Goal: Check status: Check status

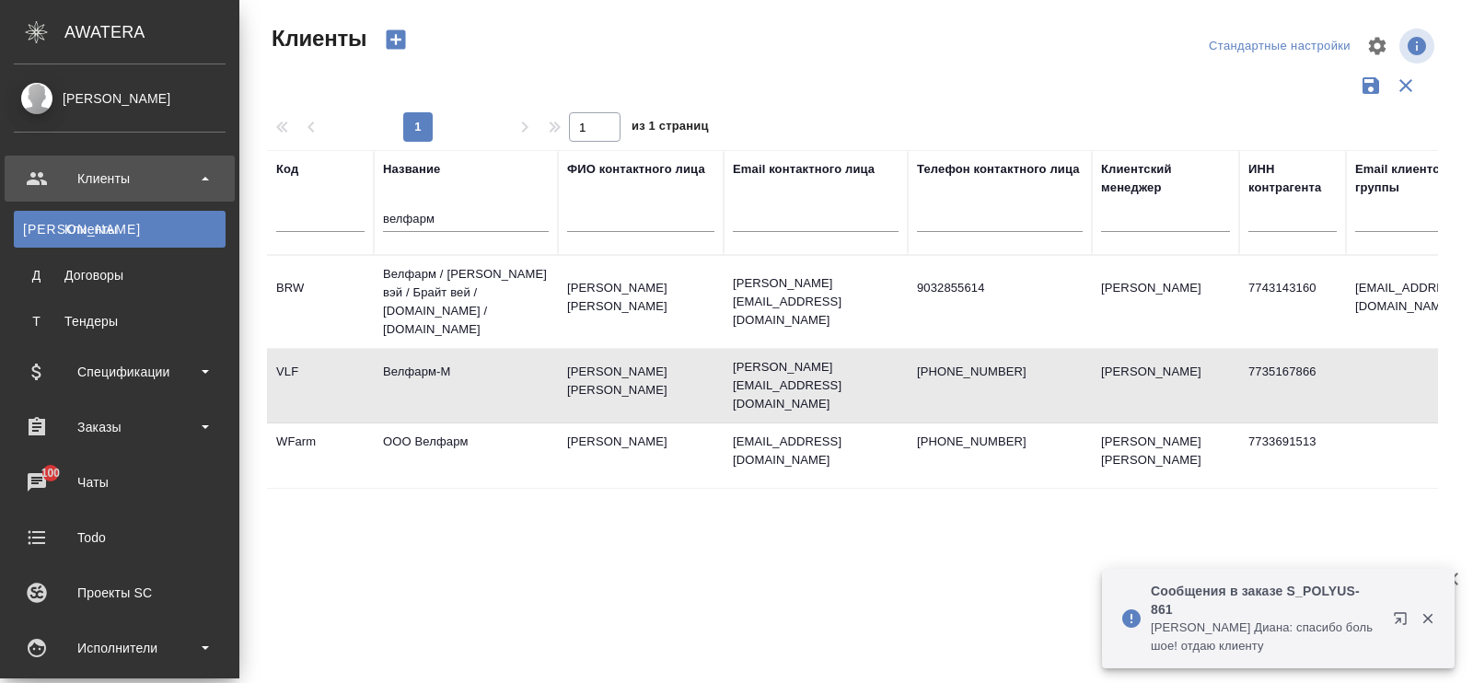
select select "RU"
click at [110, 421] on div "Заказы" at bounding box center [120, 427] width 212 height 28
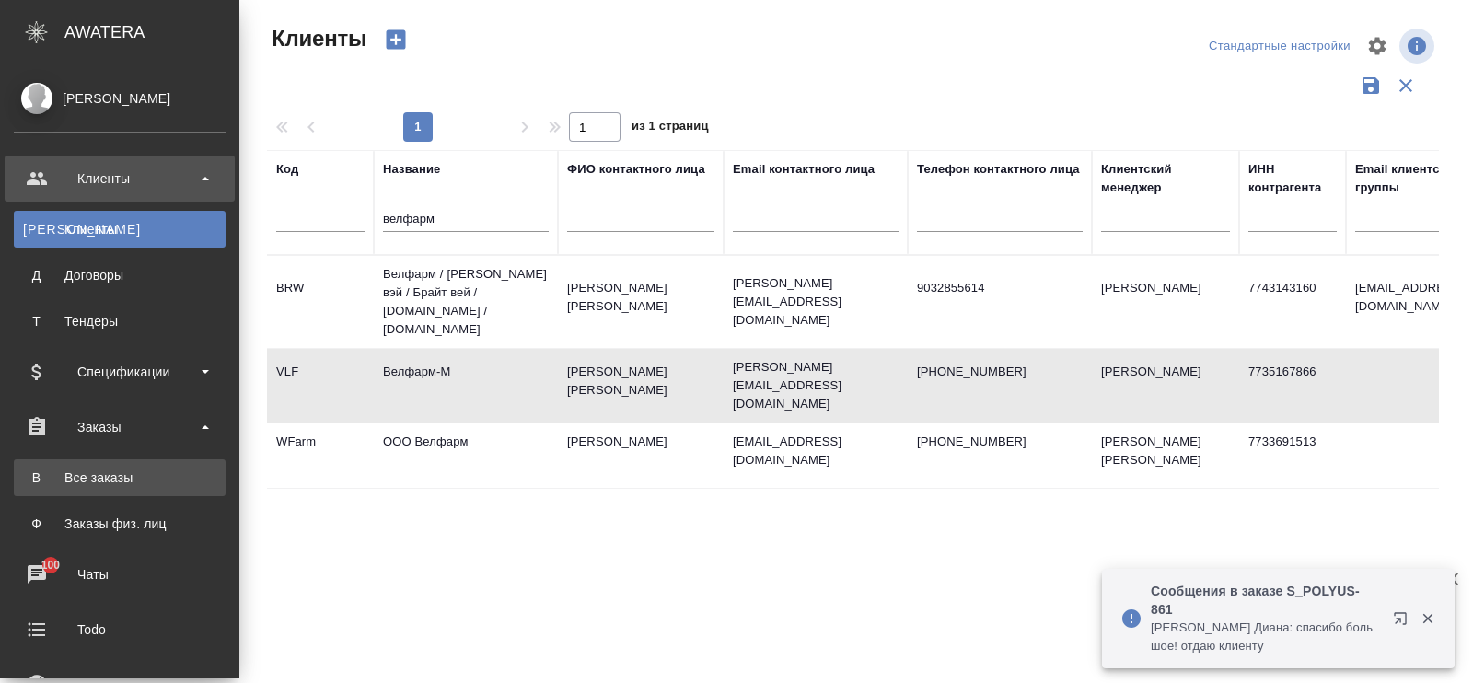
click at [113, 475] on div "Все заказы" at bounding box center [119, 478] width 193 height 18
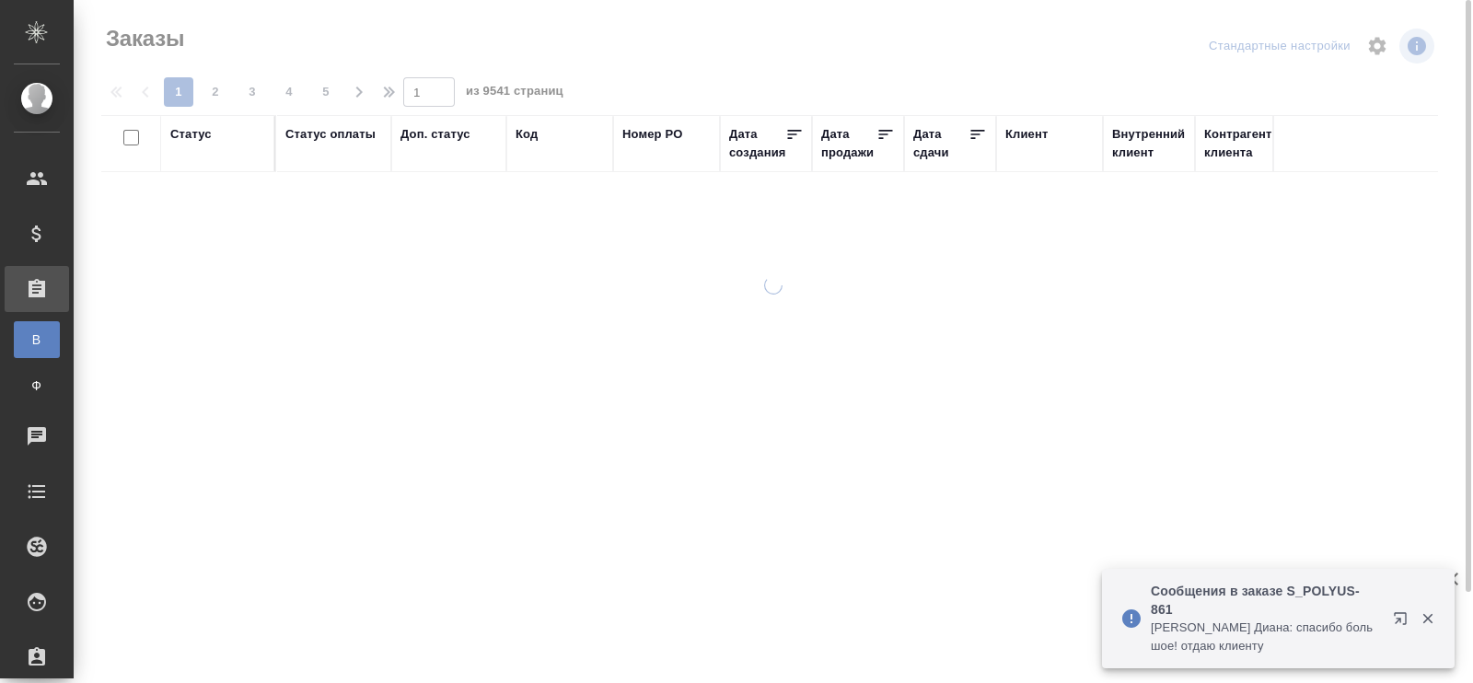
click at [529, 132] on div "Код" at bounding box center [527, 134] width 22 height 18
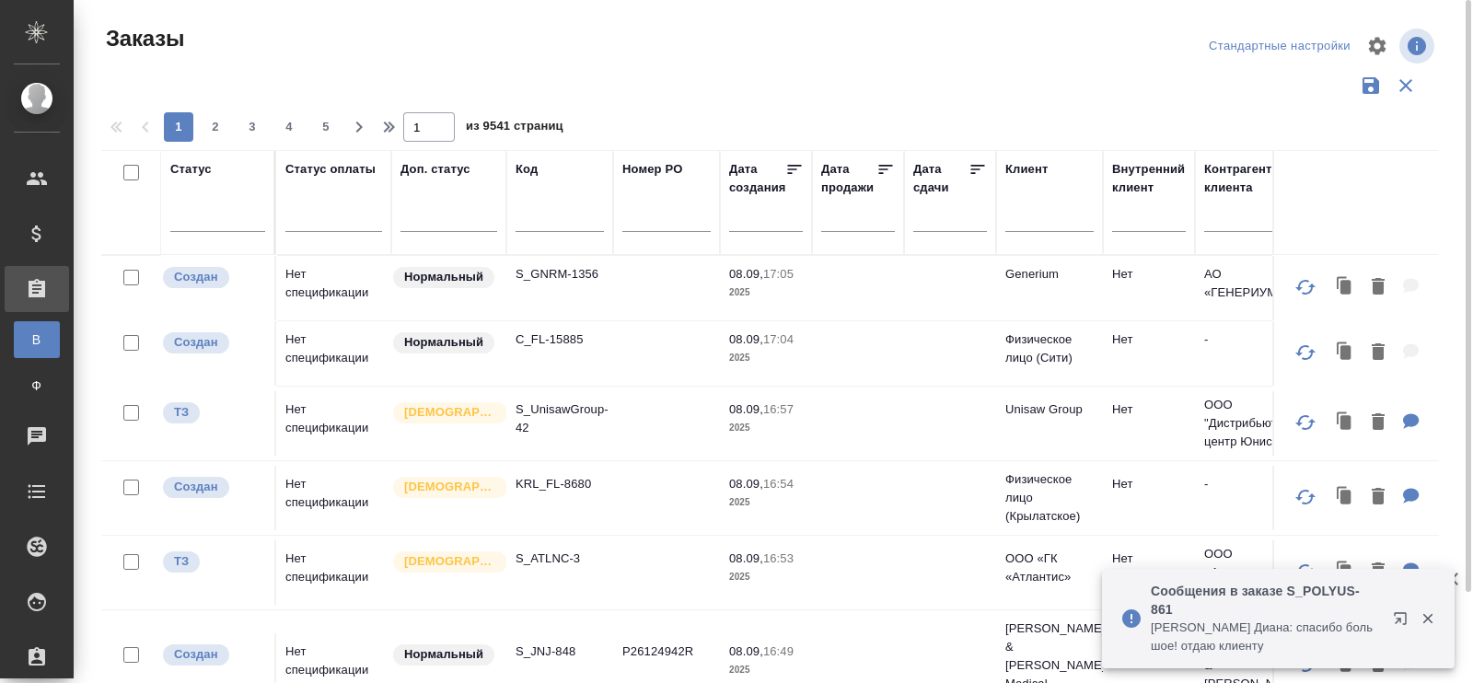
click at [532, 163] on div "Код" at bounding box center [527, 169] width 22 height 18
click at [532, 160] on div "Код" at bounding box center [527, 169] width 22 height 18
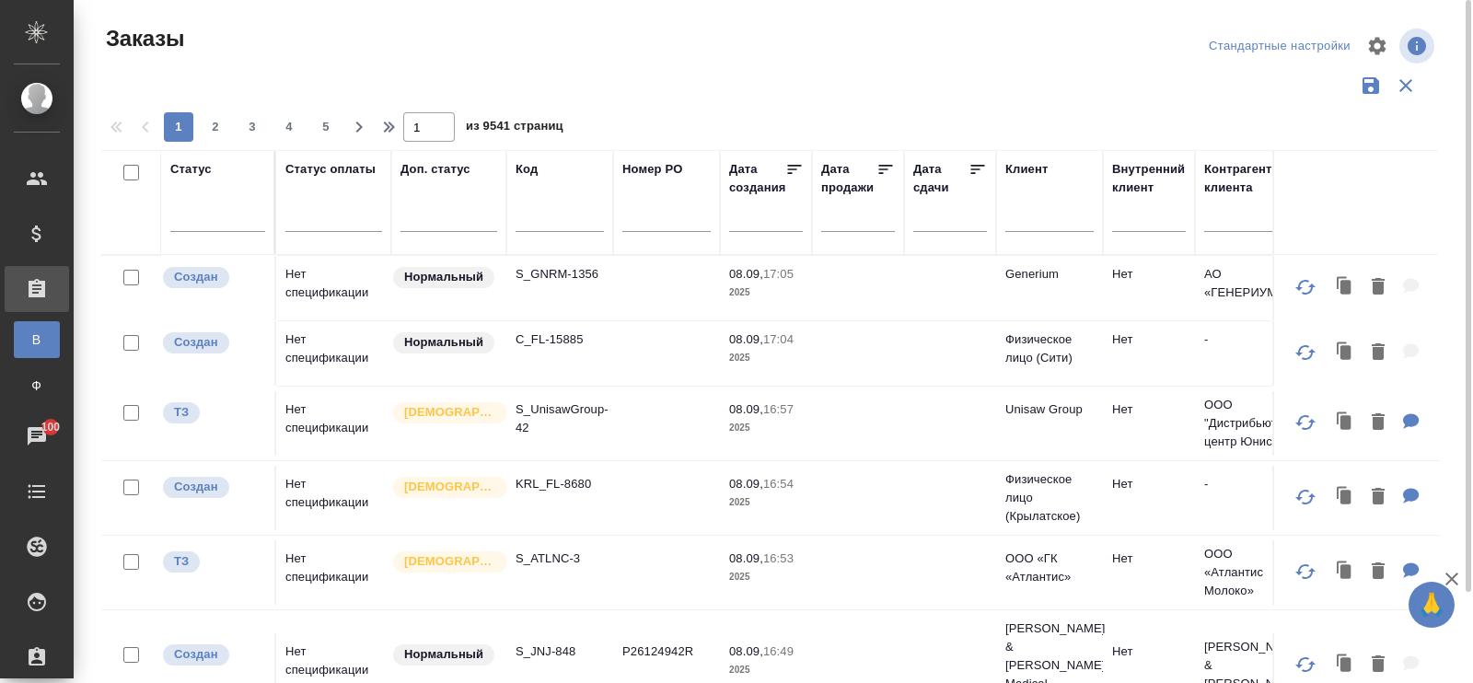
click at [530, 217] on input "text" at bounding box center [560, 220] width 88 height 23
paste input "C_HUAWEI-670"
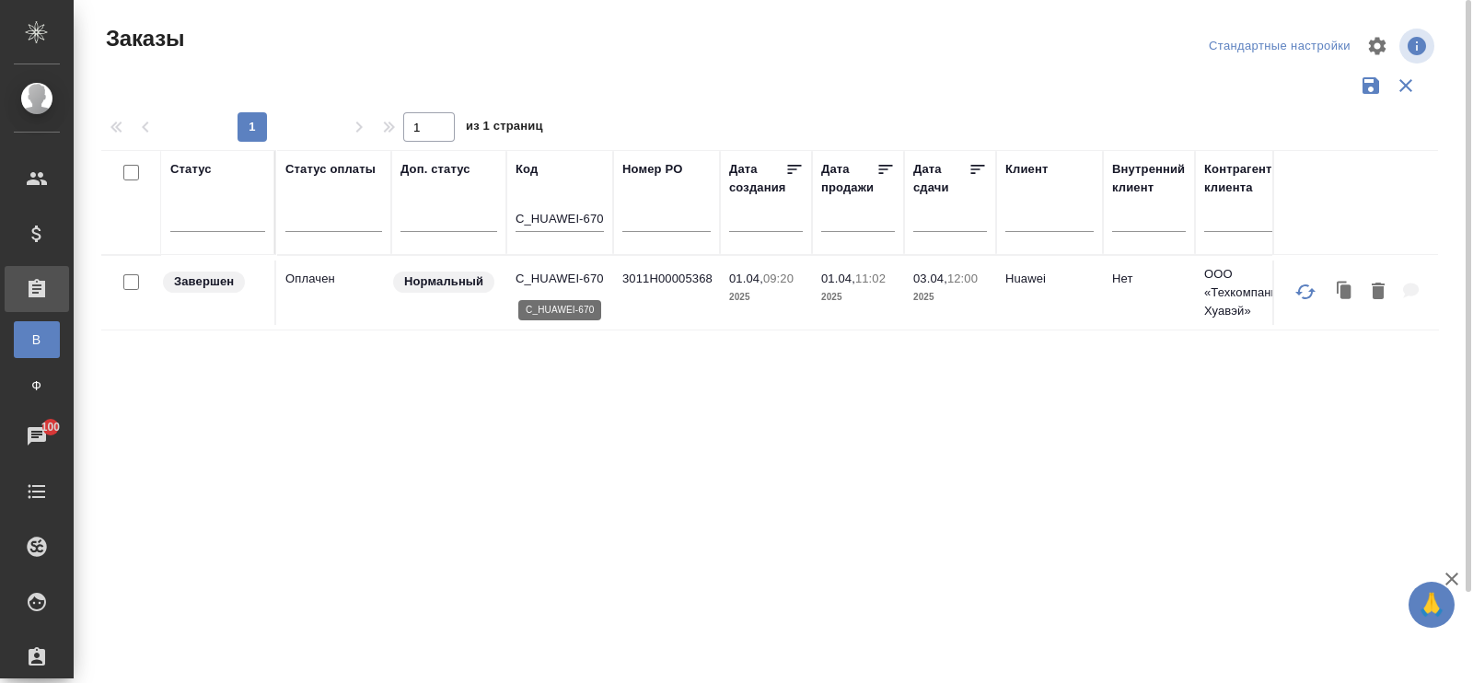
click at [575, 275] on p "C_HUAWEI-670" at bounding box center [560, 279] width 88 height 18
click at [603, 219] on input "C_HUAWEI-670" at bounding box center [560, 220] width 88 height 23
click at [541, 275] on p "C_HUAWEI-671" at bounding box center [560, 279] width 88 height 18
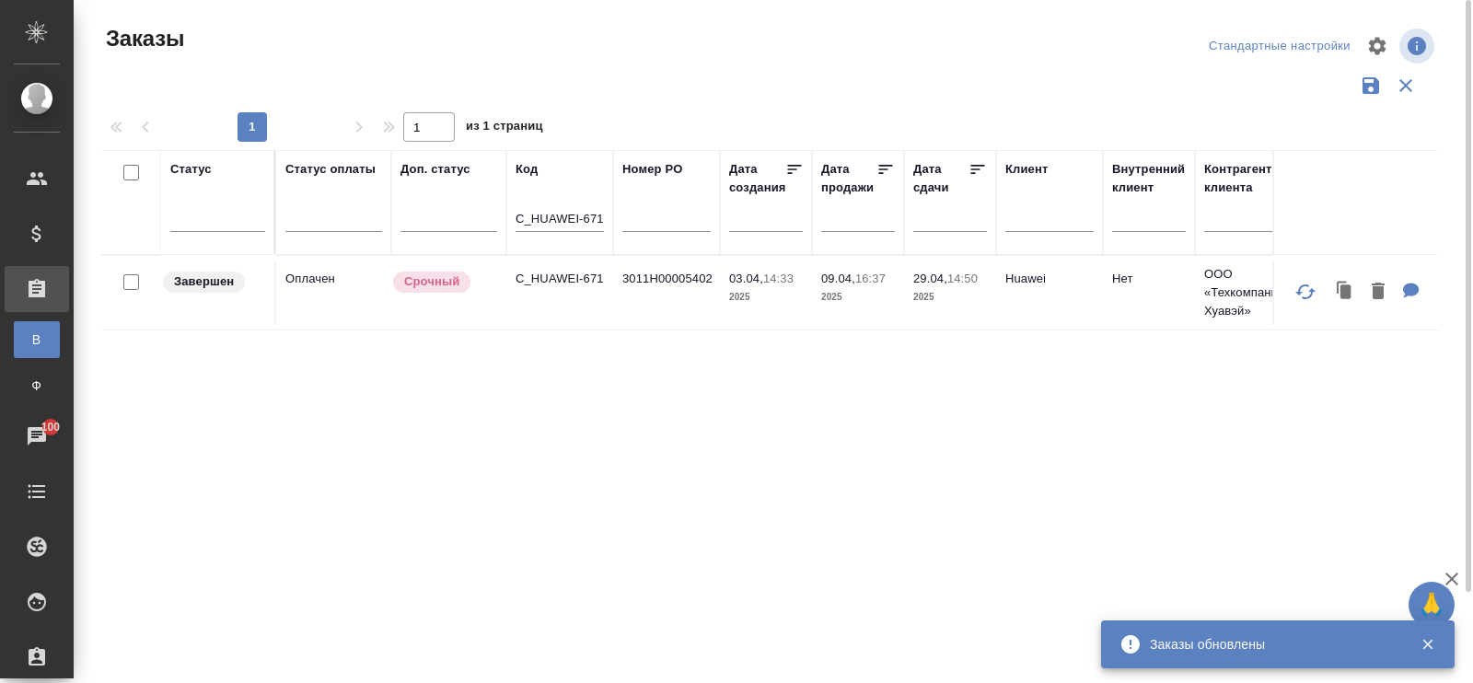
click at [603, 213] on input "C_HUAWEI-671" at bounding box center [560, 220] width 88 height 23
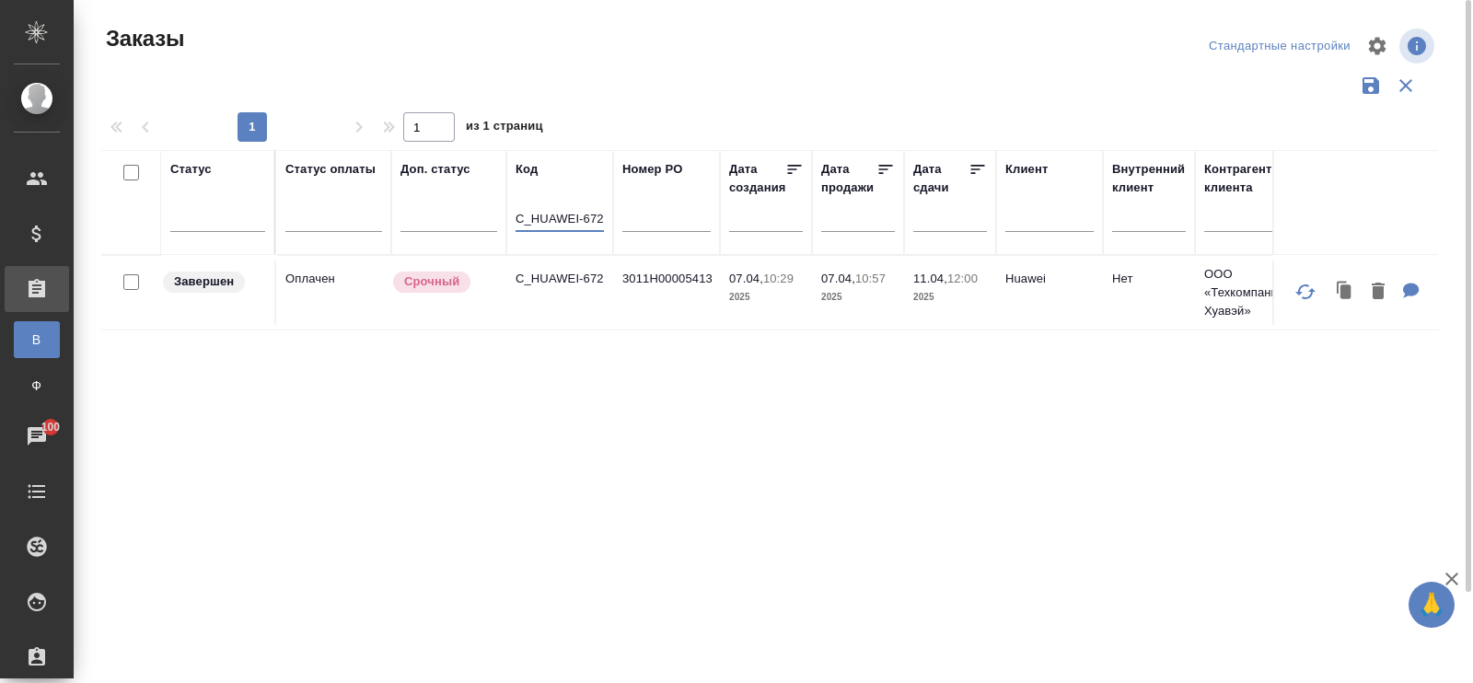
click at [552, 271] on p "C_HUAWEI-672" at bounding box center [560, 279] width 88 height 18
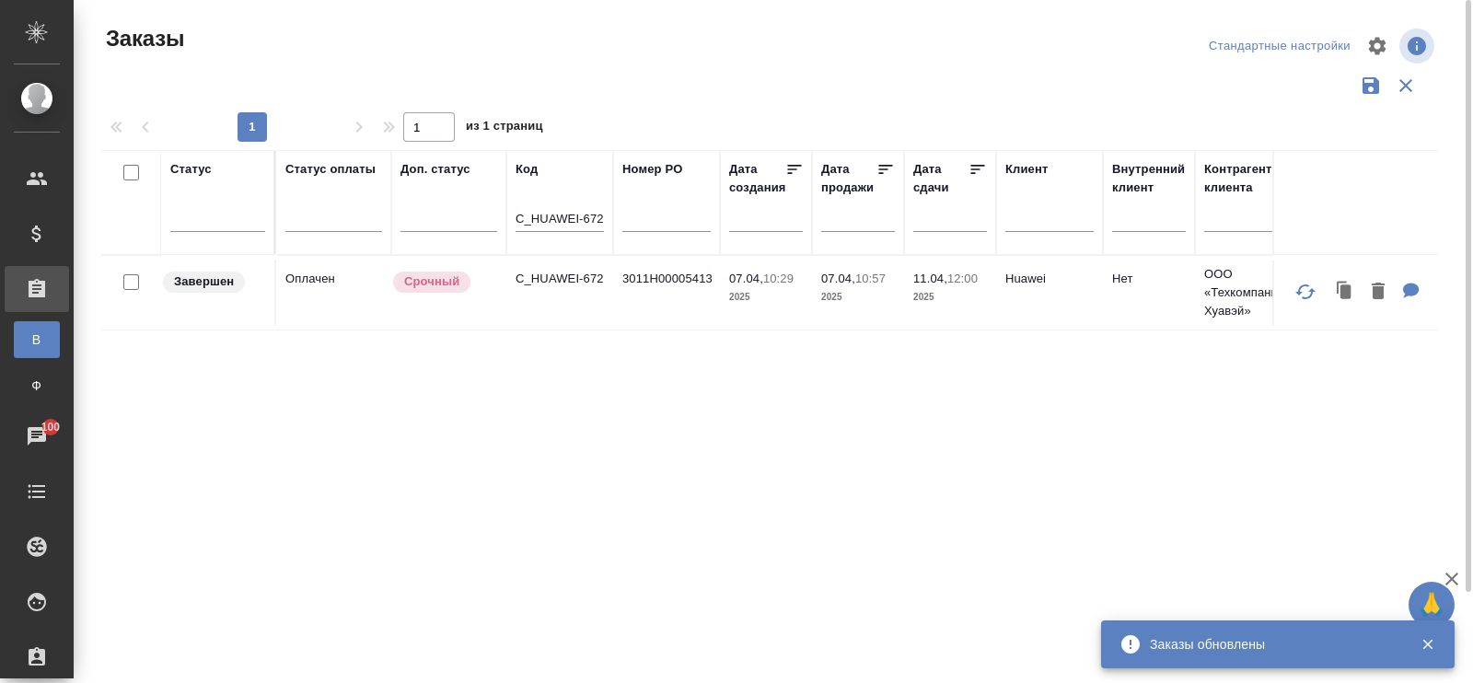
click at [602, 216] on input "C_HUAWEI-672" at bounding box center [560, 220] width 88 height 23
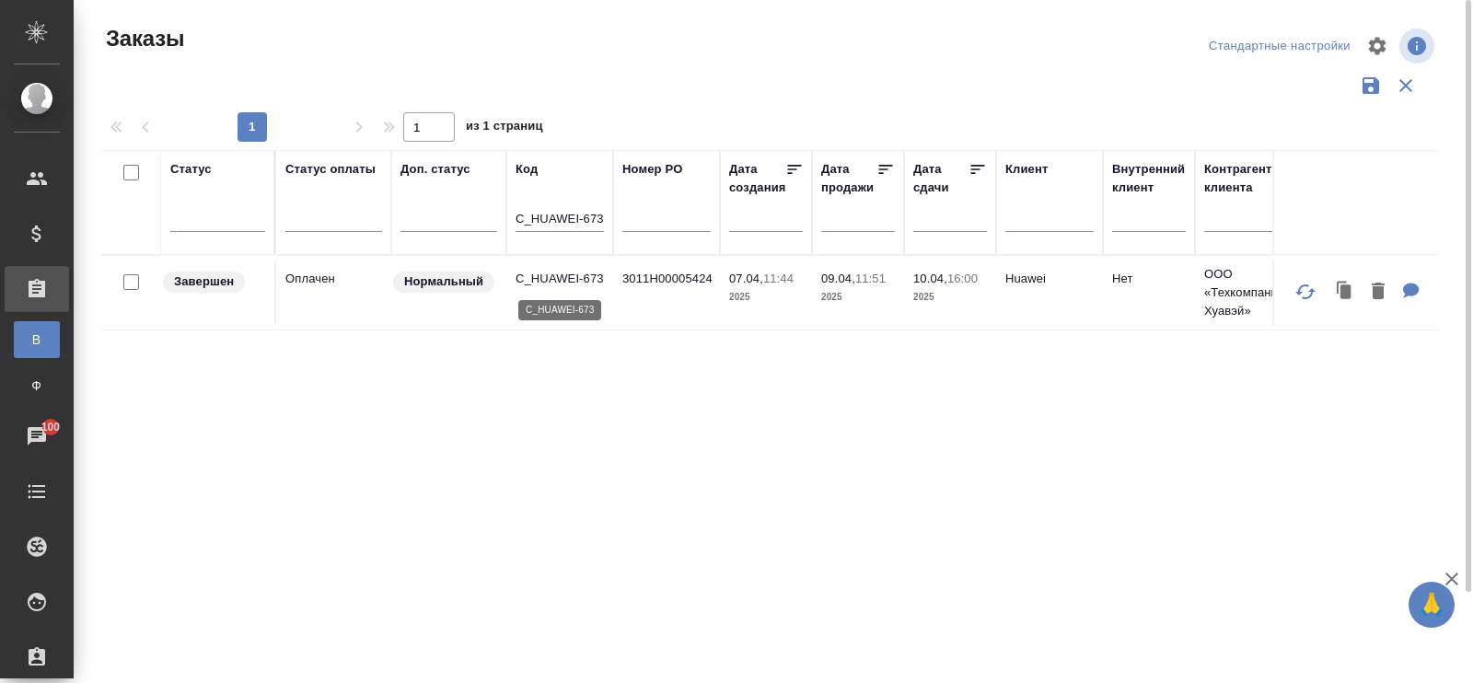
click at [562, 272] on p "C_HUAWEI-673" at bounding box center [560, 279] width 88 height 18
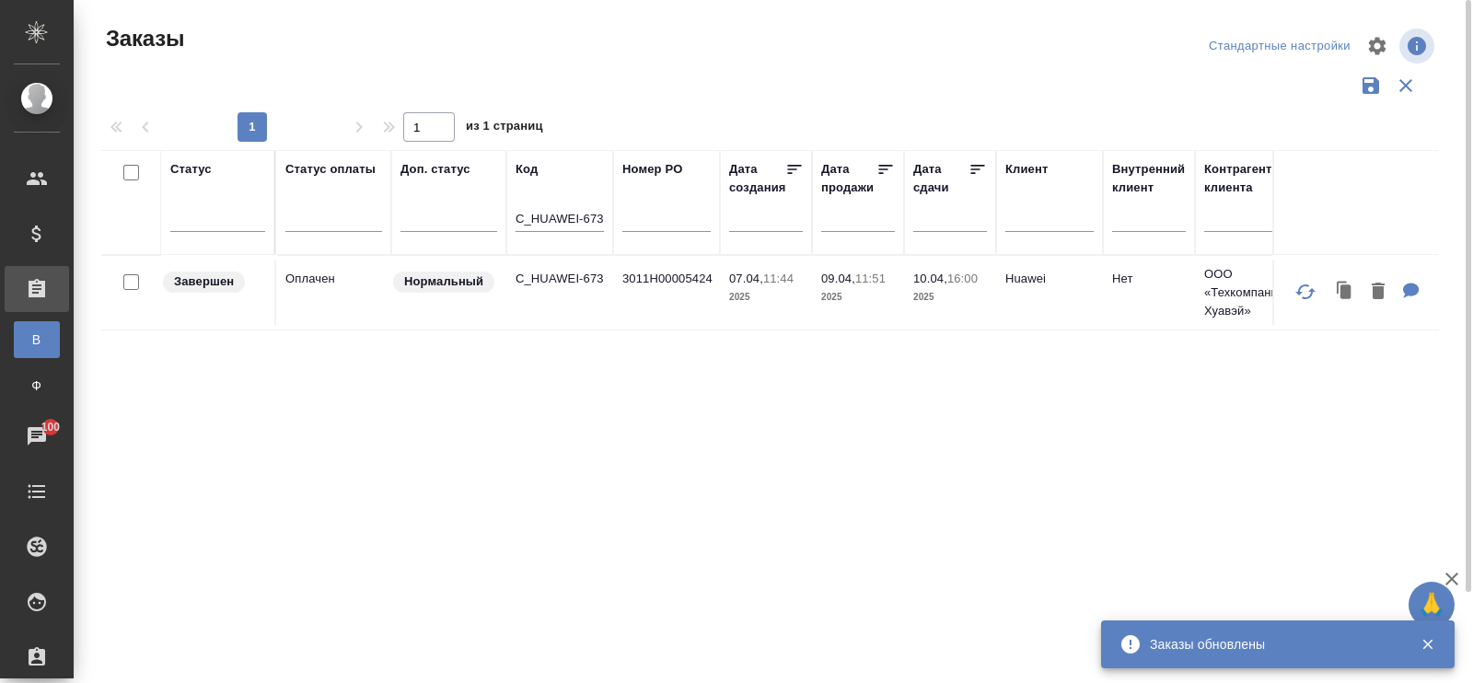
click at [603, 216] on input "C_HUAWEI-673" at bounding box center [560, 220] width 88 height 23
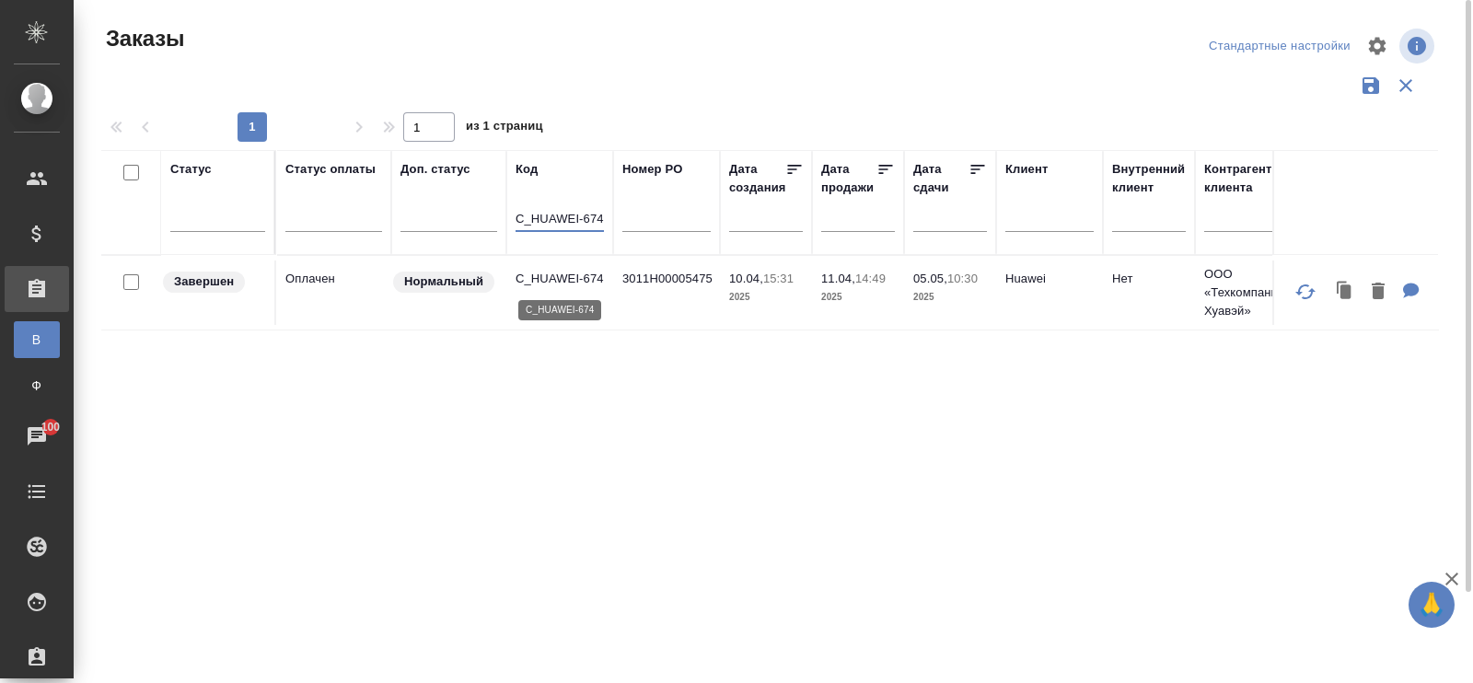
click at [566, 271] on p "C_HUAWEI-674" at bounding box center [560, 279] width 88 height 18
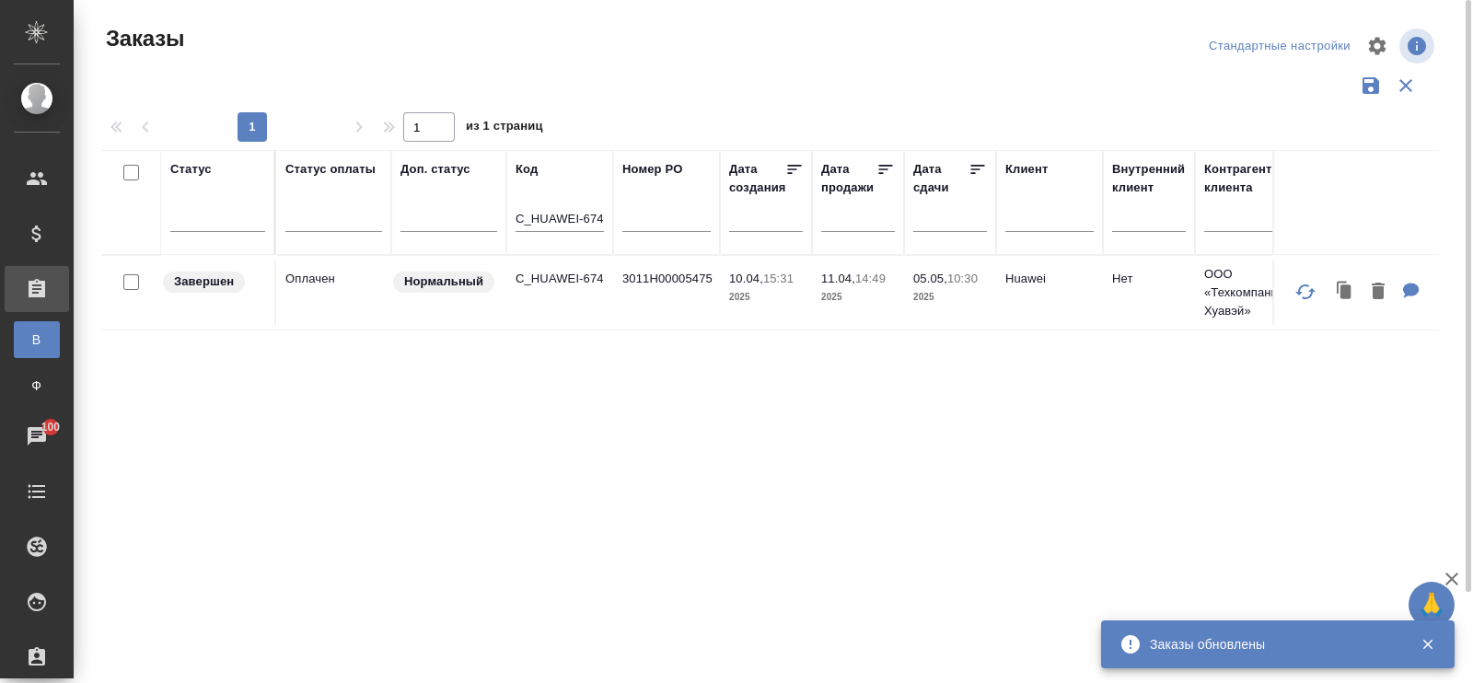
click at [604, 223] on th "Код C_HUAWEI-674" at bounding box center [559, 202] width 107 height 105
click at [602, 215] on input "C_HUAWEI-674" at bounding box center [560, 220] width 88 height 23
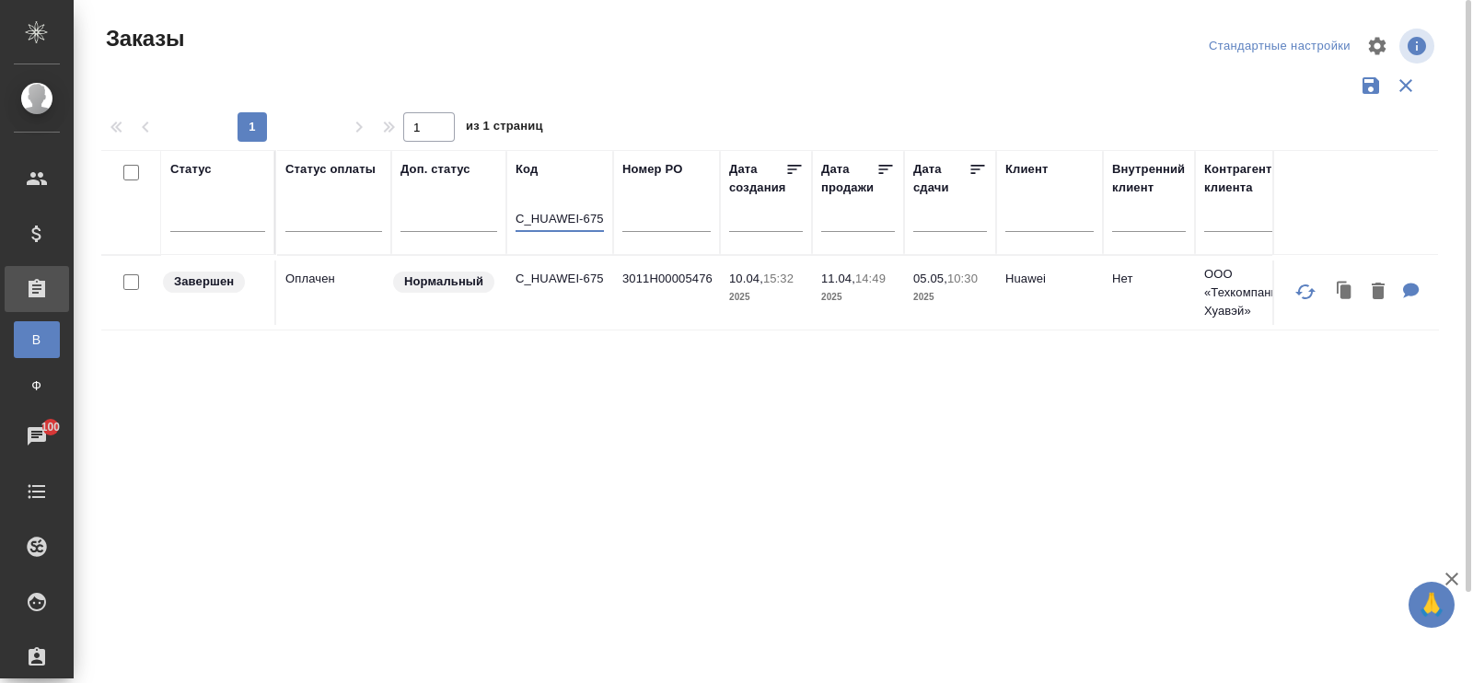
click at [584, 278] on p "C_HUAWEI-675" at bounding box center [560, 279] width 88 height 18
click at [607, 215] on th "Код C_HUAWEI-675" at bounding box center [559, 202] width 107 height 105
click at [595, 213] on input "C_HUAWEI-675" at bounding box center [560, 220] width 88 height 23
click at [603, 214] on input "C_HUAWEI-675" at bounding box center [560, 220] width 88 height 23
click at [586, 281] on p "C_HUAWEI-676" at bounding box center [560, 279] width 88 height 18
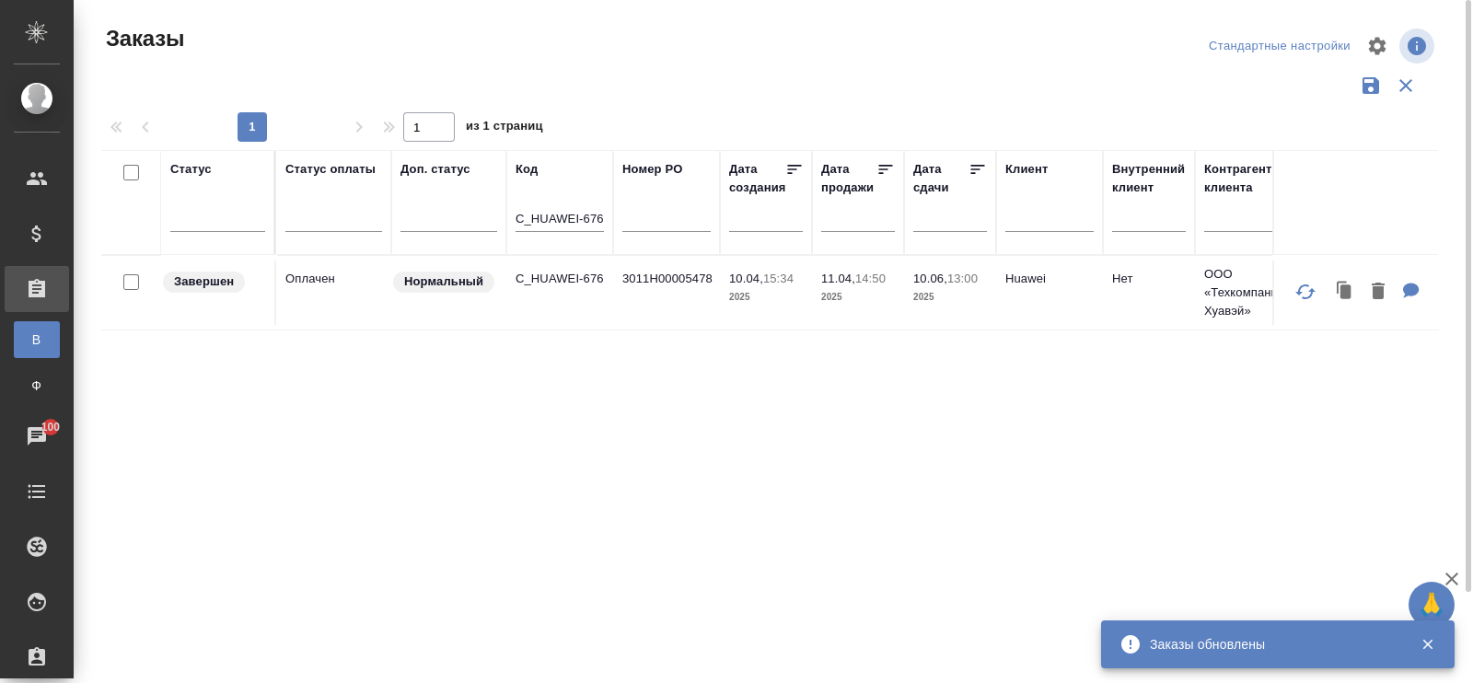
click at [603, 218] on input "C_HUAWEI-676" at bounding box center [560, 220] width 88 height 23
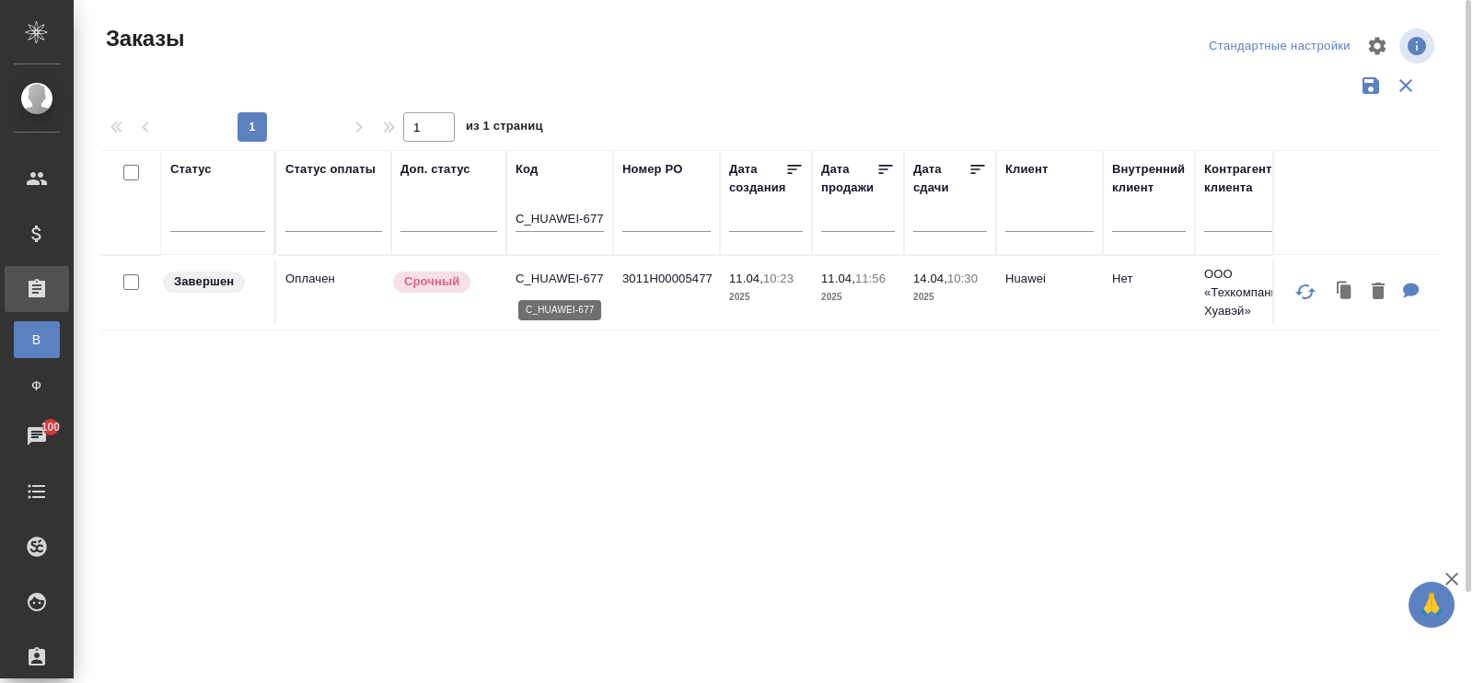
click at [589, 274] on p "C_HUAWEI-677" at bounding box center [560, 279] width 88 height 18
click at [603, 217] on input "C_HUAWEI-677" at bounding box center [560, 220] width 88 height 23
click at [604, 220] on th "Код C_HUAWEI-677" at bounding box center [559, 202] width 107 height 105
click at [599, 217] on input "C_HUAWEI-677" at bounding box center [560, 220] width 88 height 23
click at [601, 215] on input "C_HUAWEI-677" at bounding box center [560, 220] width 88 height 23
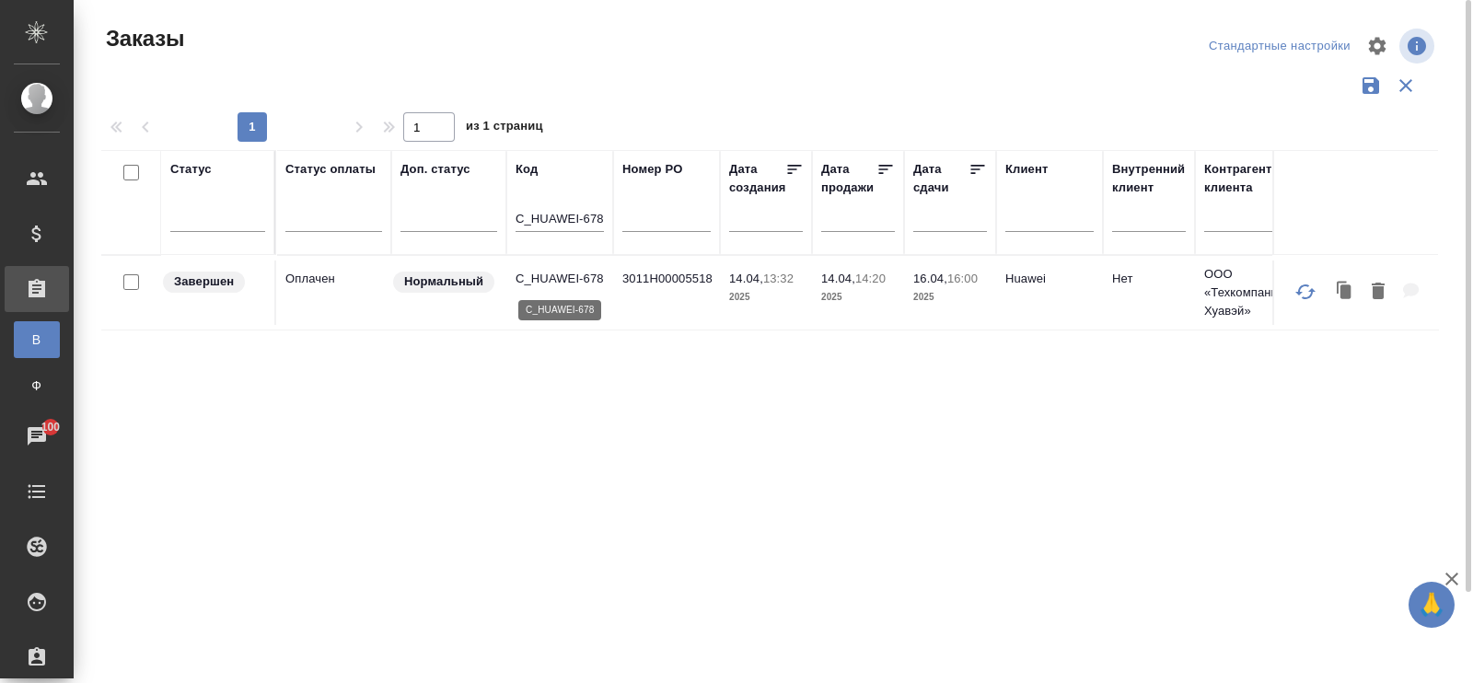
click at [574, 278] on p "C_HUAWEI-678" at bounding box center [560, 279] width 88 height 18
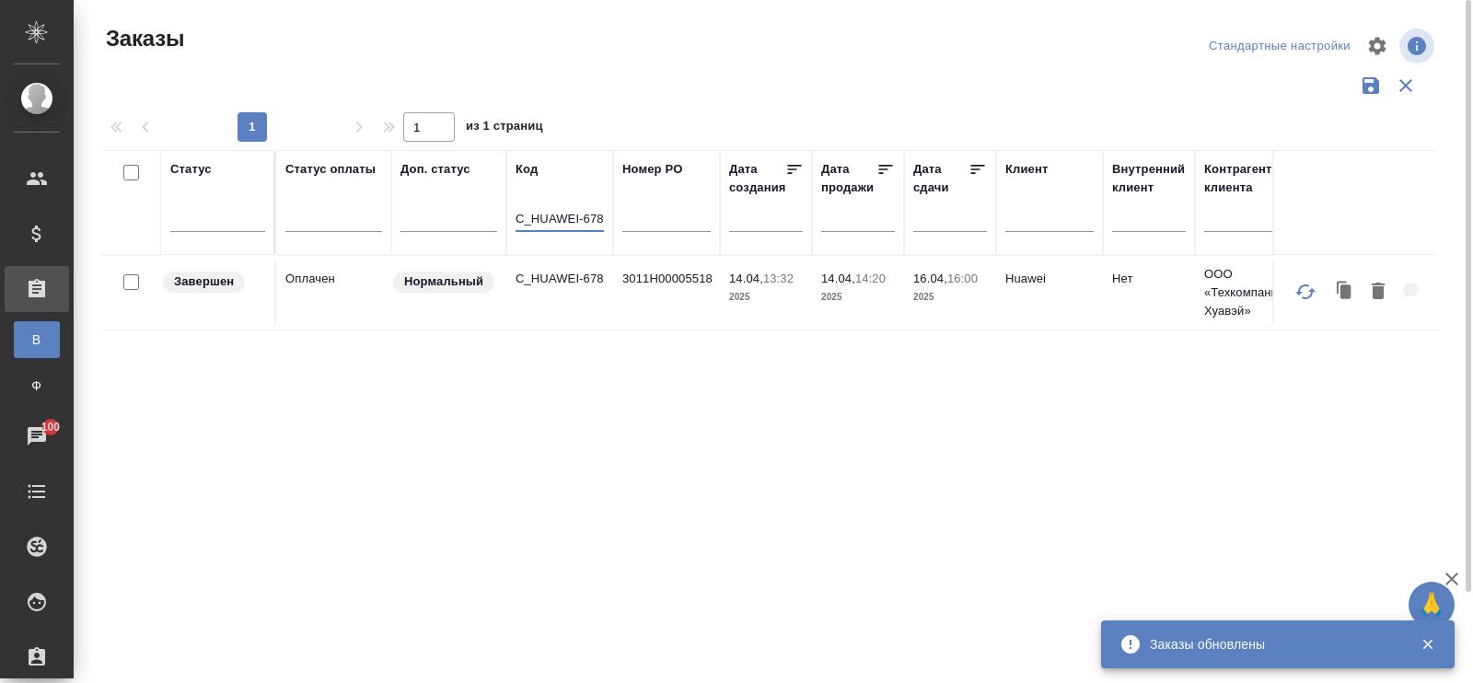
drag, startPoint x: 602, startPoint y: 218, endPoint x: 502, endPoint y: 219, distance: 100.4
paste input "S_OZBI-91"
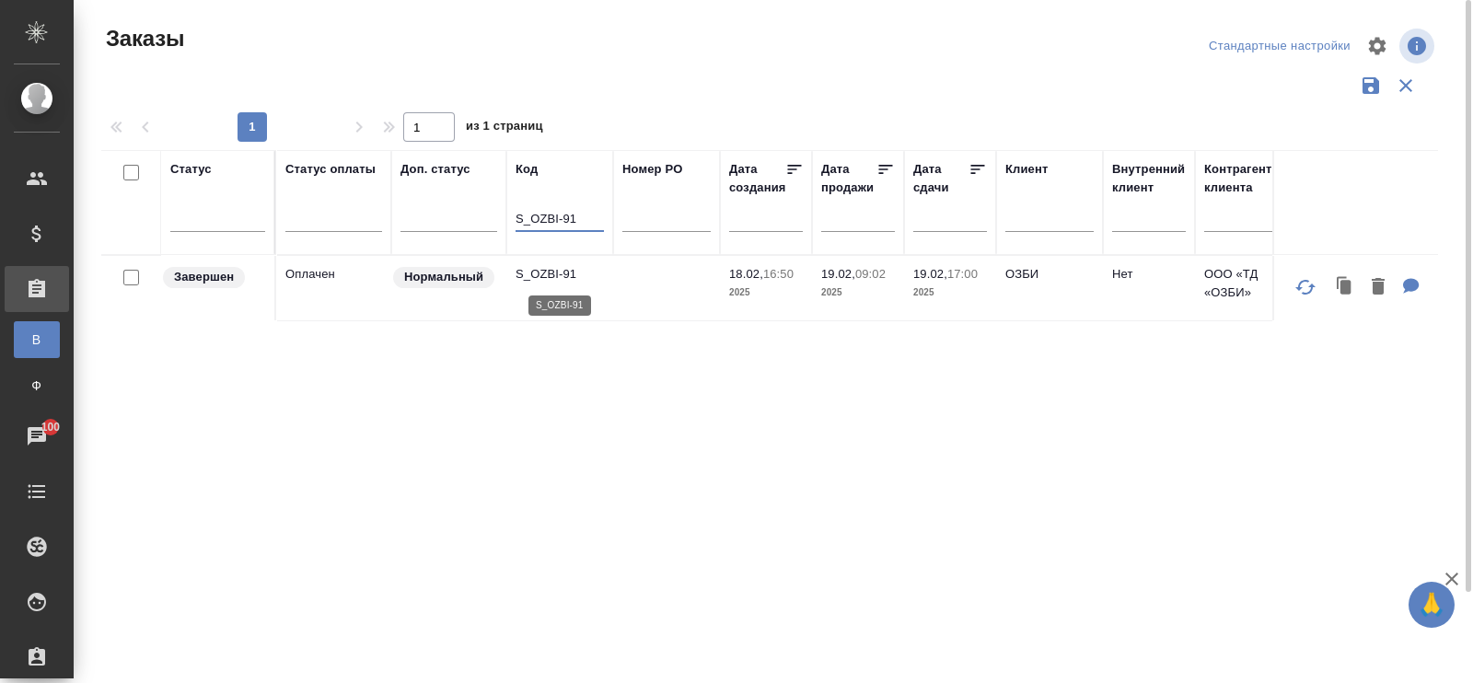
click at [539, 277] on p "S_OZBI-91" at bounding box center [560, 274] width 88 height 18
drag, startPoint x: 585, startPoint y: 221, endPoint x: 503, endPoint y: 218, distance: 82.0
paste input "C_HUAWEI-670"
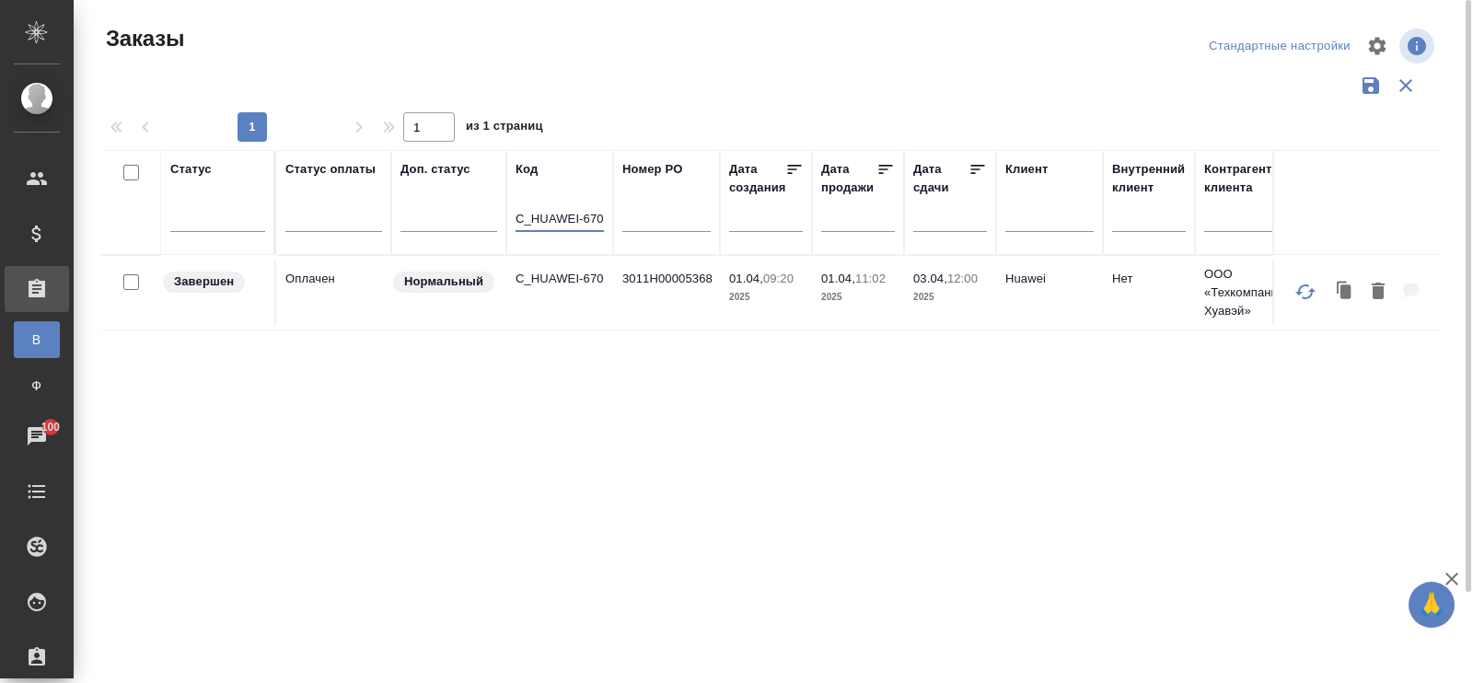
click at [348, 289] on td "Оплачен" at bounding box center [333, 293] width 115 height 64
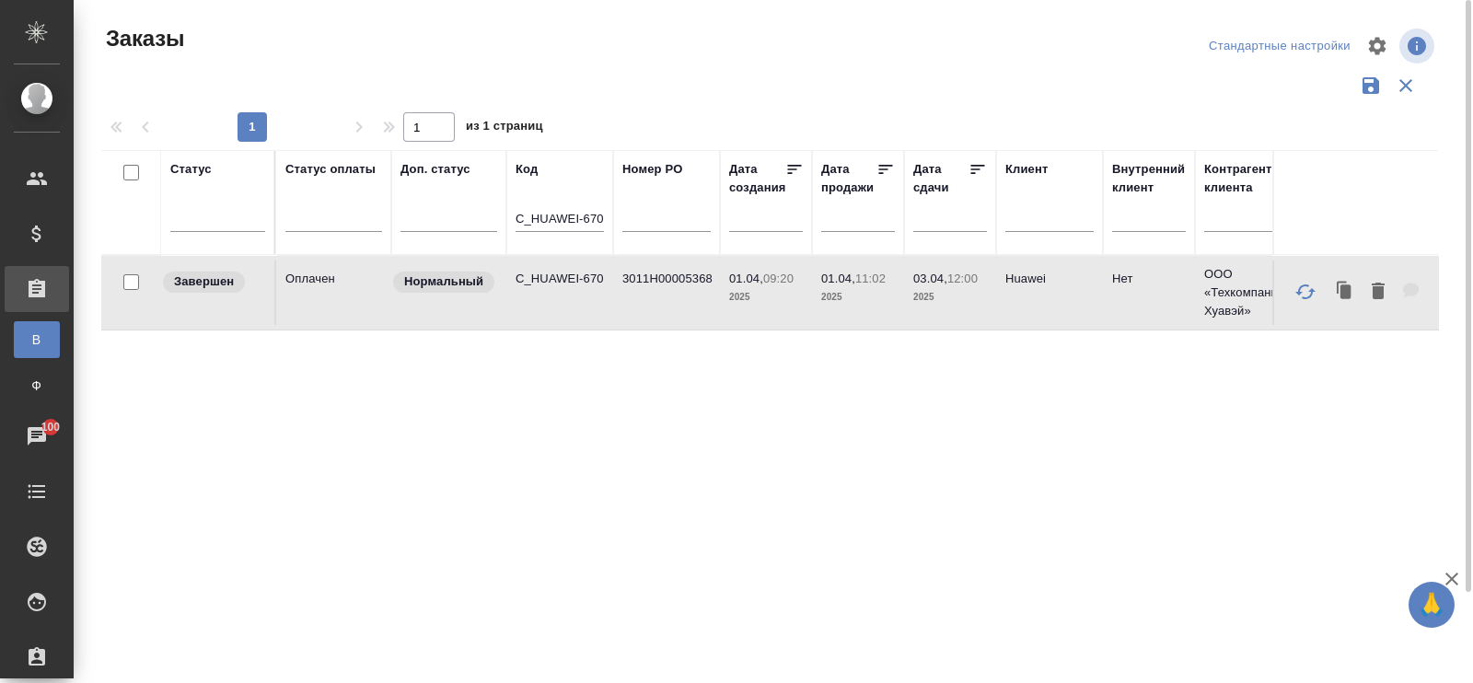
click at [348, 289] on td "Оплачен" at bounding box center [333, 293] width 115 height 64
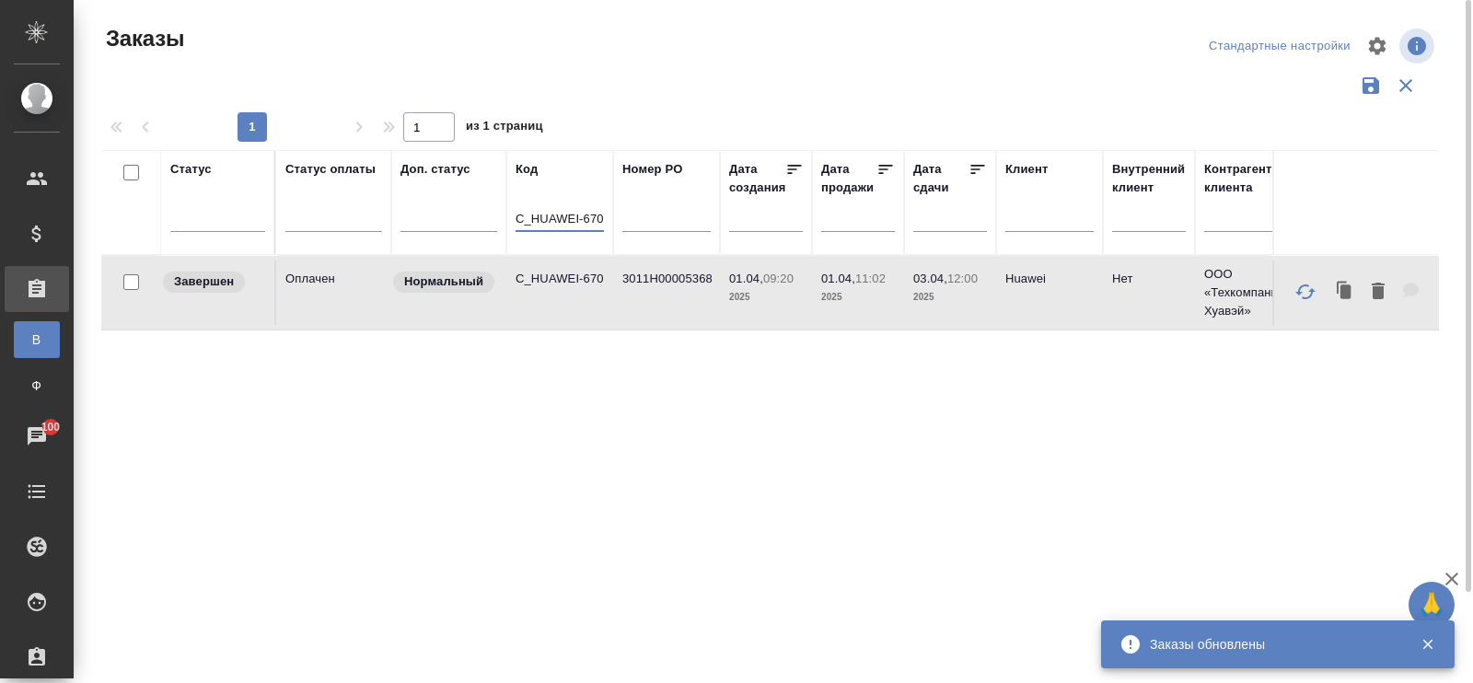
drag, startPoint x: 518, startPoint y: 215, endPoint x: 634, endPoint y: 220, distance: 115.2
paste input "S_OZBI-91"
type input "S_OZBI-91"
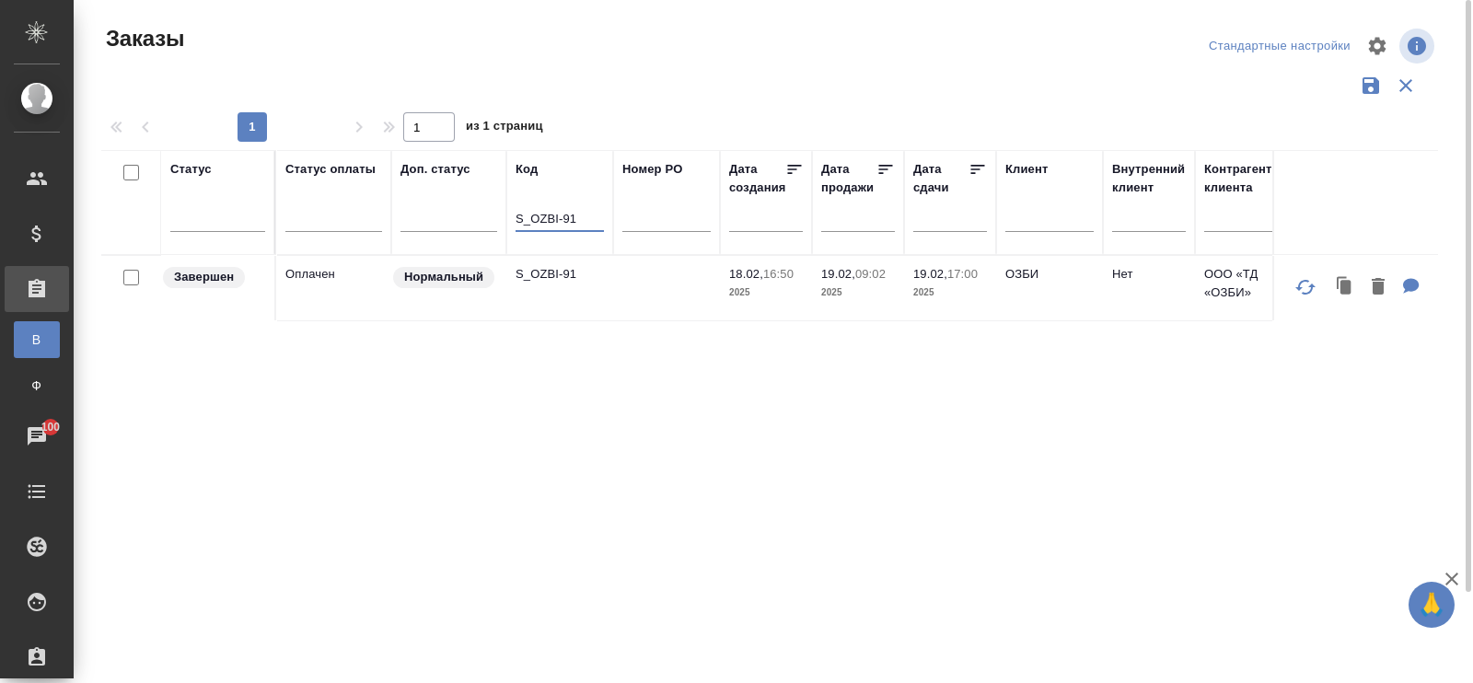
click at [307, 282] on td "Оплачен" at bounding box center [333, 288] width 115 height 64
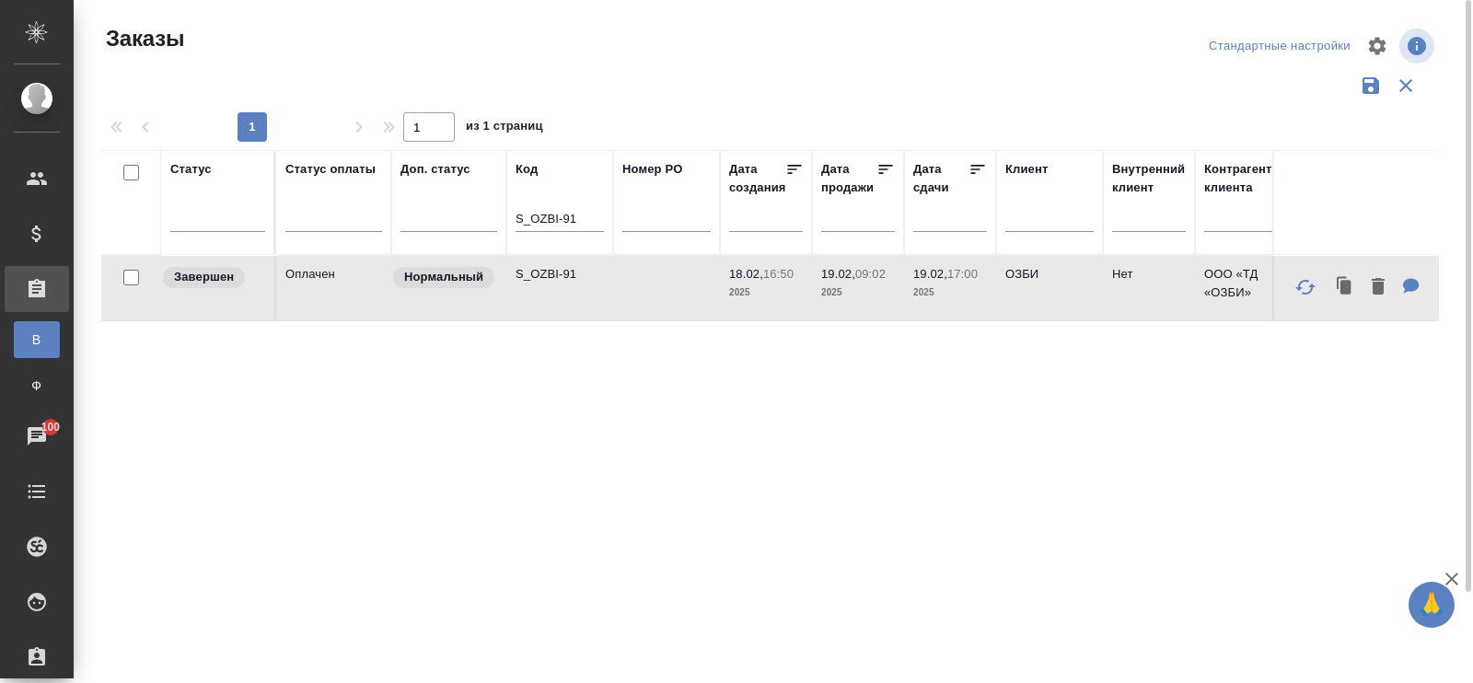
click at [307, 282] on td "Оплачен" at bounding box center [333, 288] width 115 height 64
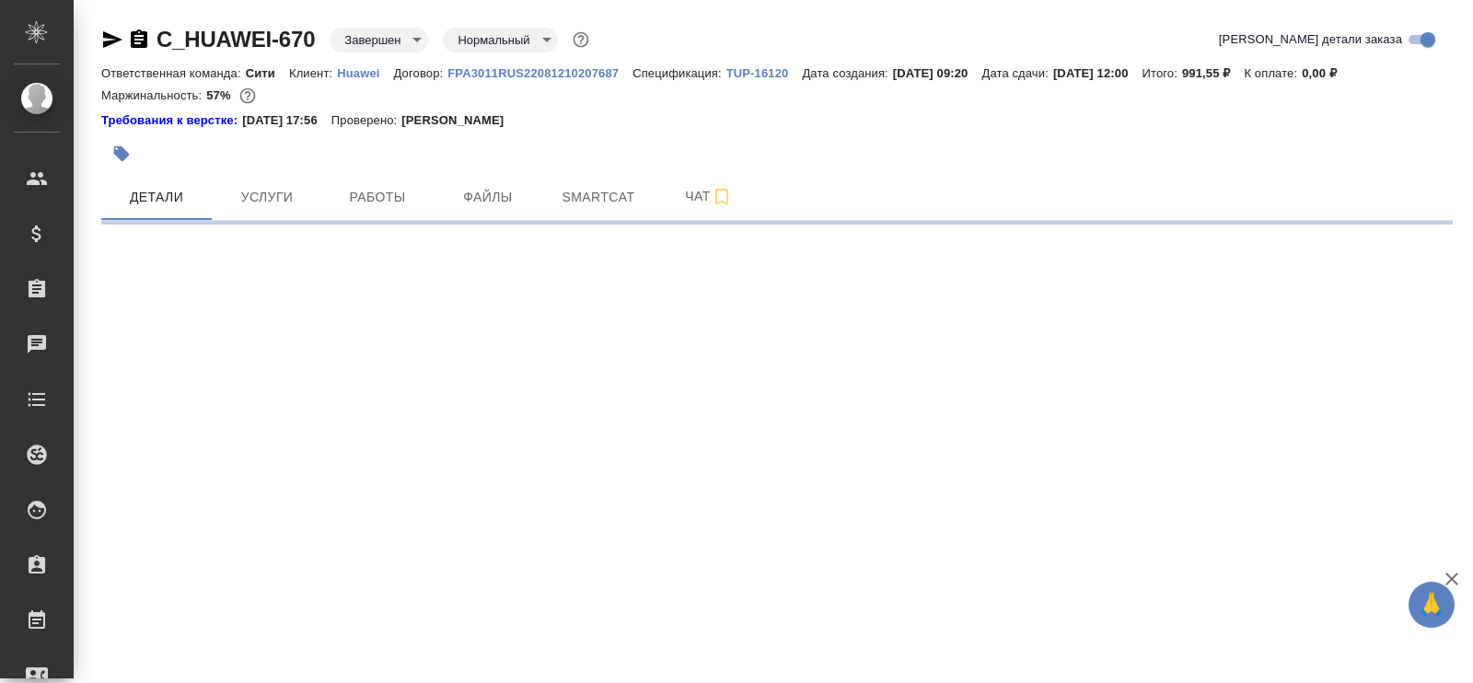
select select "RU"
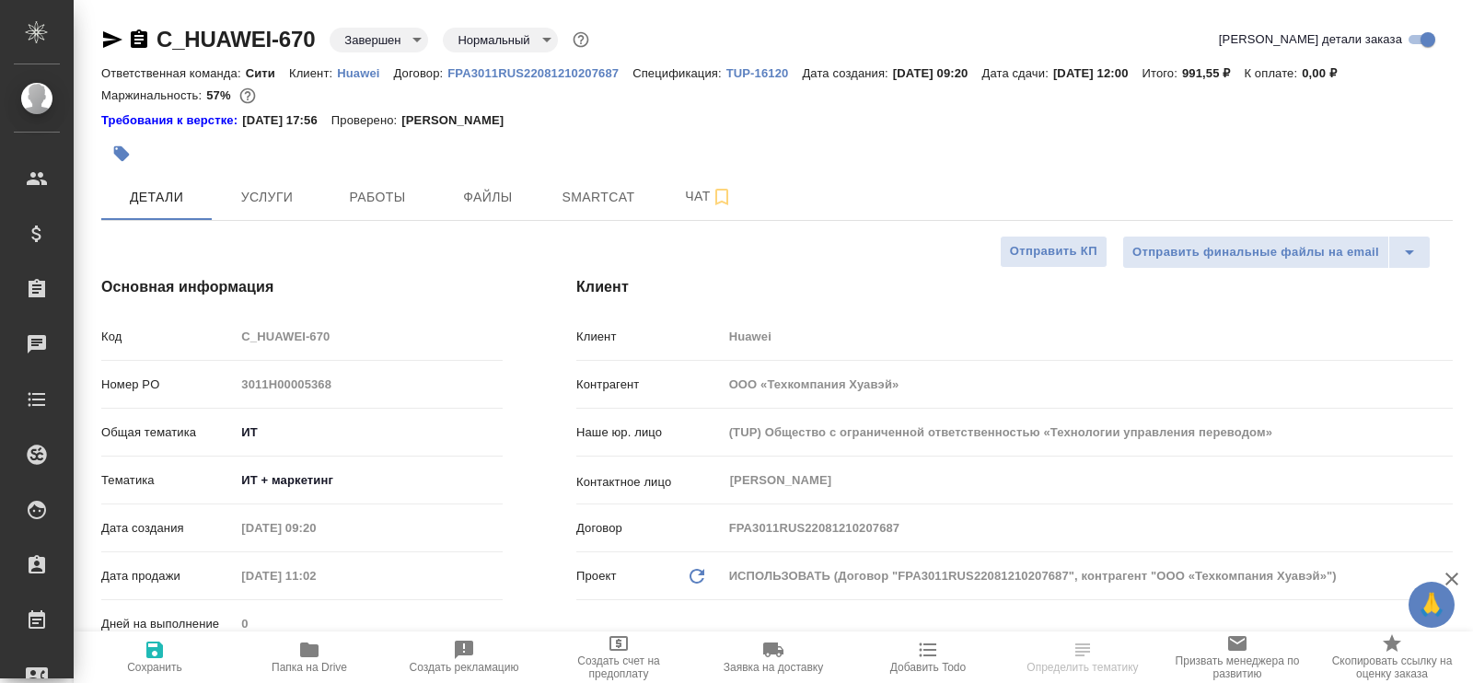
type textarea "x"
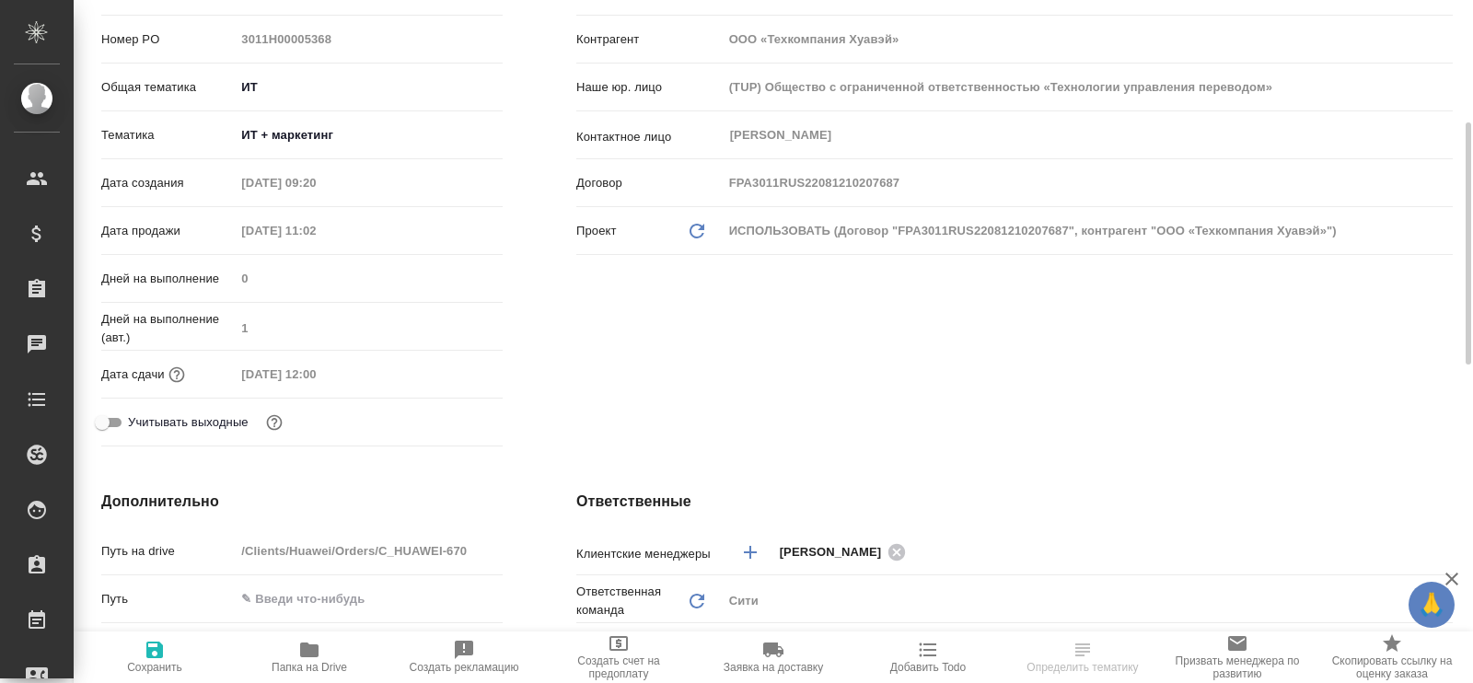
scroll to position [805, 0]
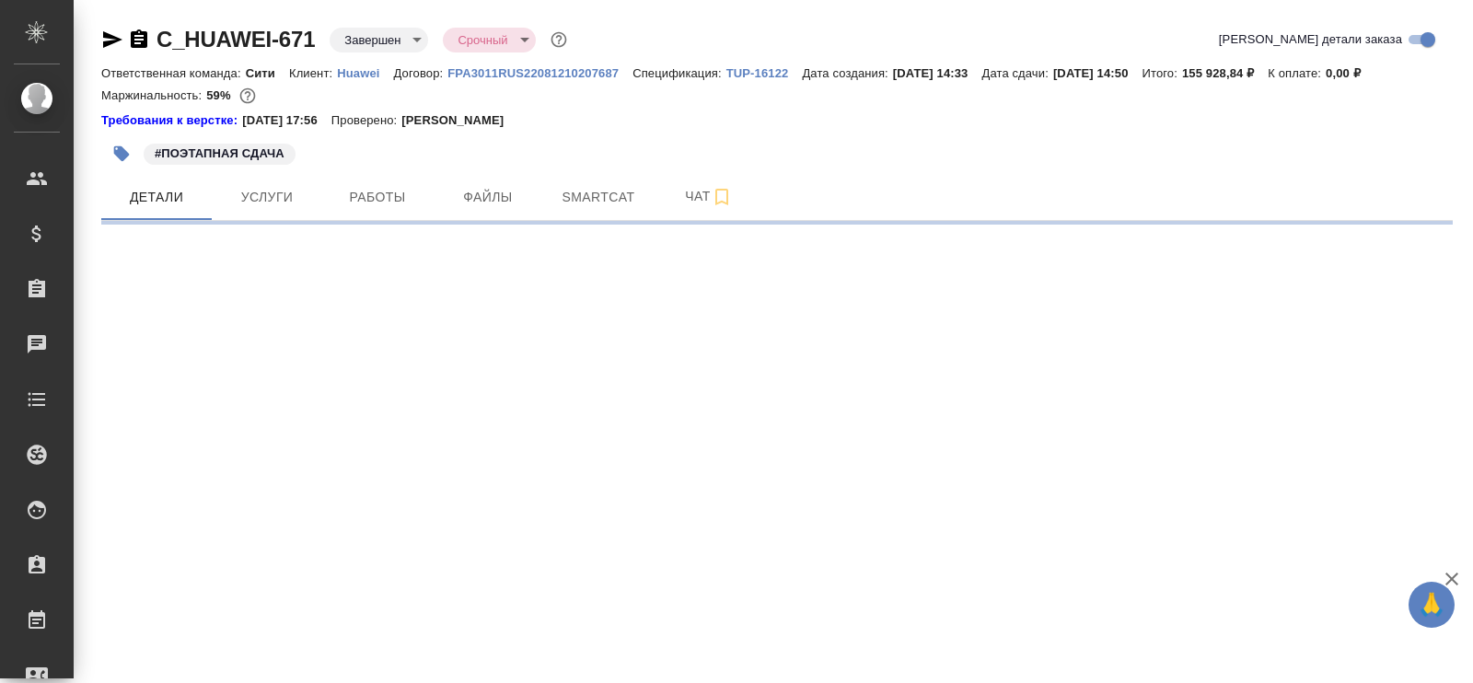
select select "RU"
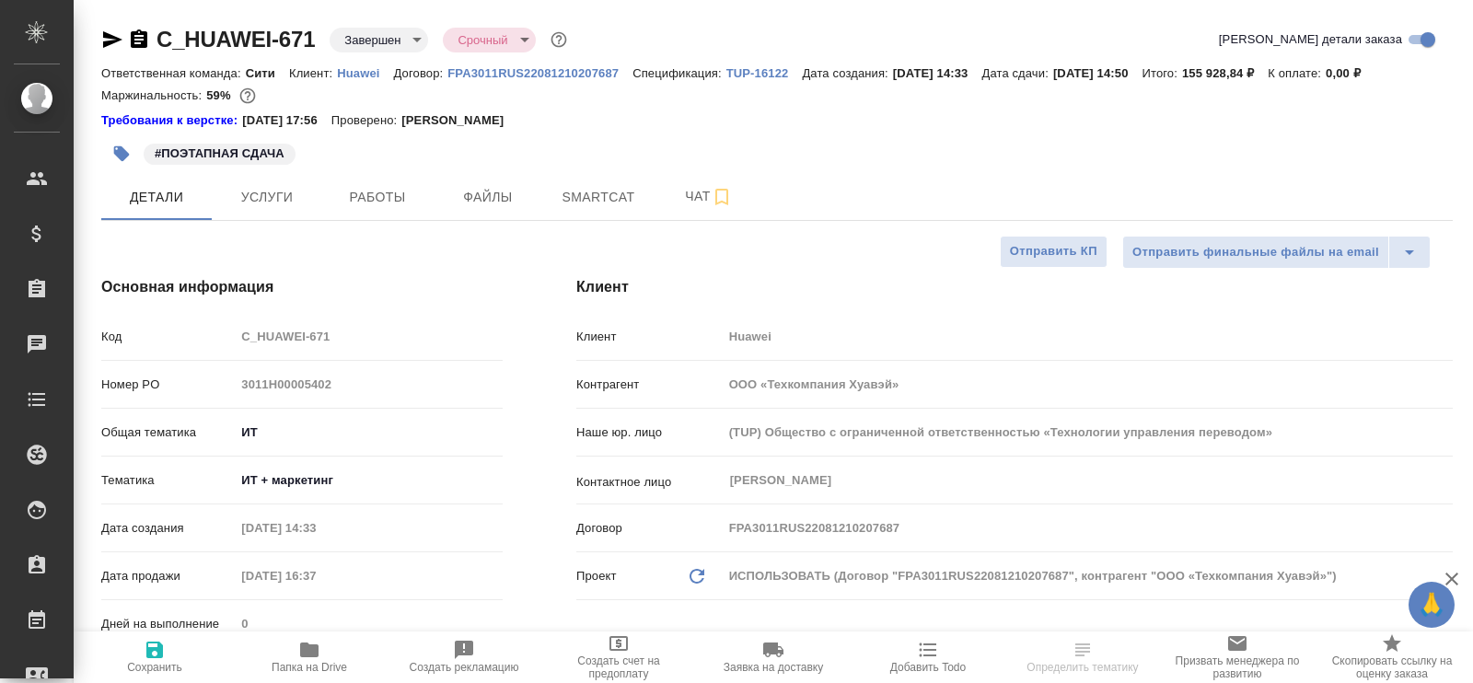
type textarea "x"
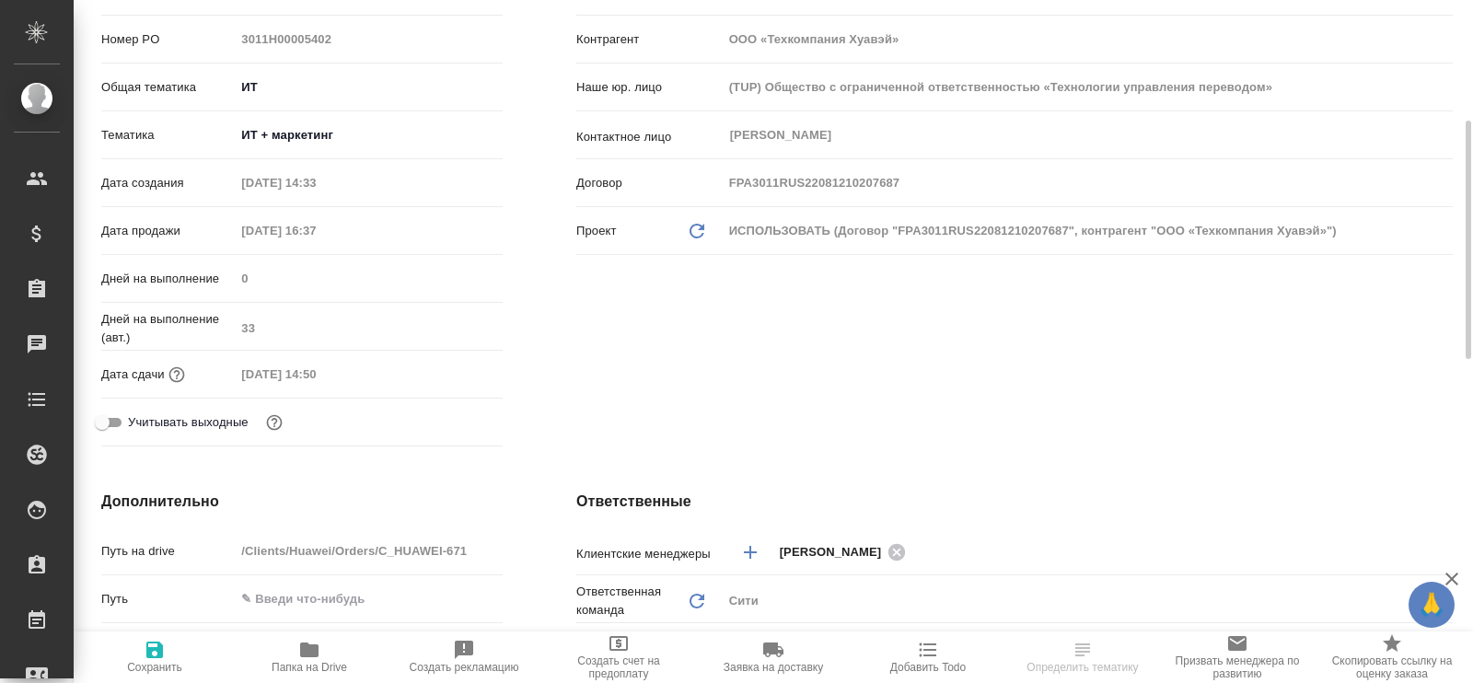
scroll to position [805, 0]
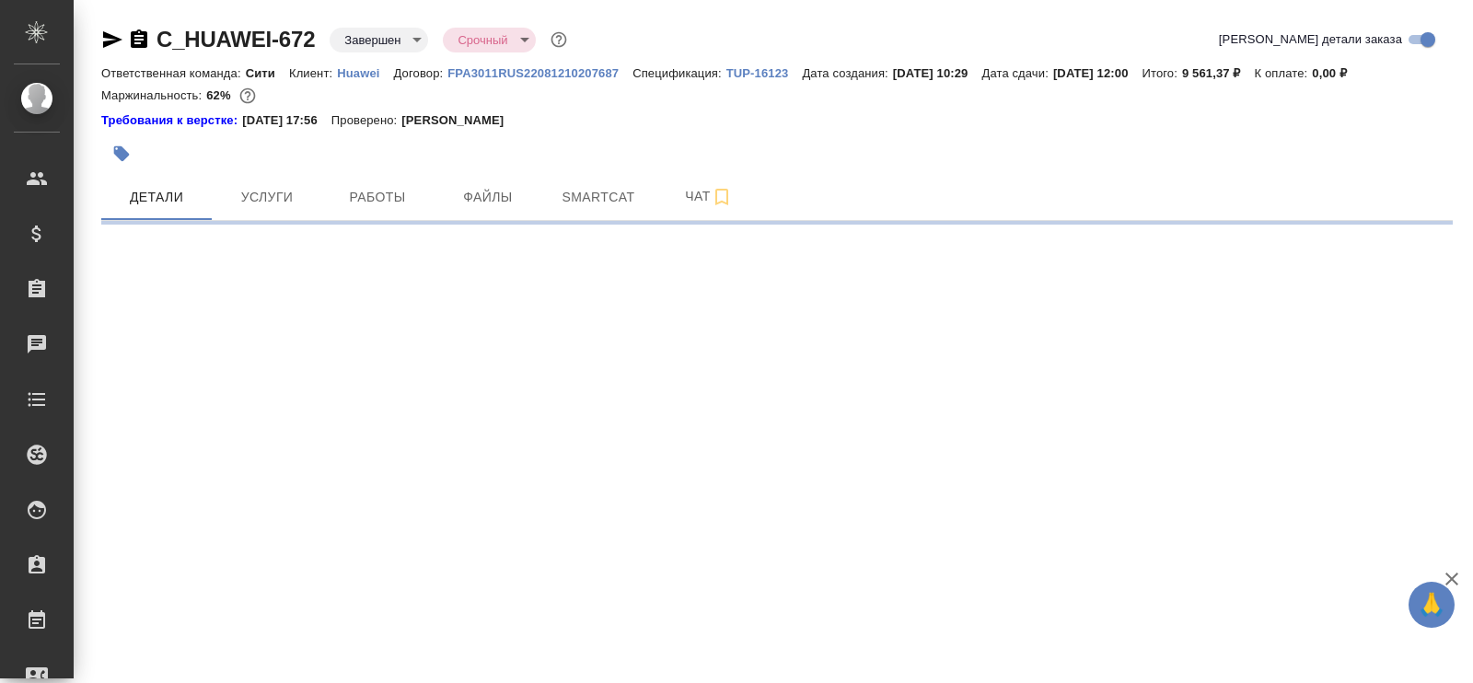
select select "RU"
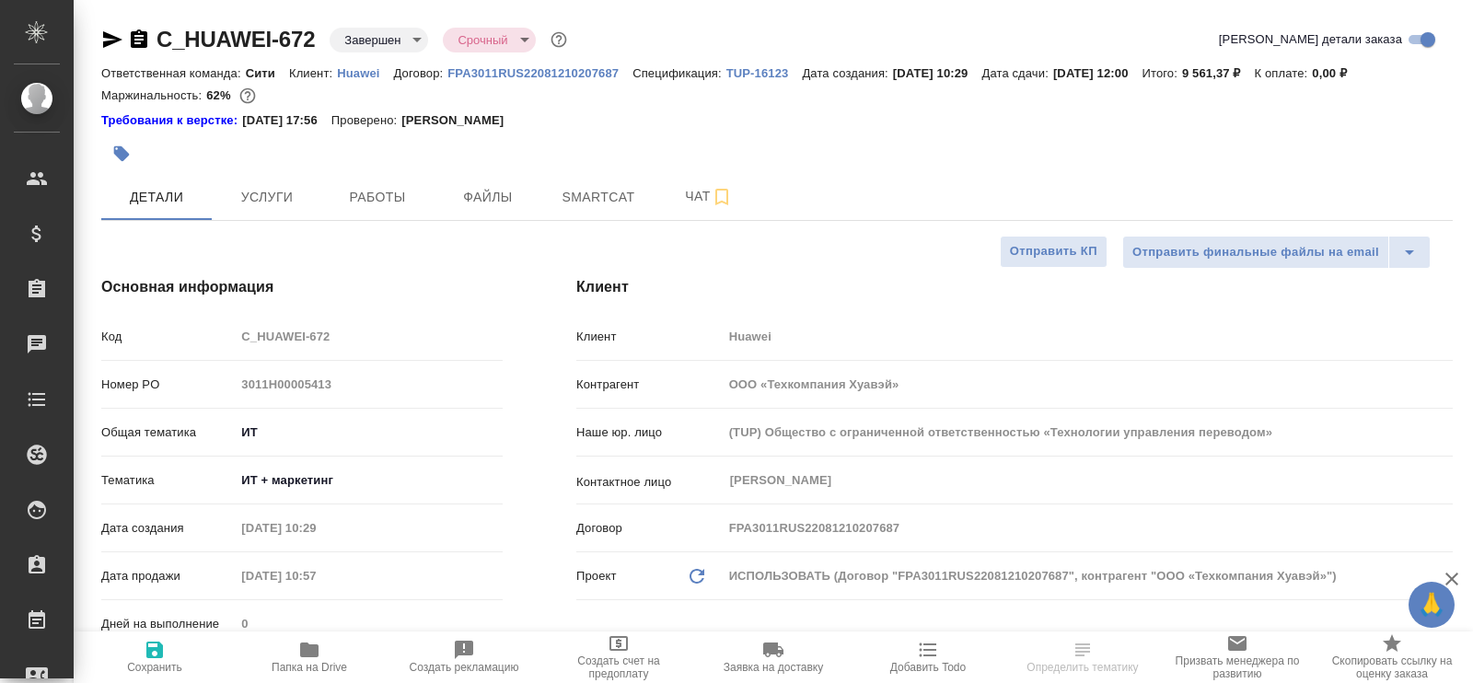
type textarea "x"
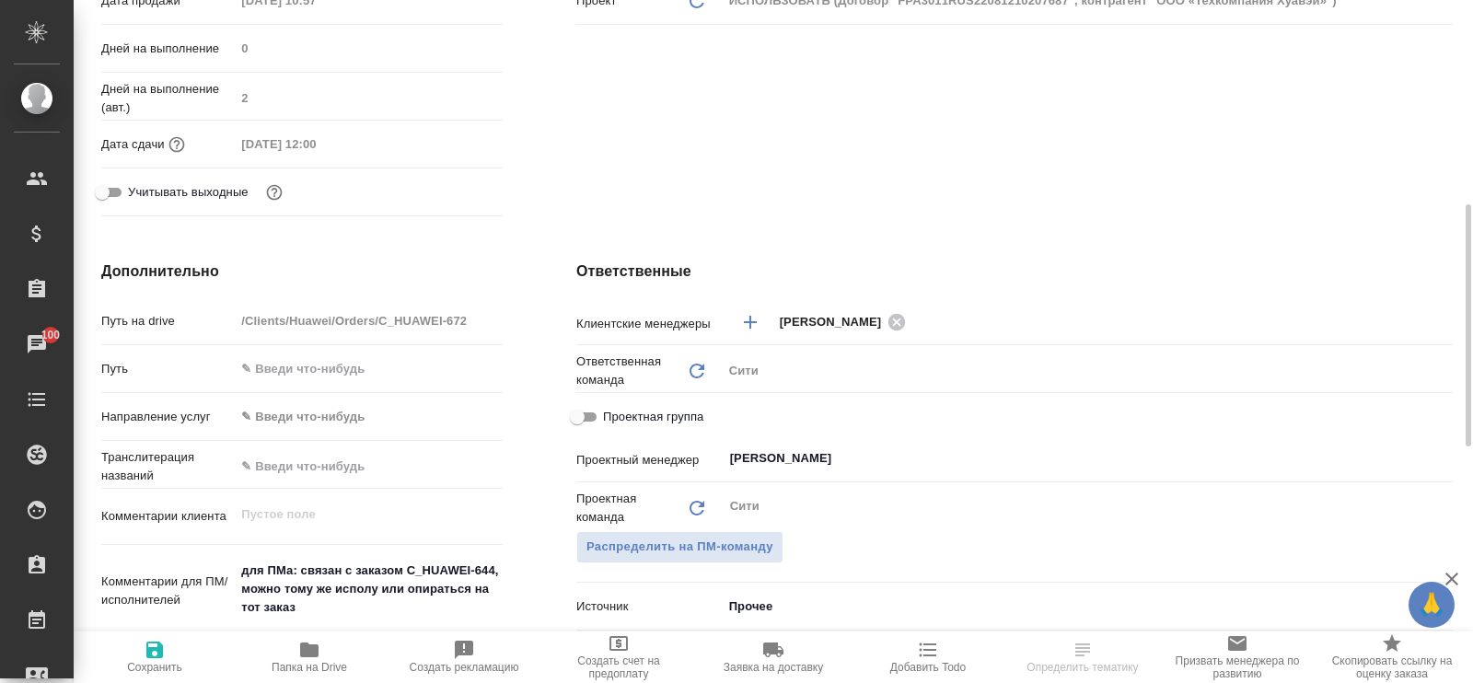
scroll to position [805, 0]
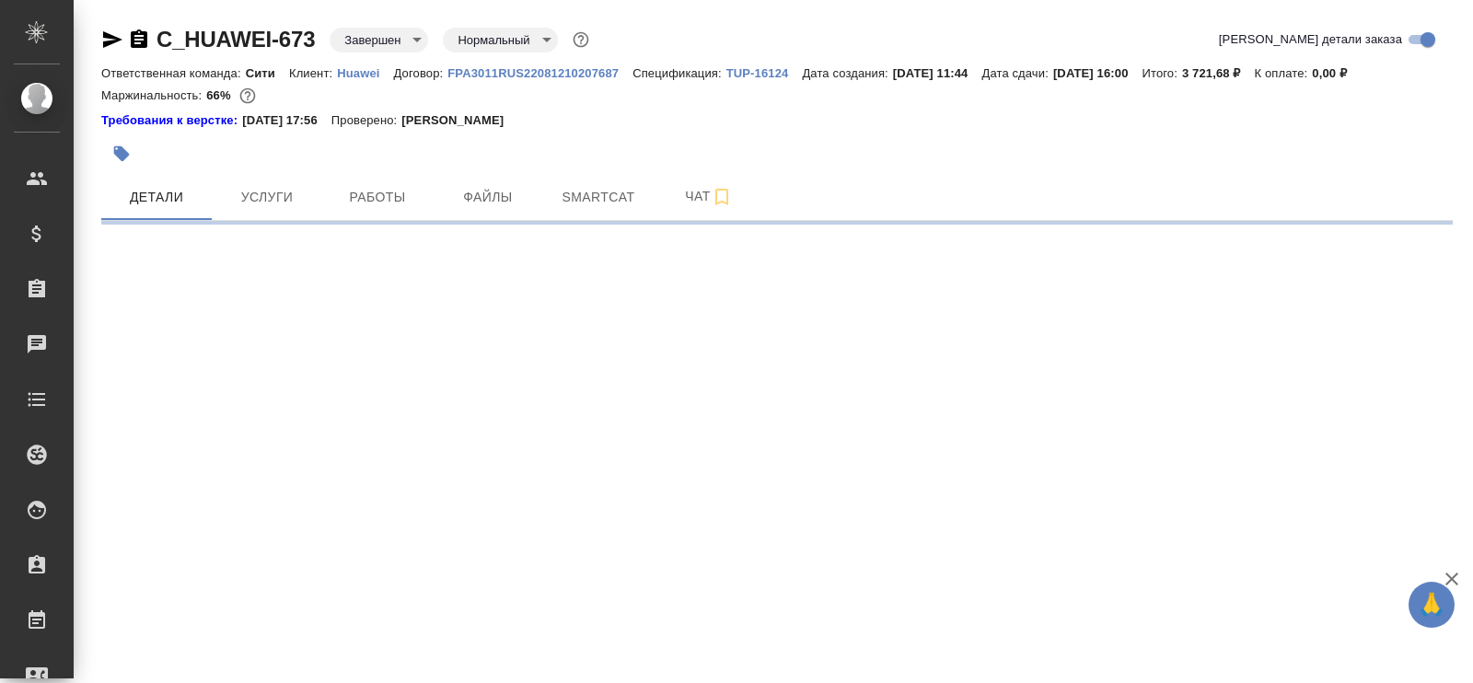
select select "RU"
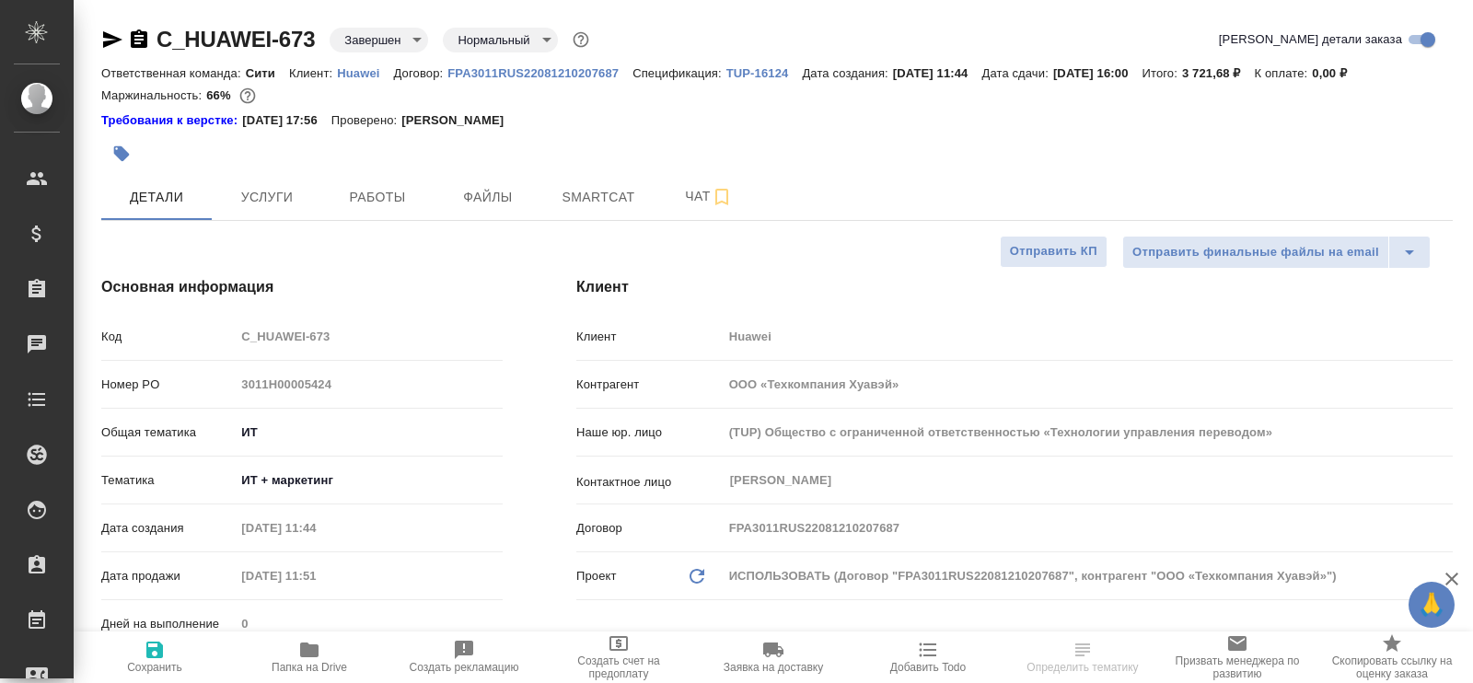
type textarea "x"
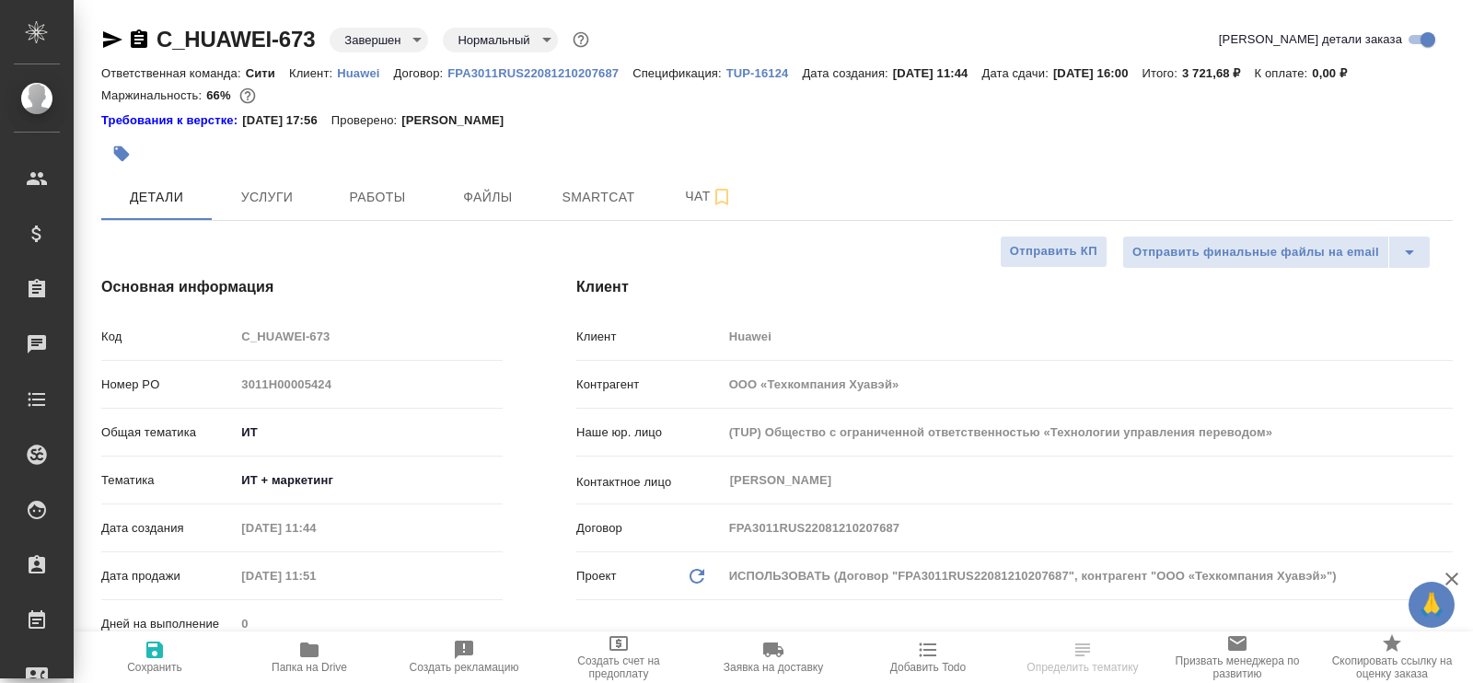
type textarea "x"
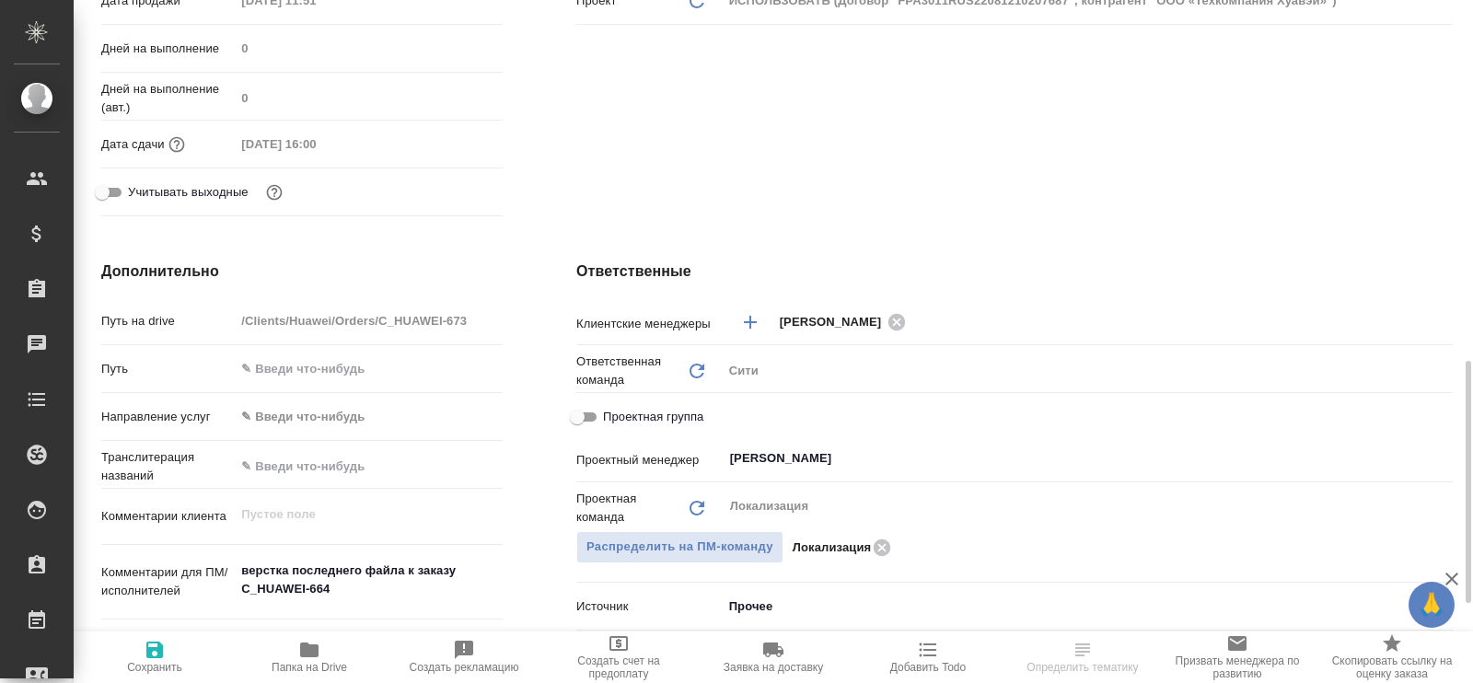
scroll to position [805, 0]
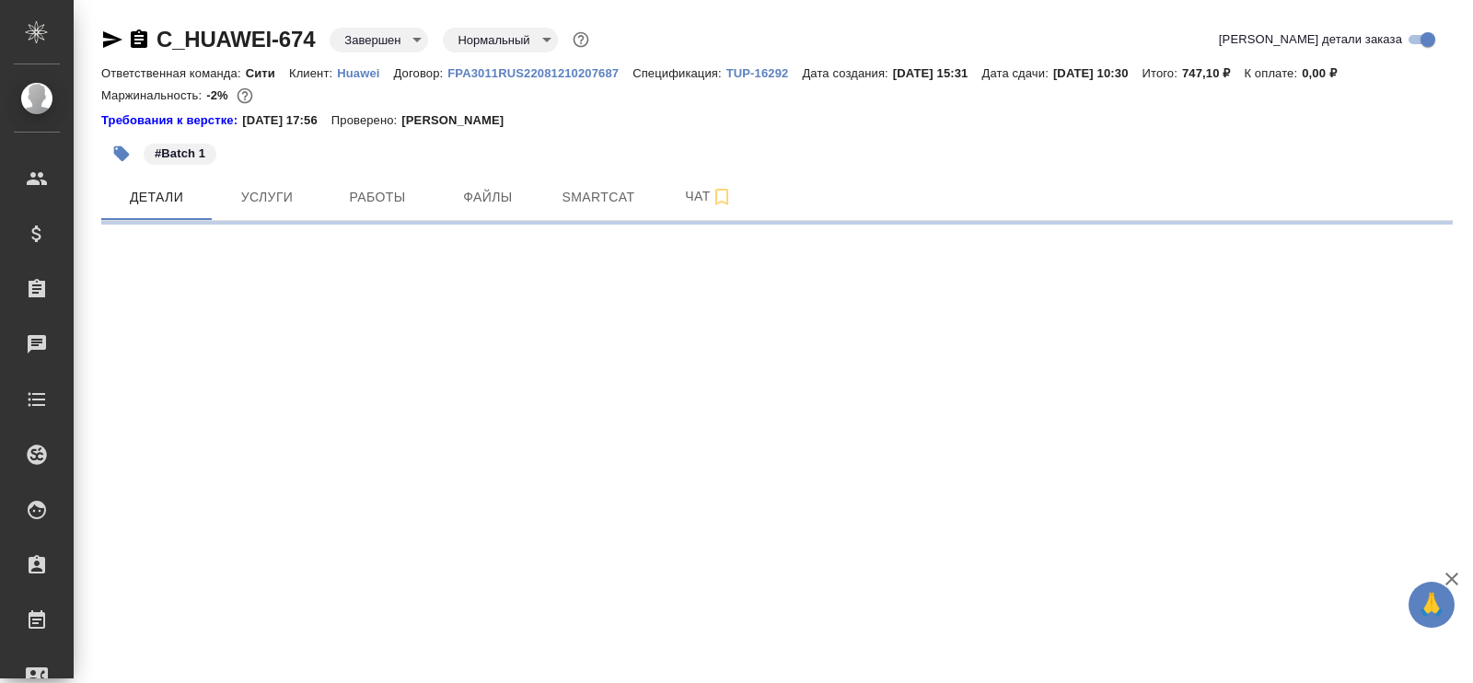
select select "RU"
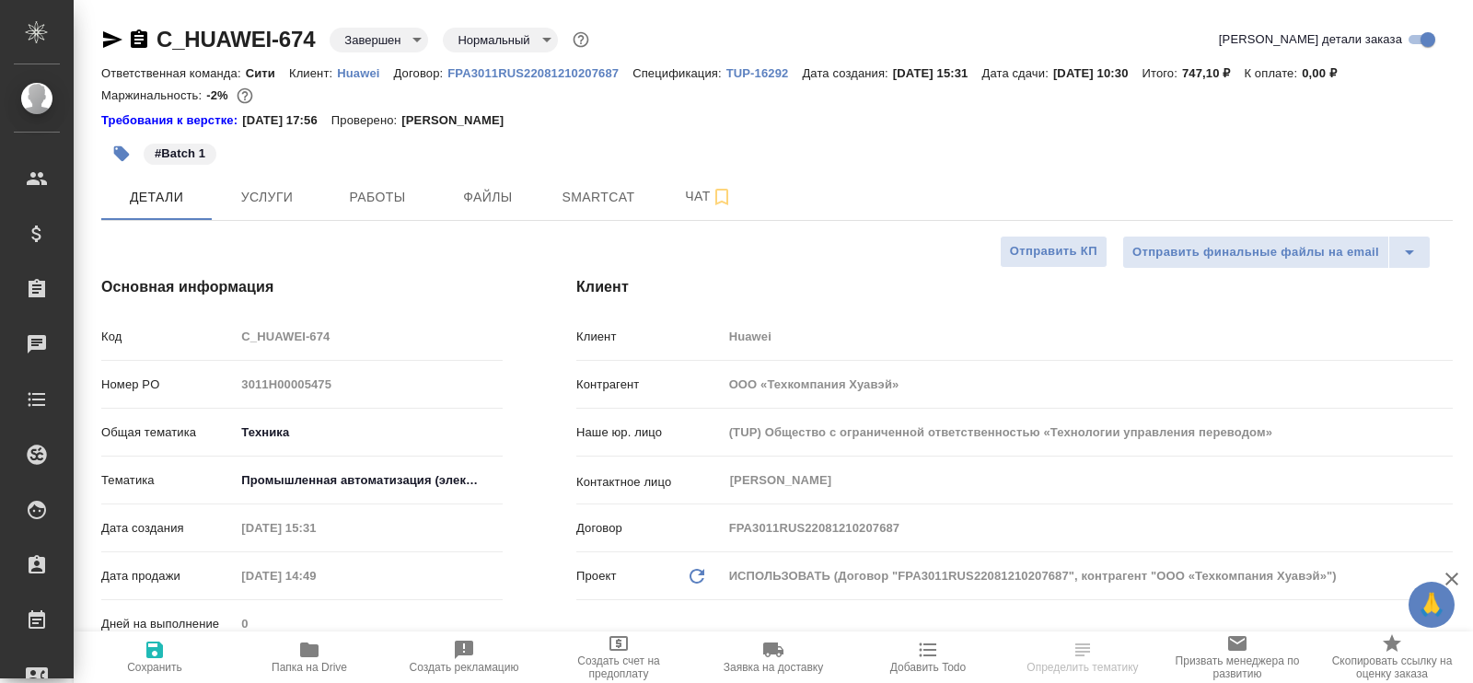
type textarea "x"
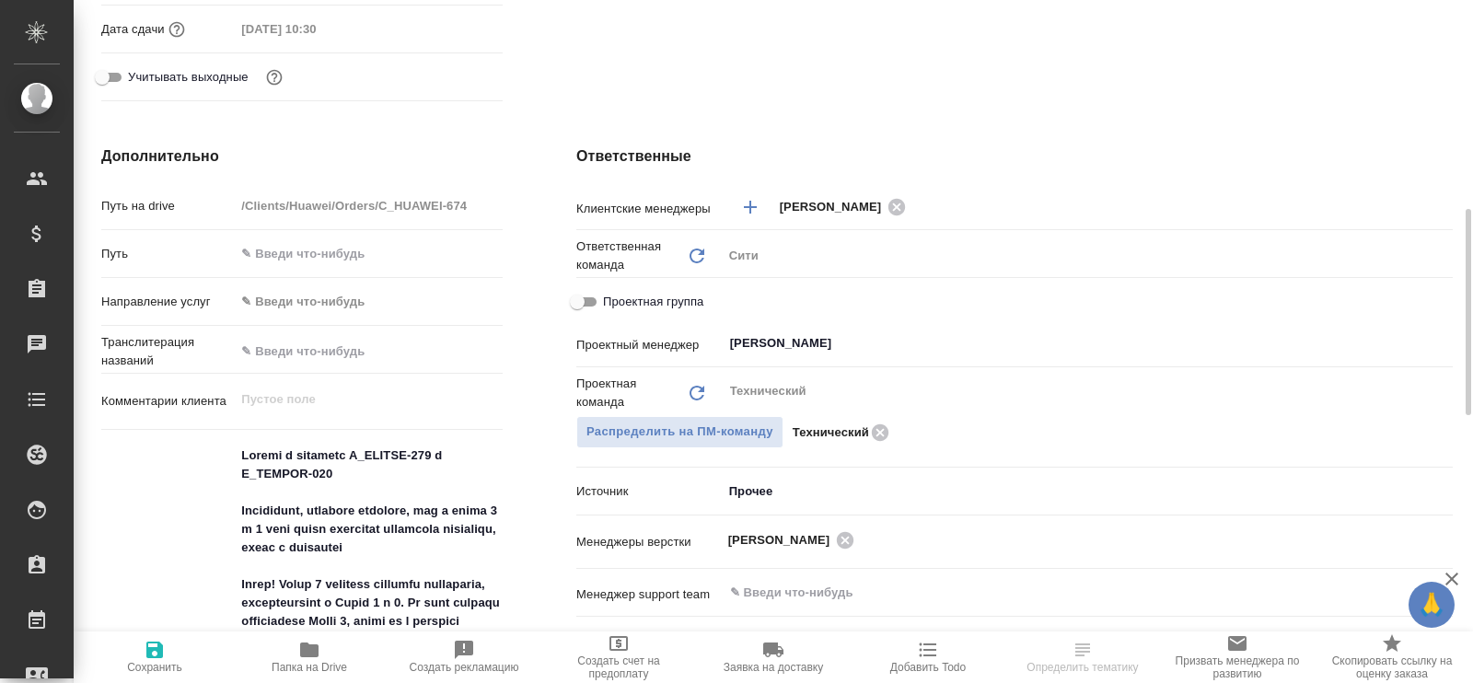
scroll to position [805, 0]
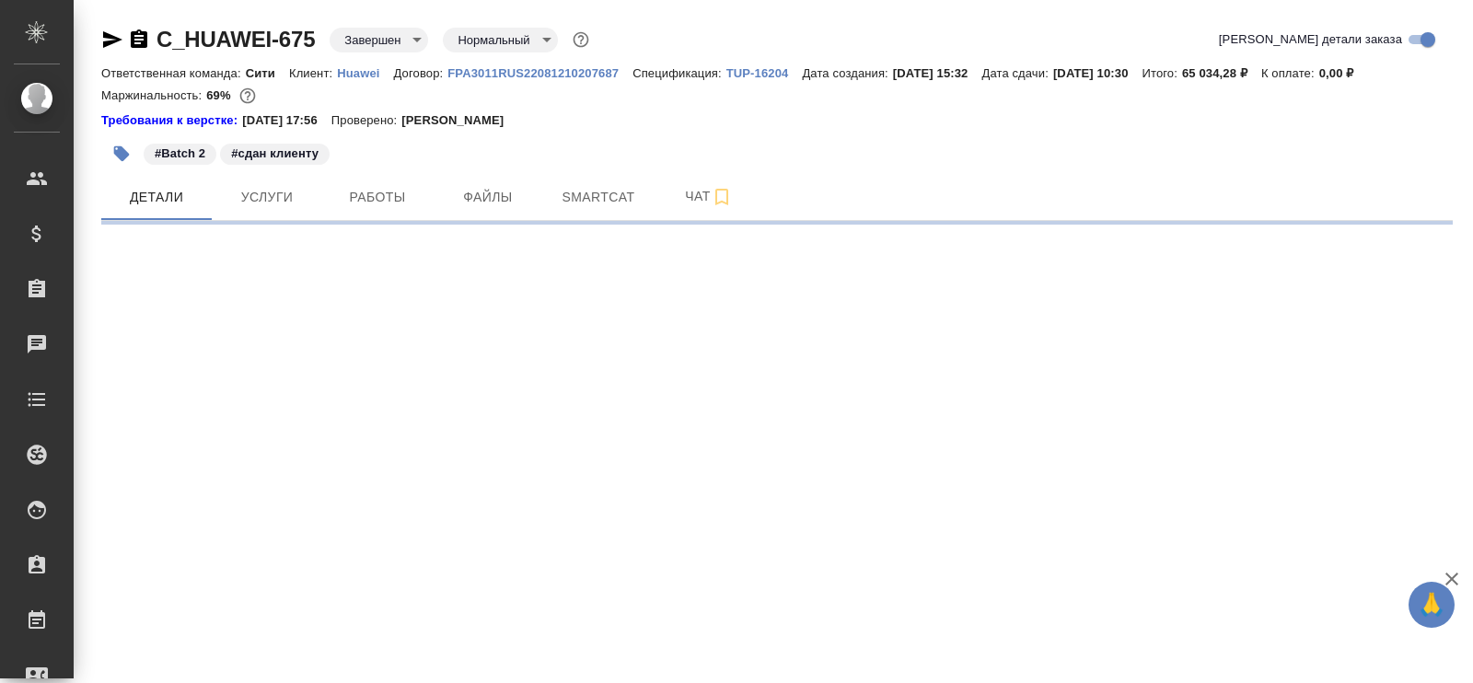
select select "RU"
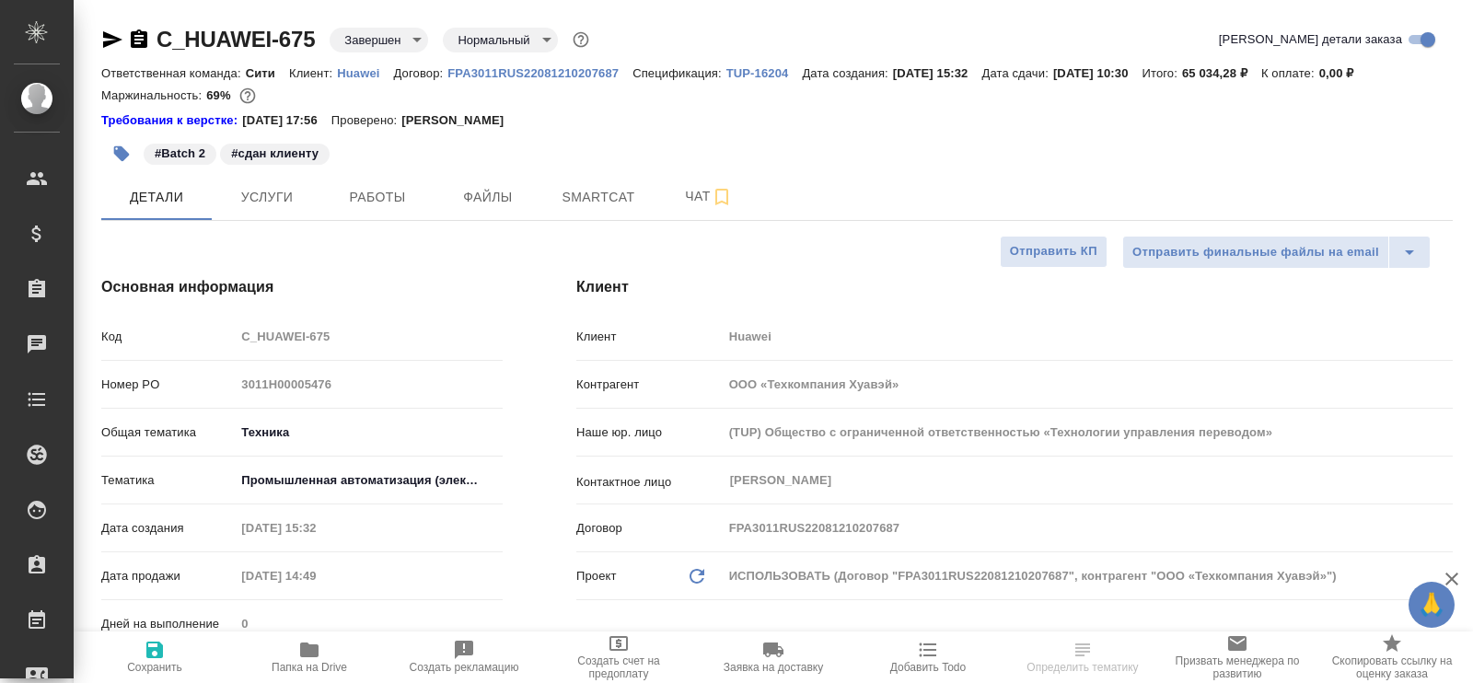
type textarea "x"
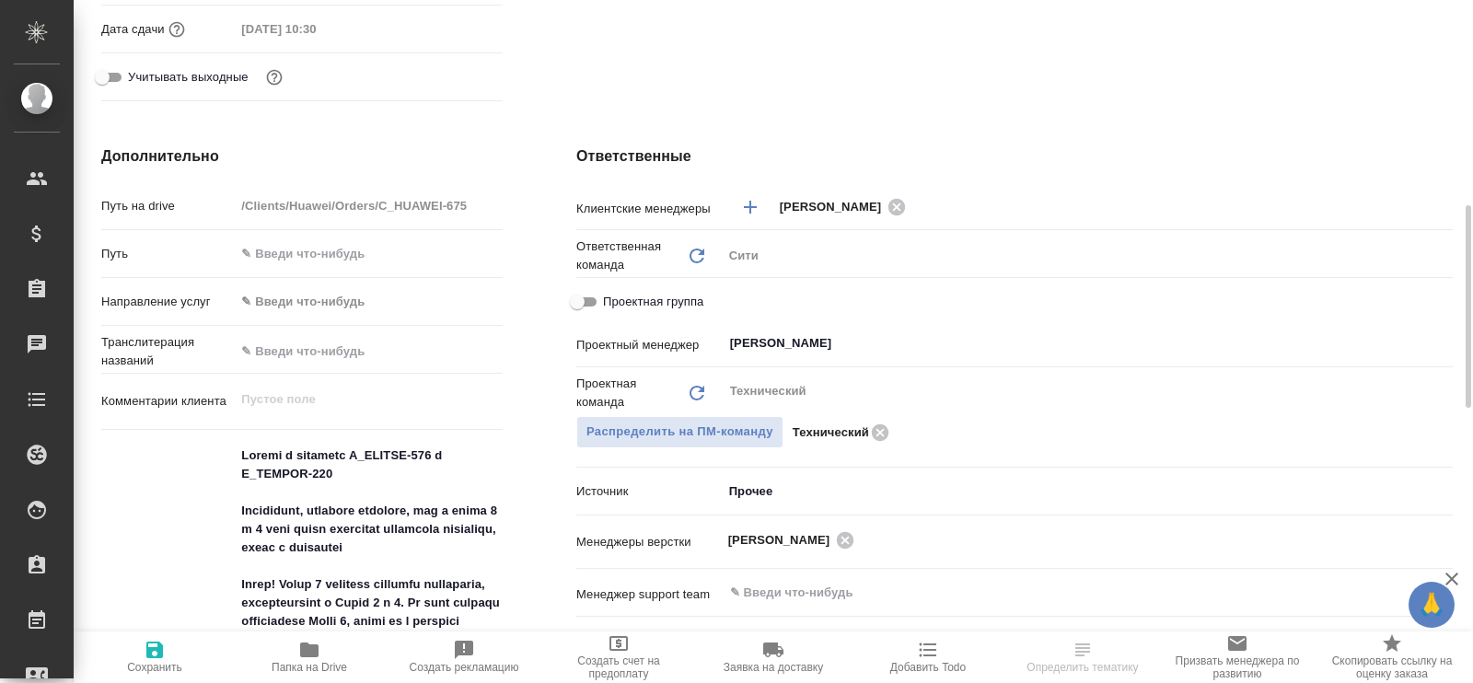
scroll to position [805, 0]
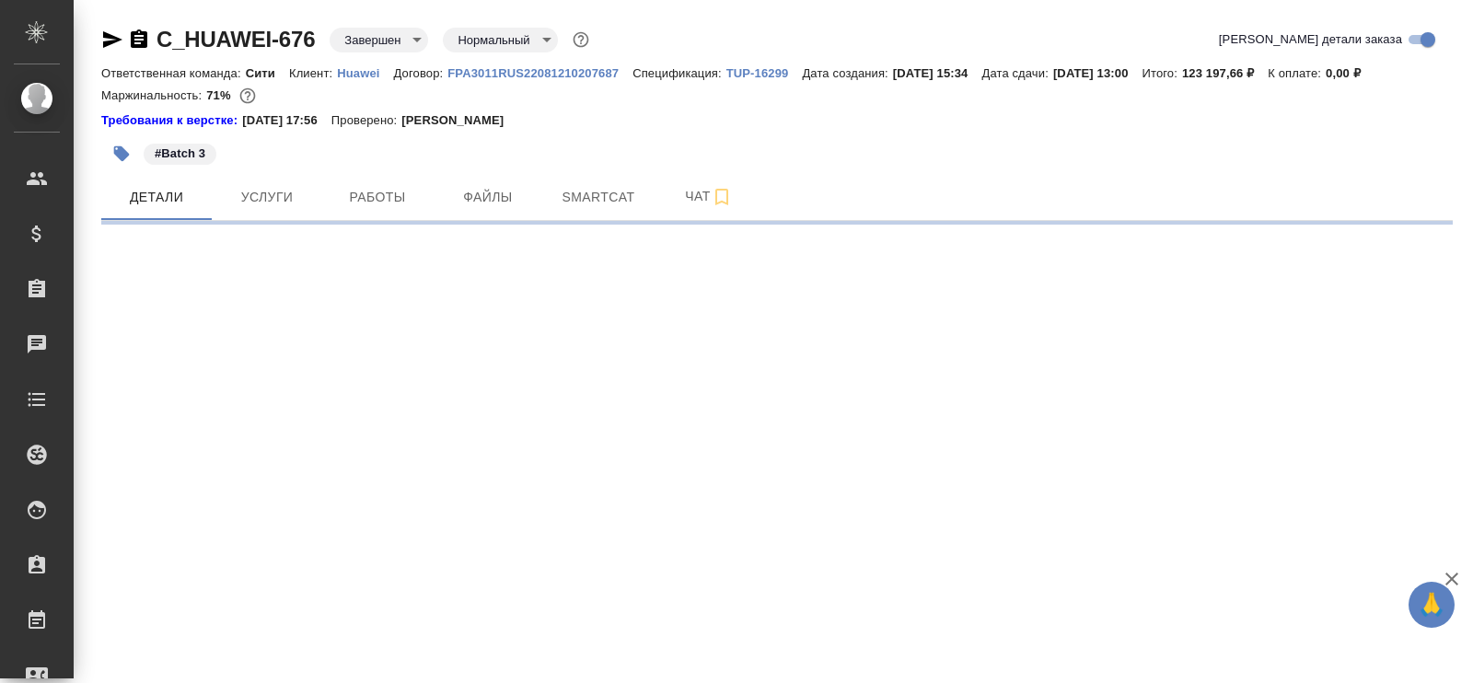
select select "RU"
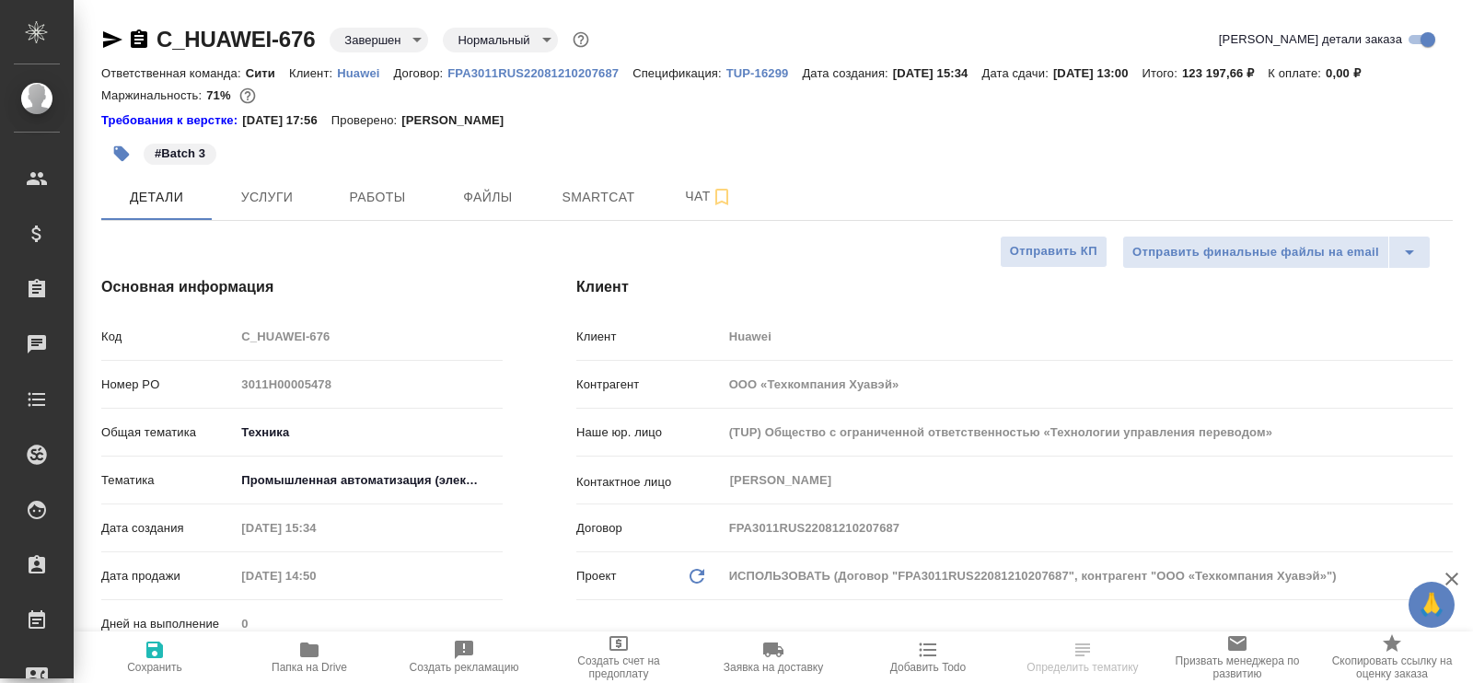
type textarea "x"
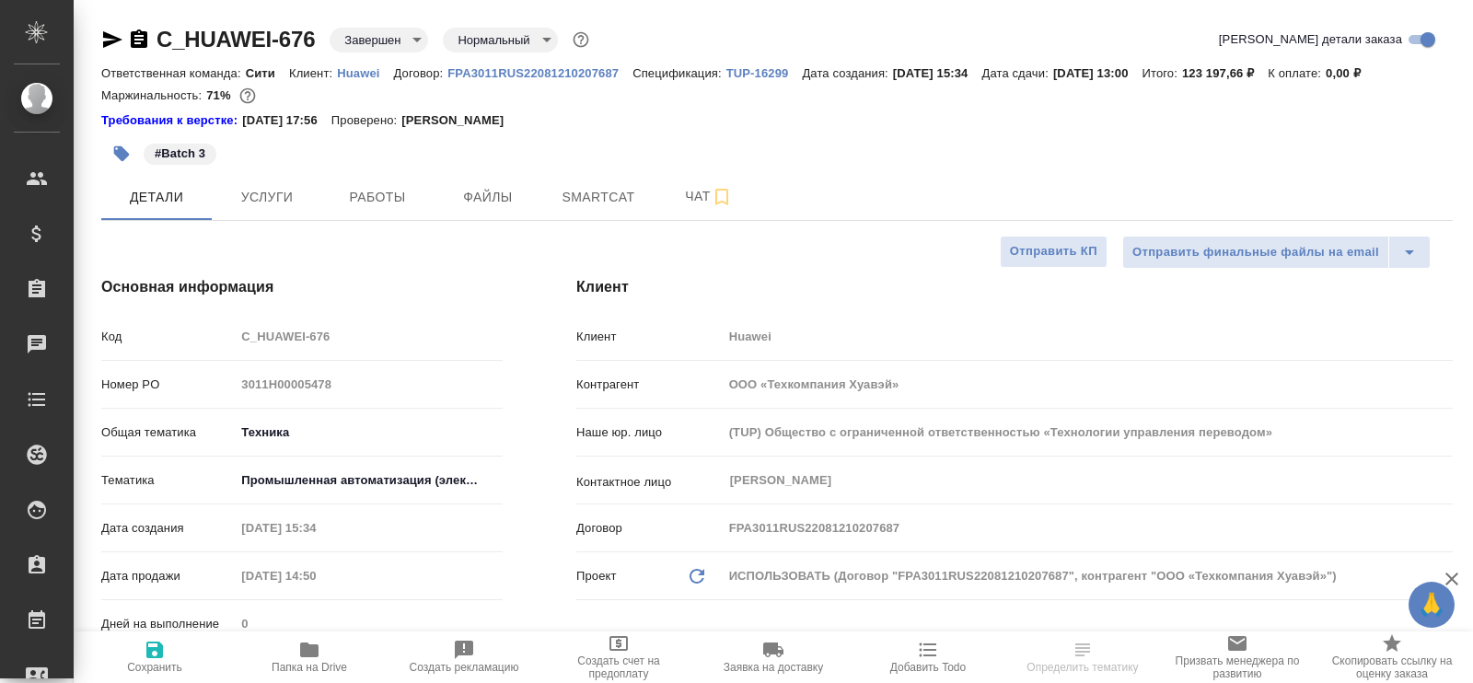
type textarea "x"
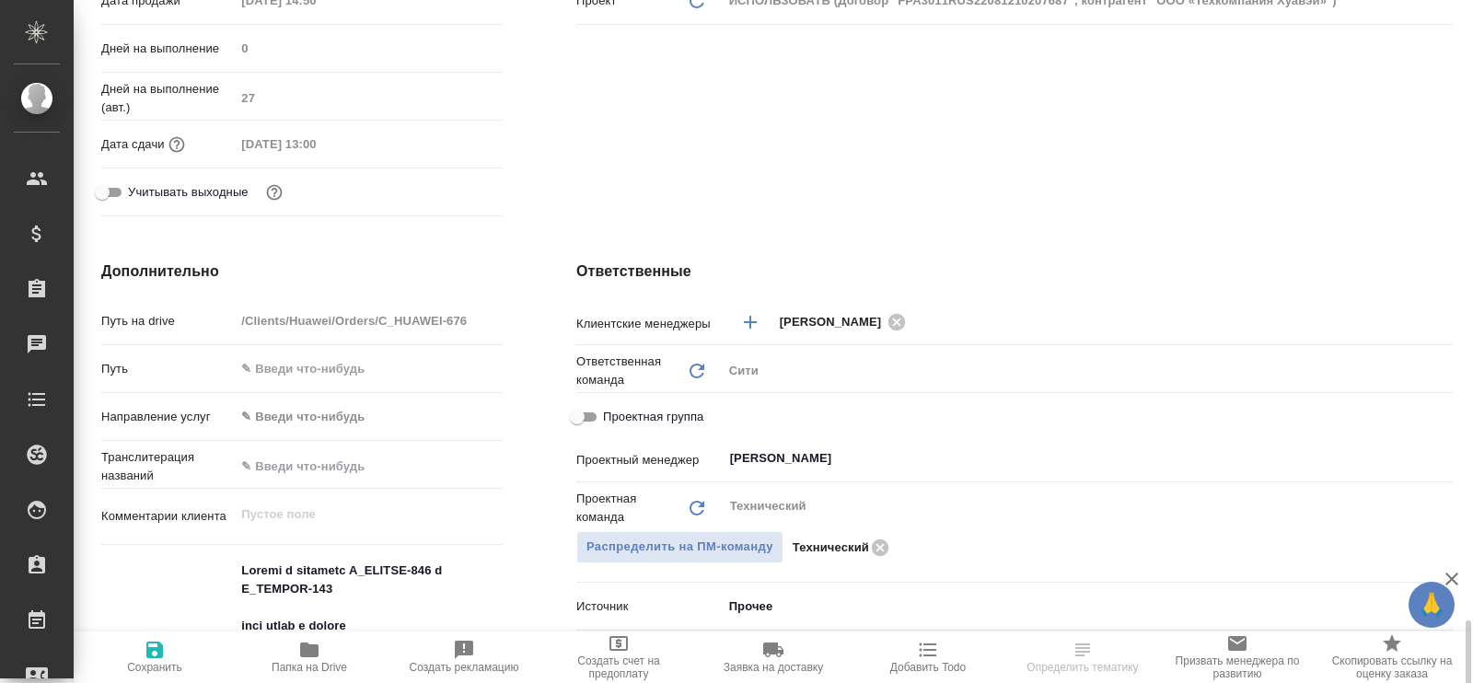
scroll to position [920, 0]
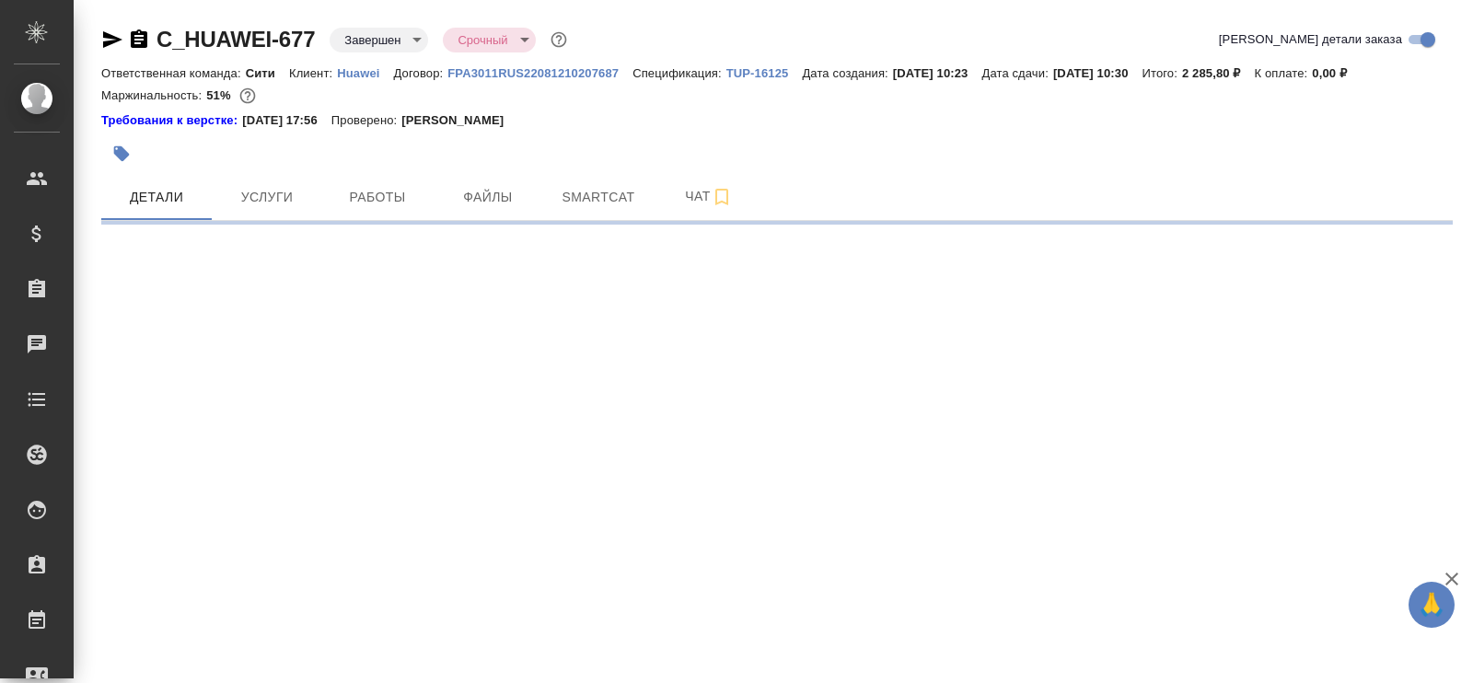
select select "RU"
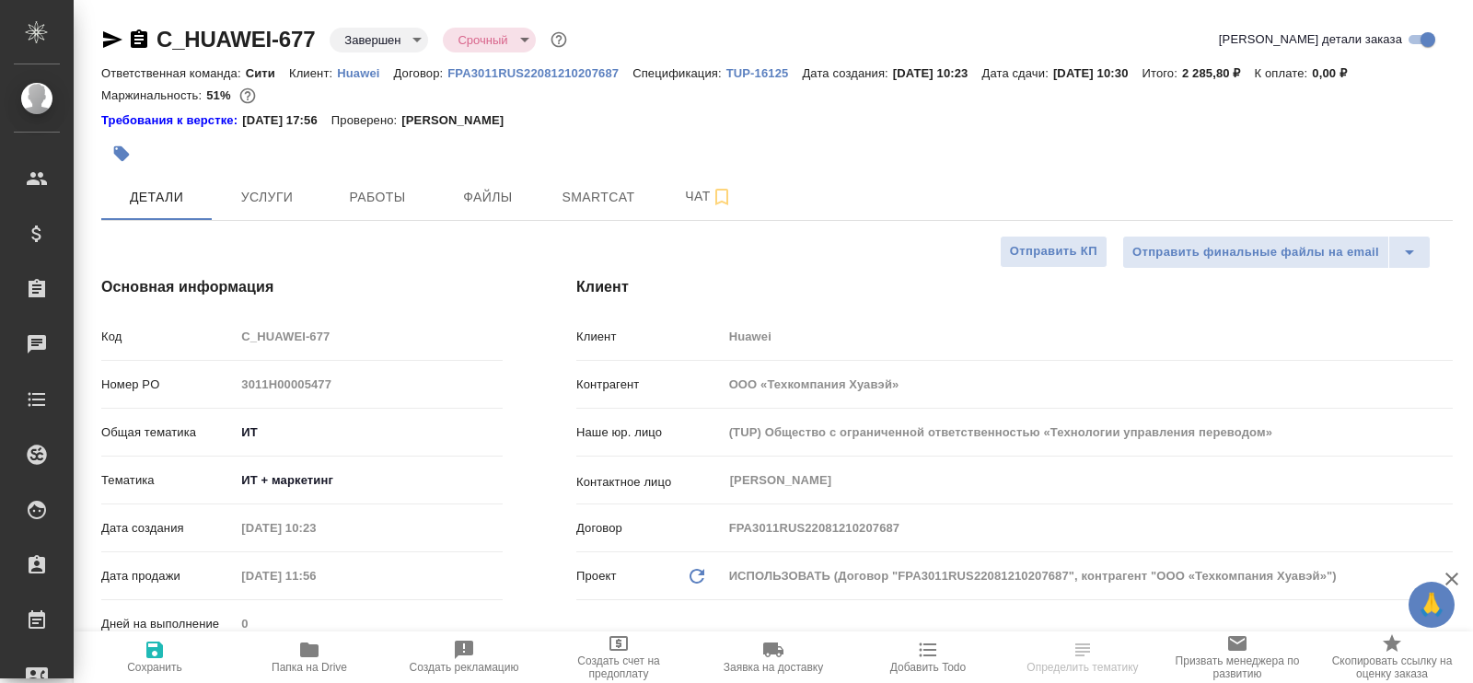
type textarea "x"
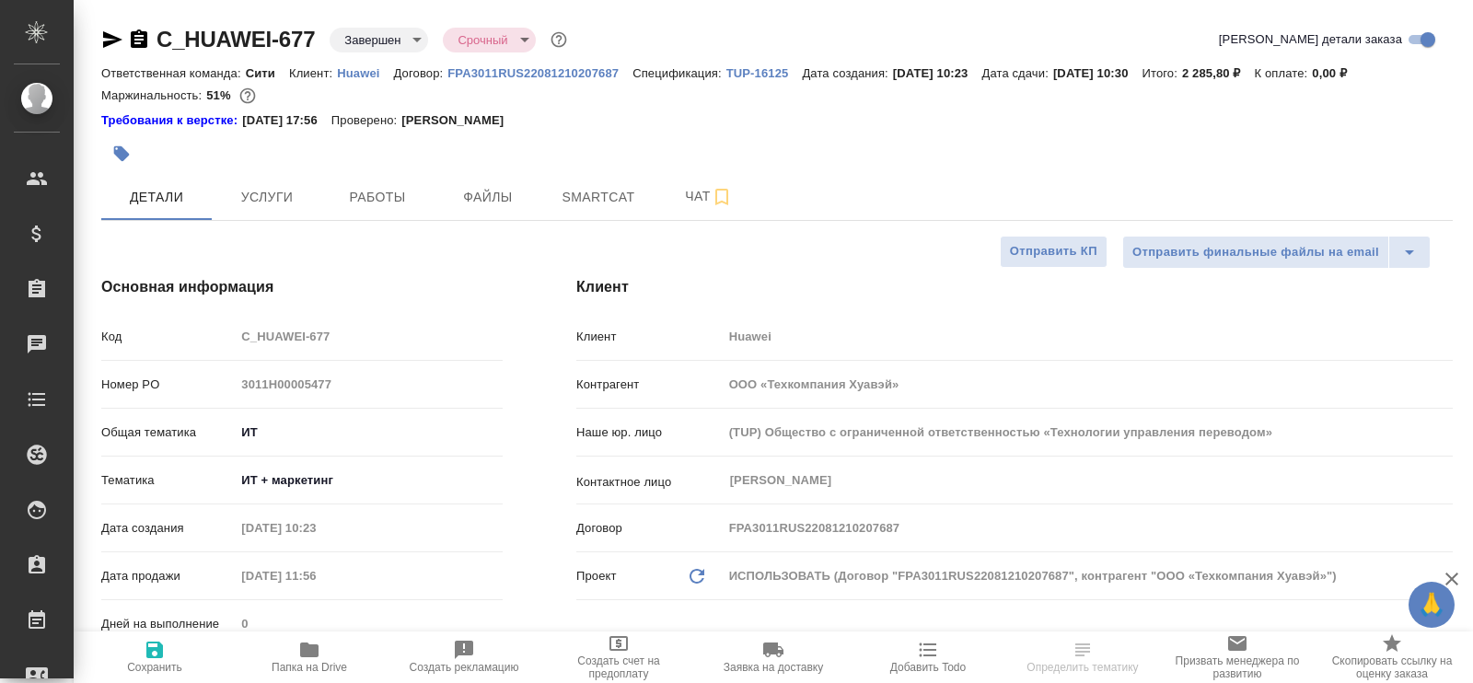
type textarea "x"
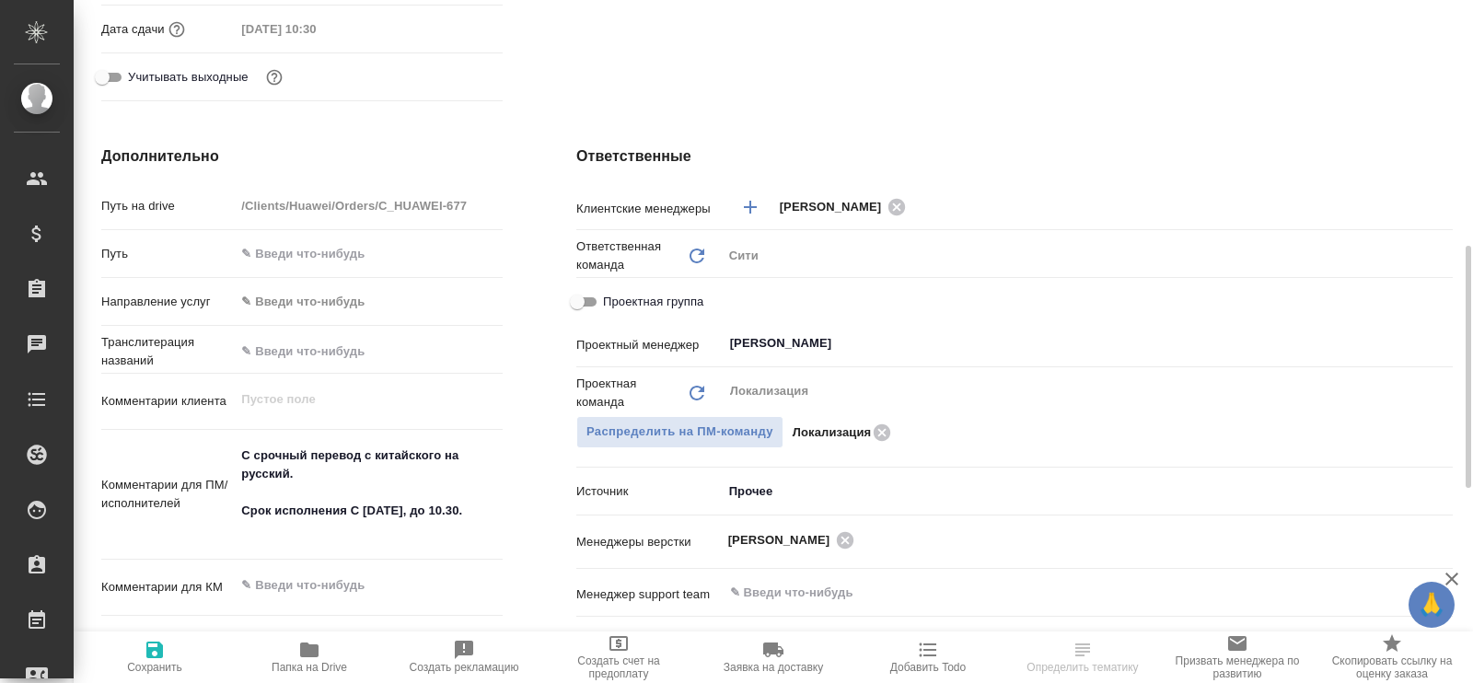
scroll to position [805, 0]
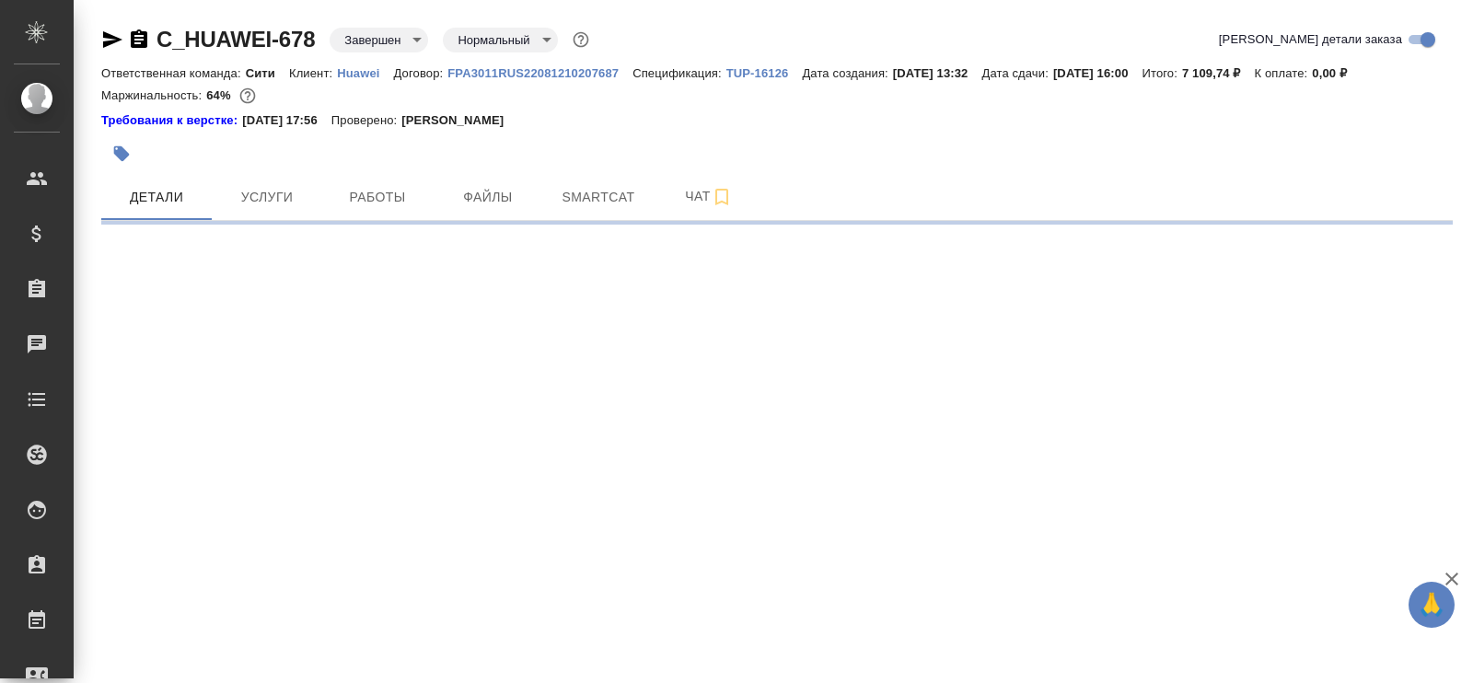
select select "RU"
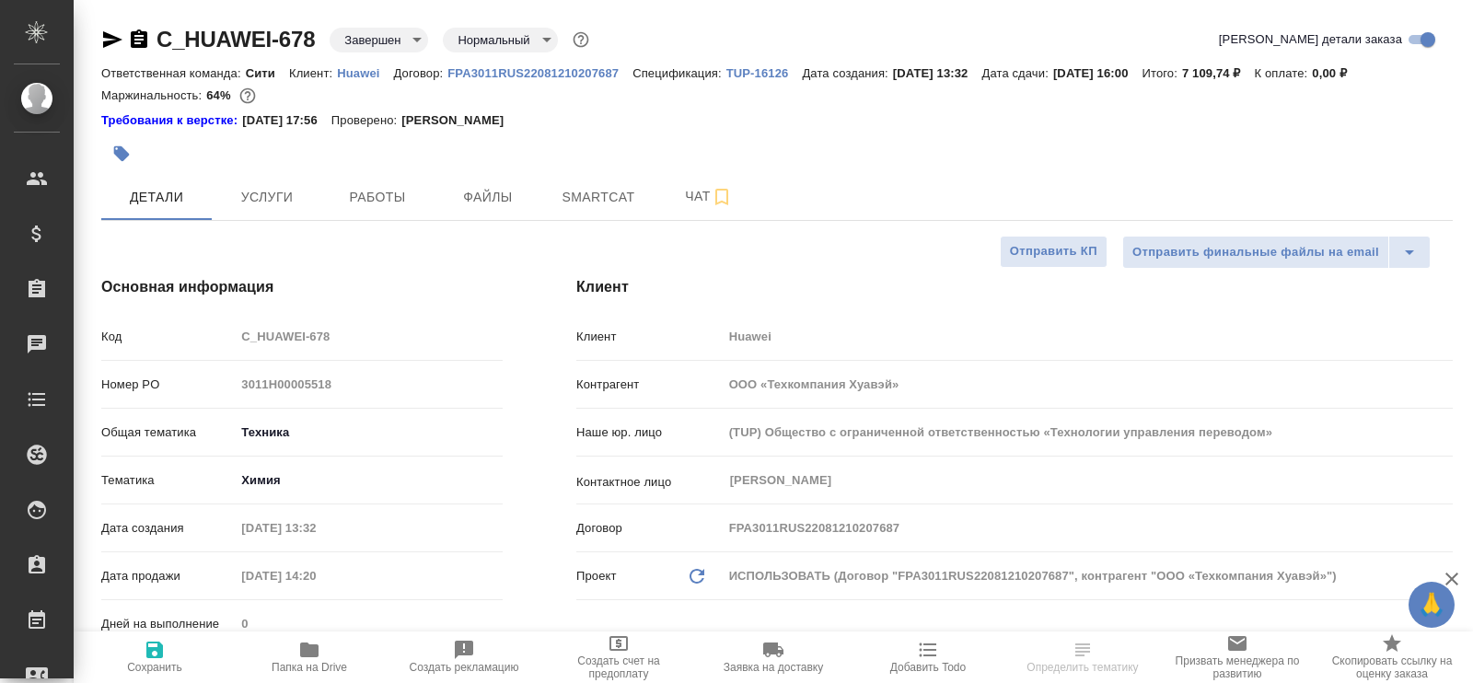
type textarea "x"
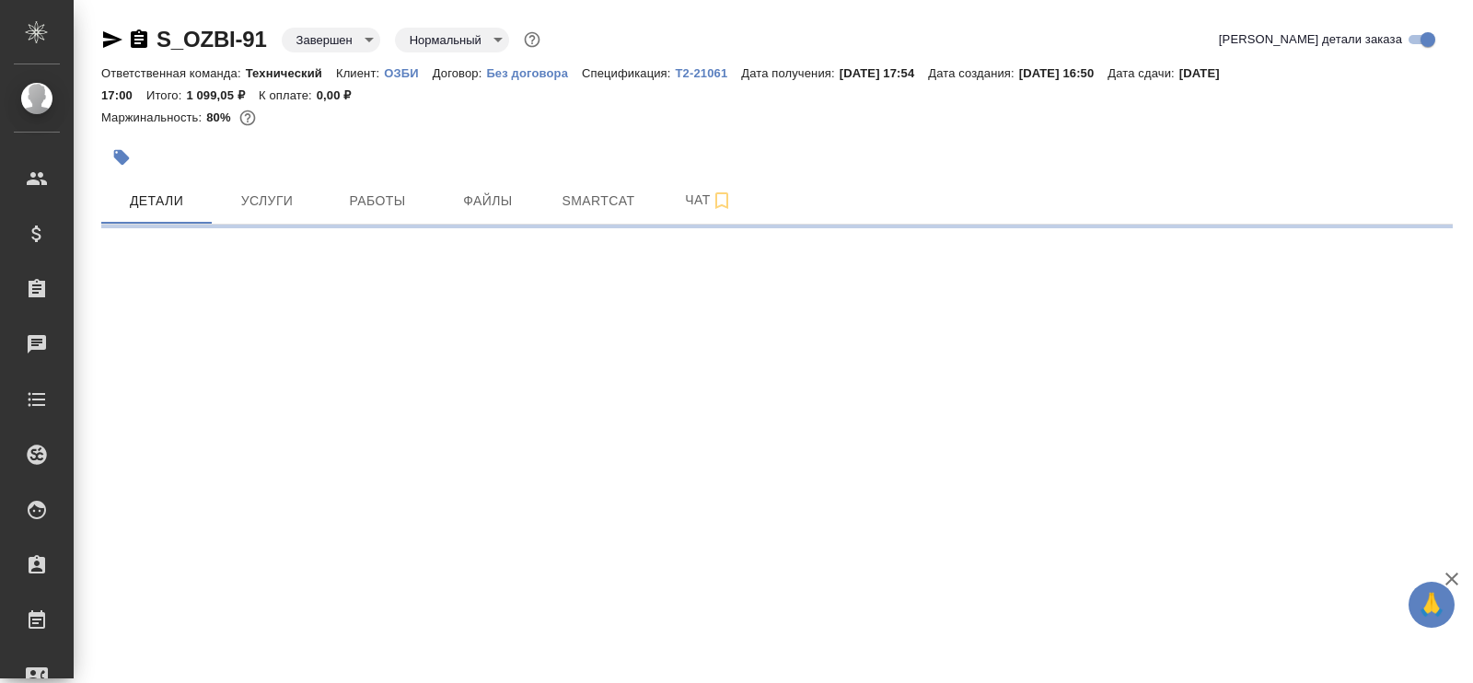
select select "RU"
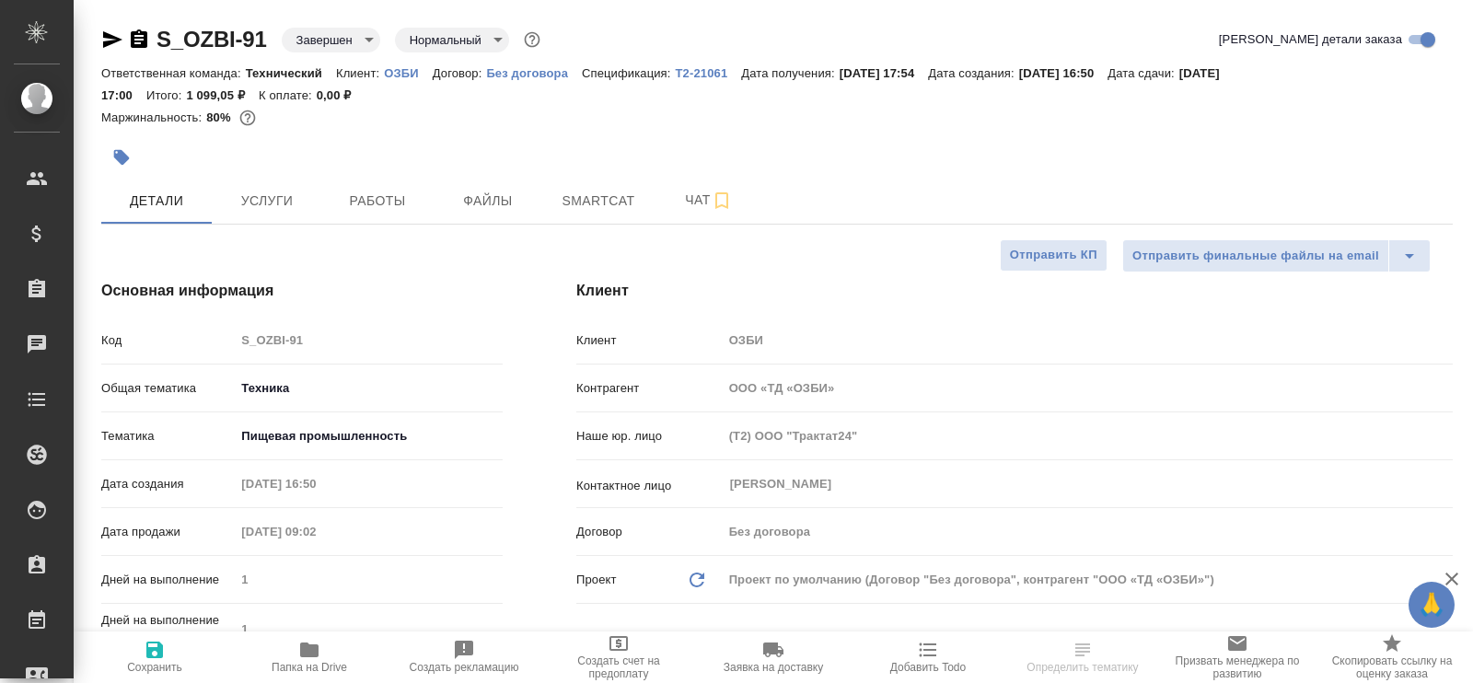
type textarea "x"
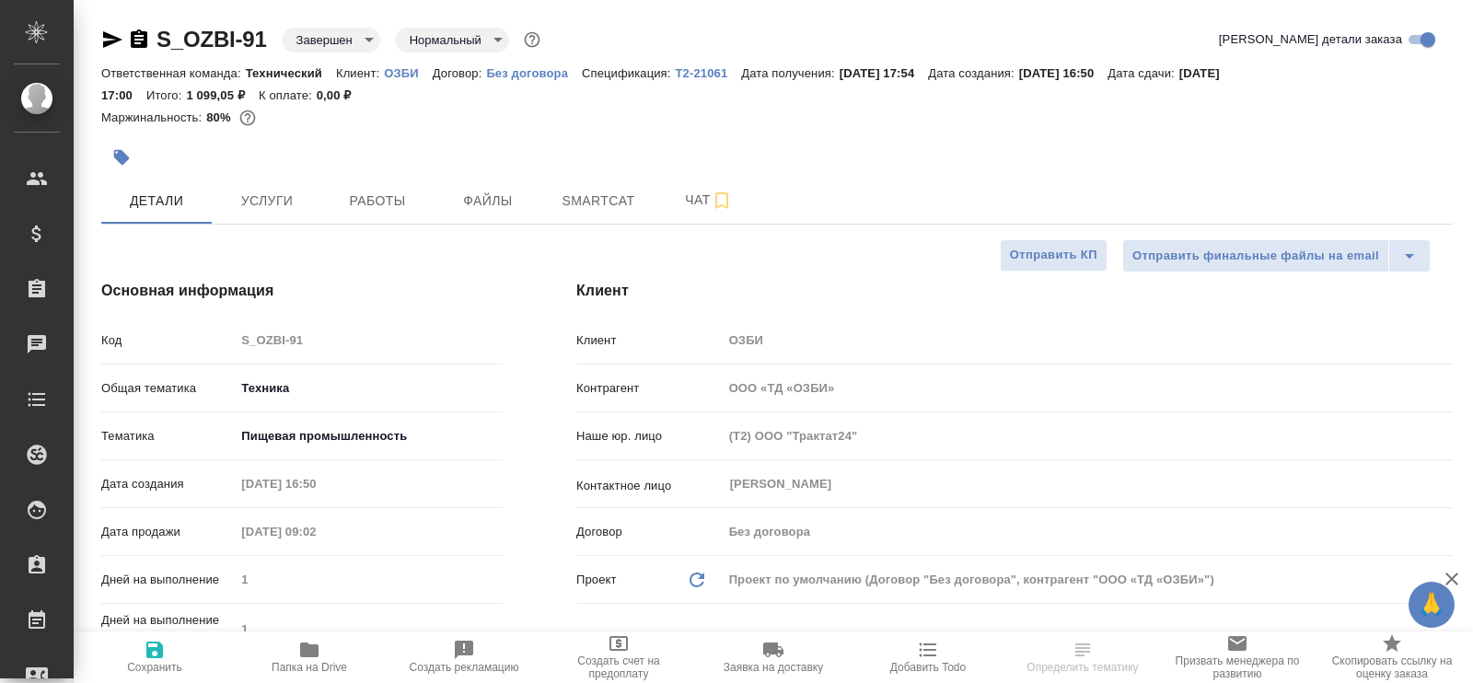
type textarea "x"
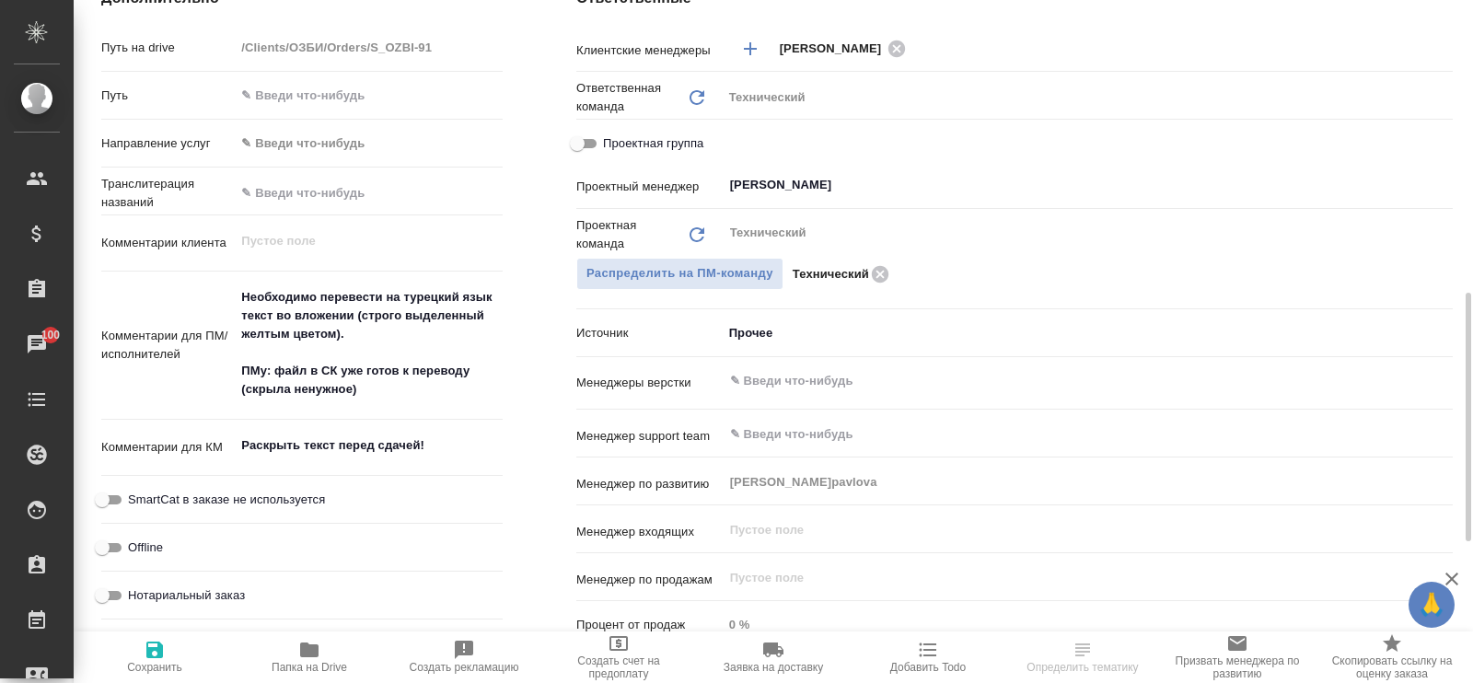
scroll to position [576, 0]
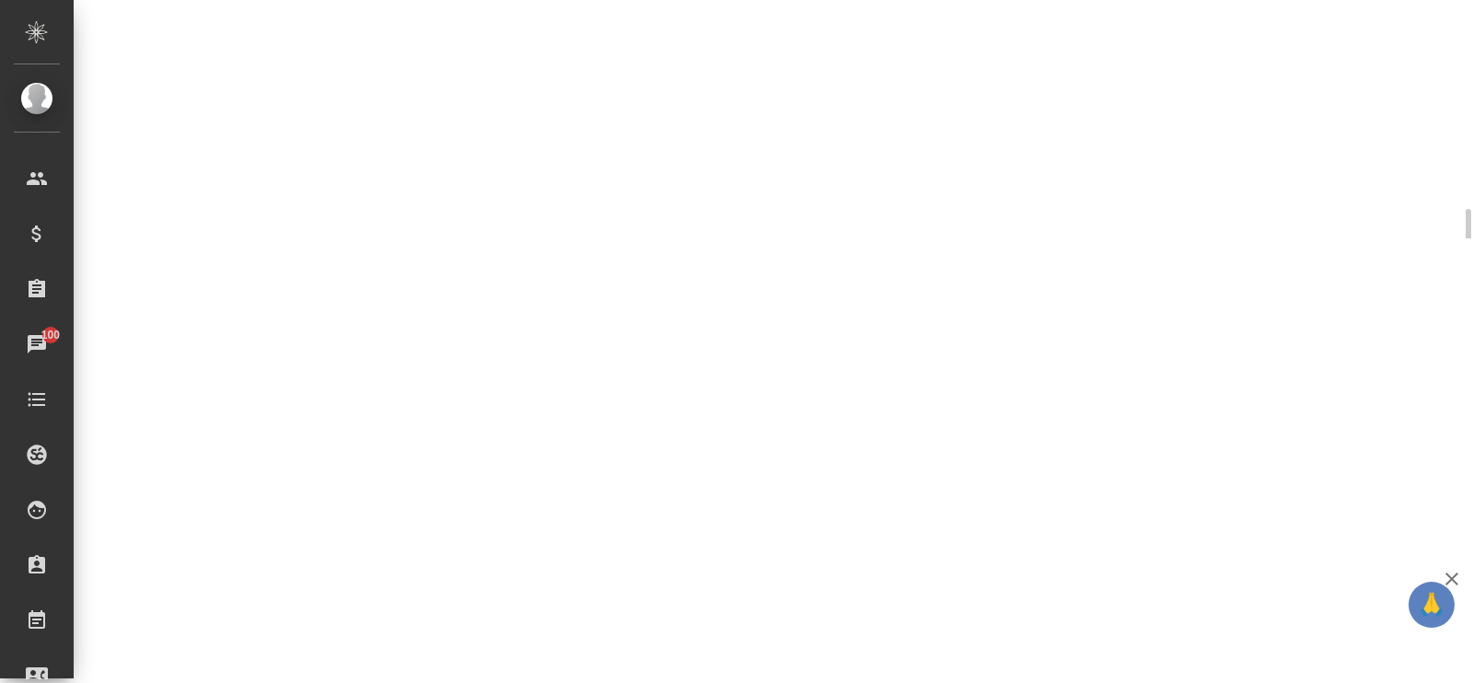
select select "RU"
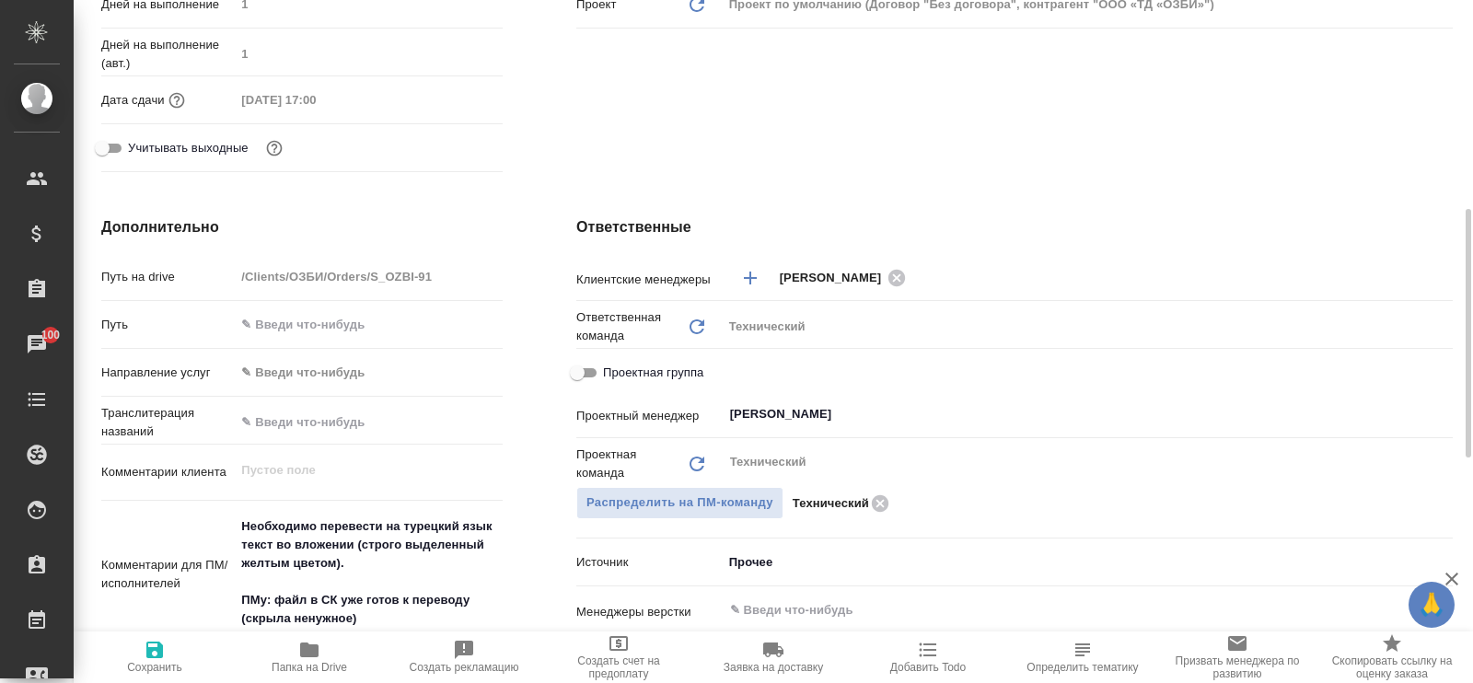
type textarea "x"
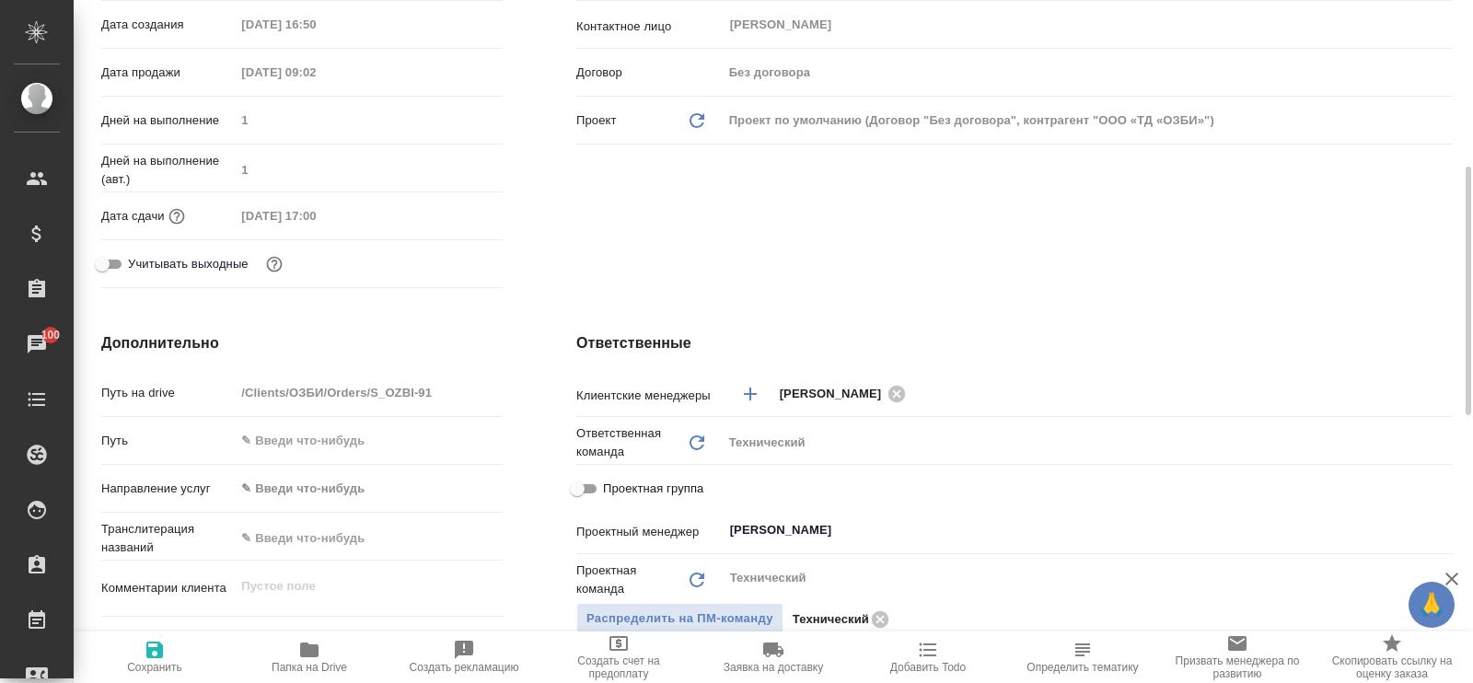
scroll to position [0, 0]
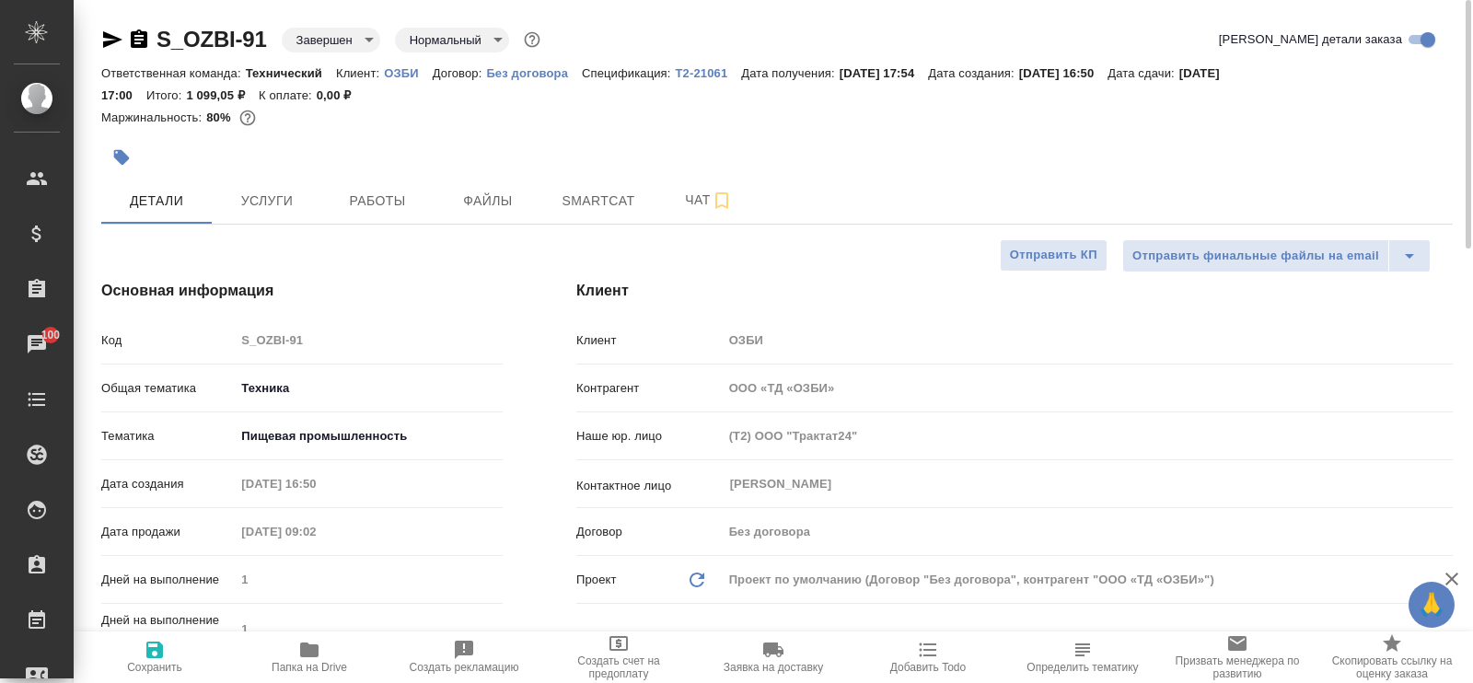
type textarea "x"
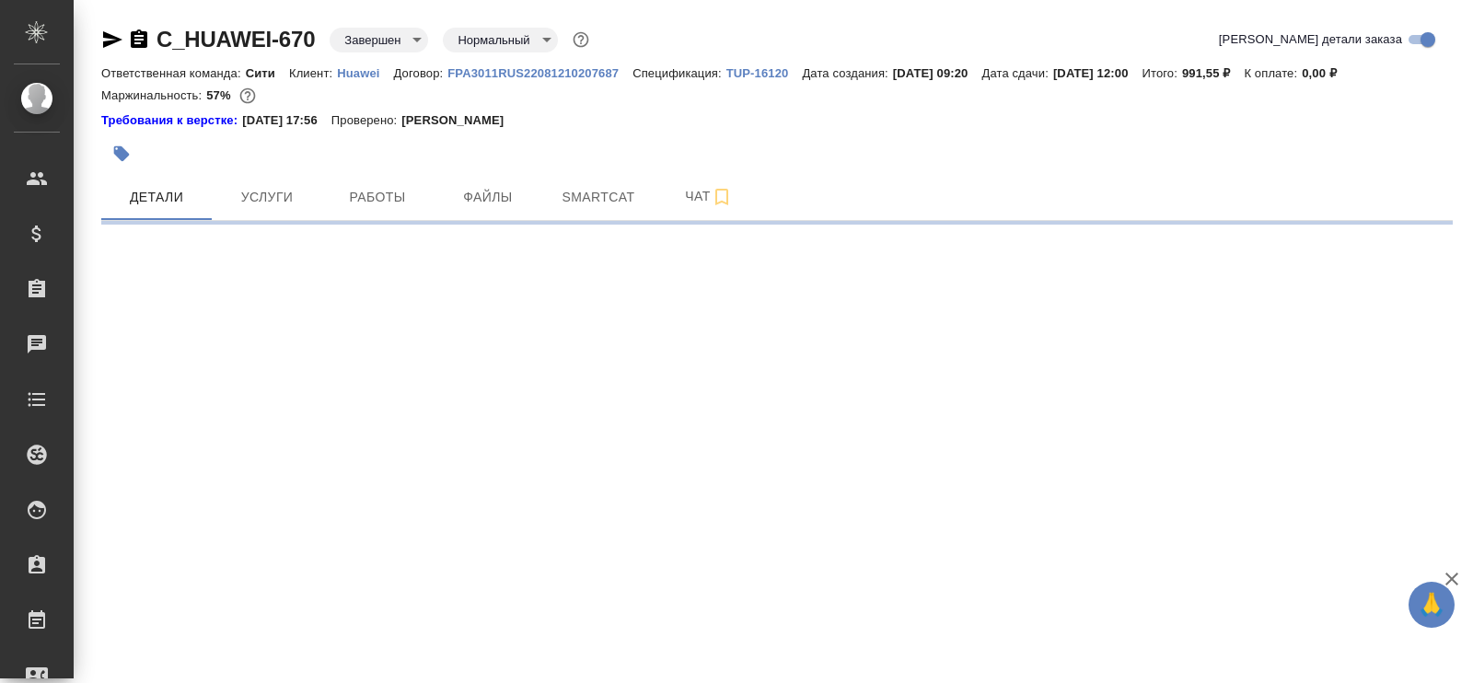
select select "RU"
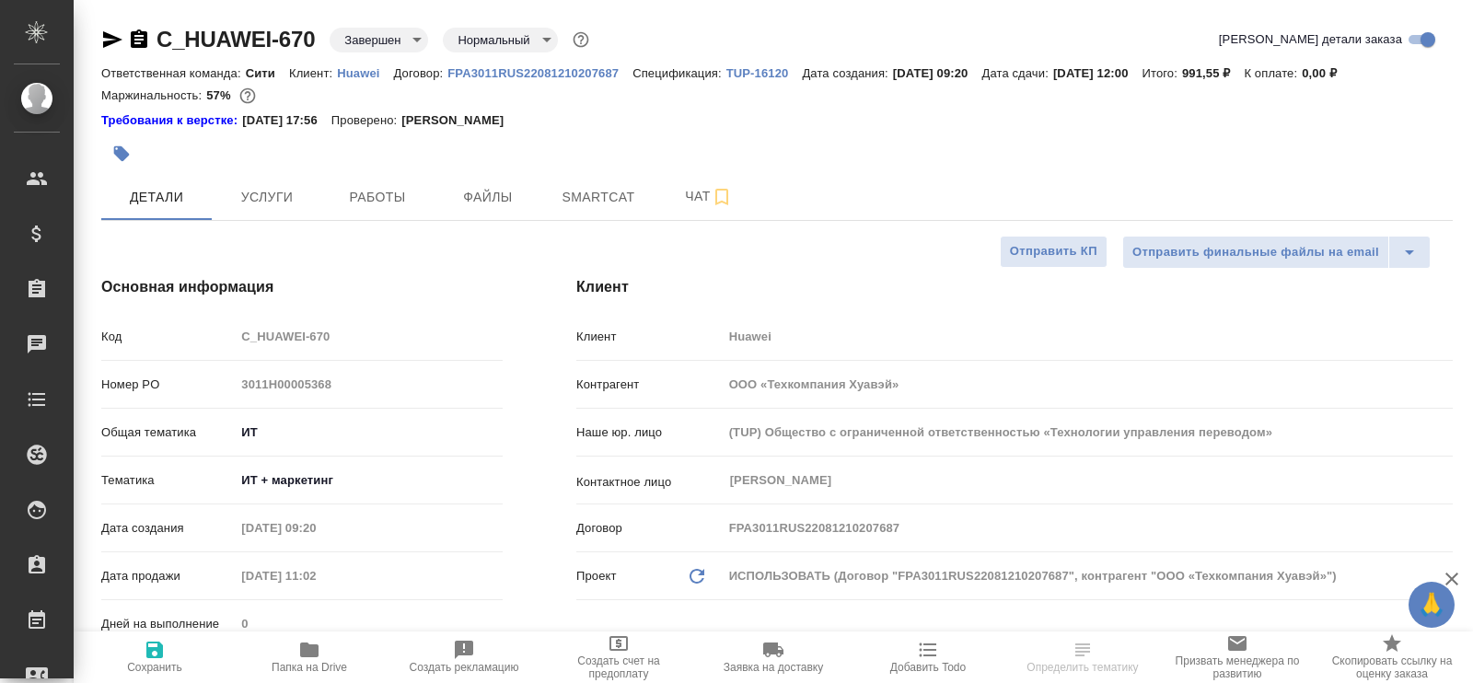
type textarea "x"
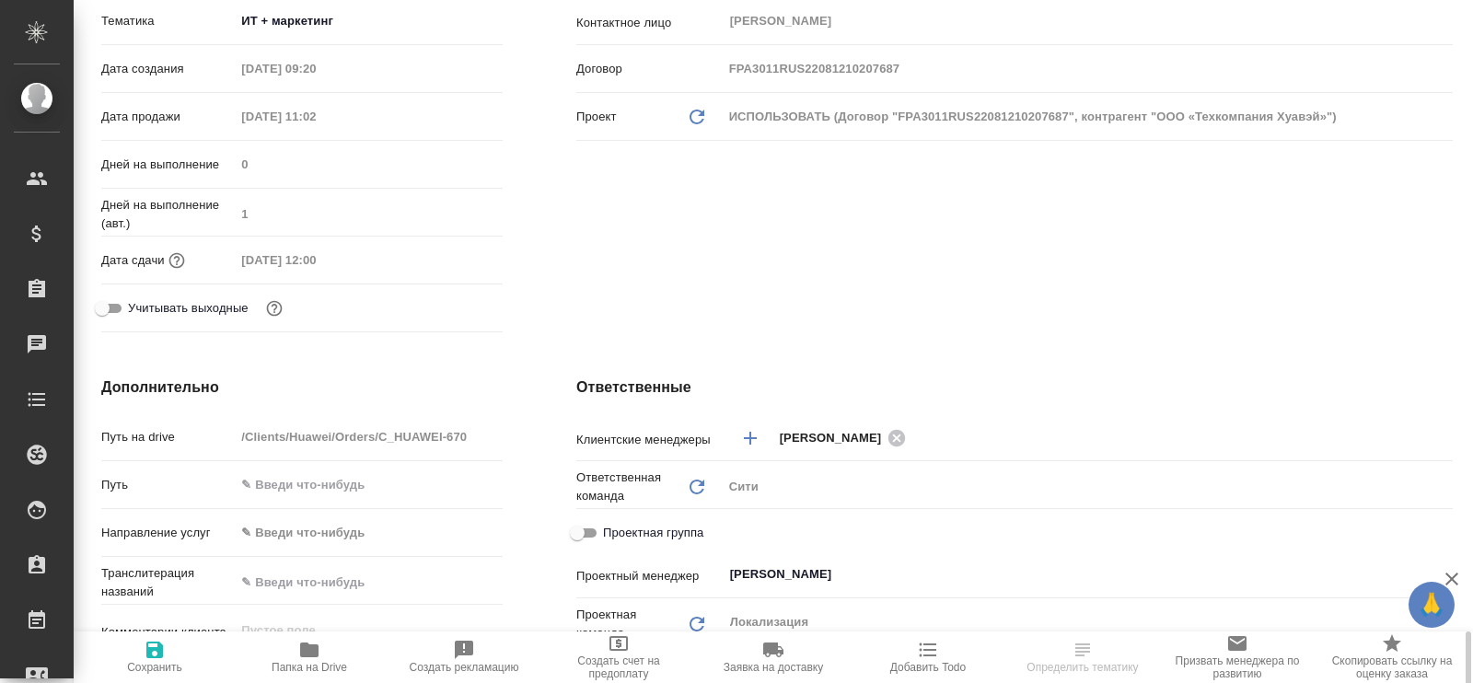
scroll to position [920, 0]
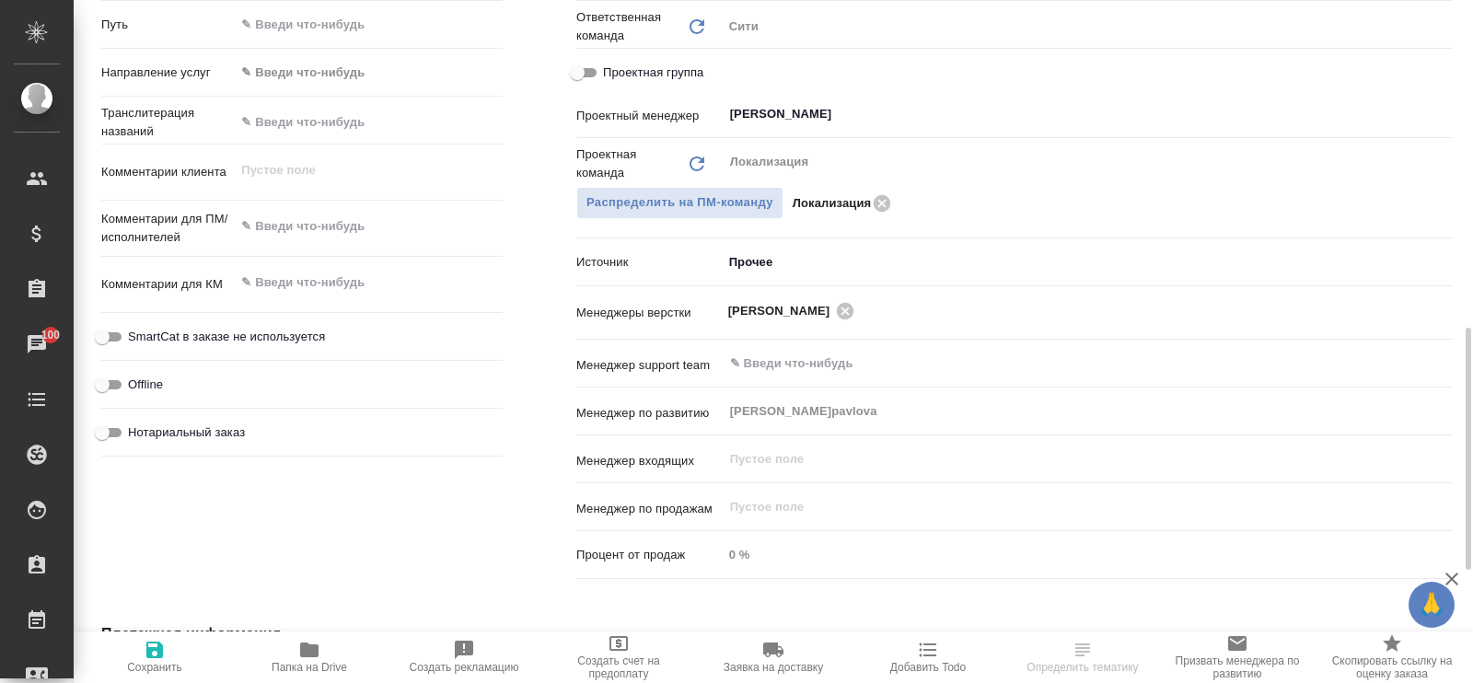
type textarea "x"
select select "RU"
type textarea "x"
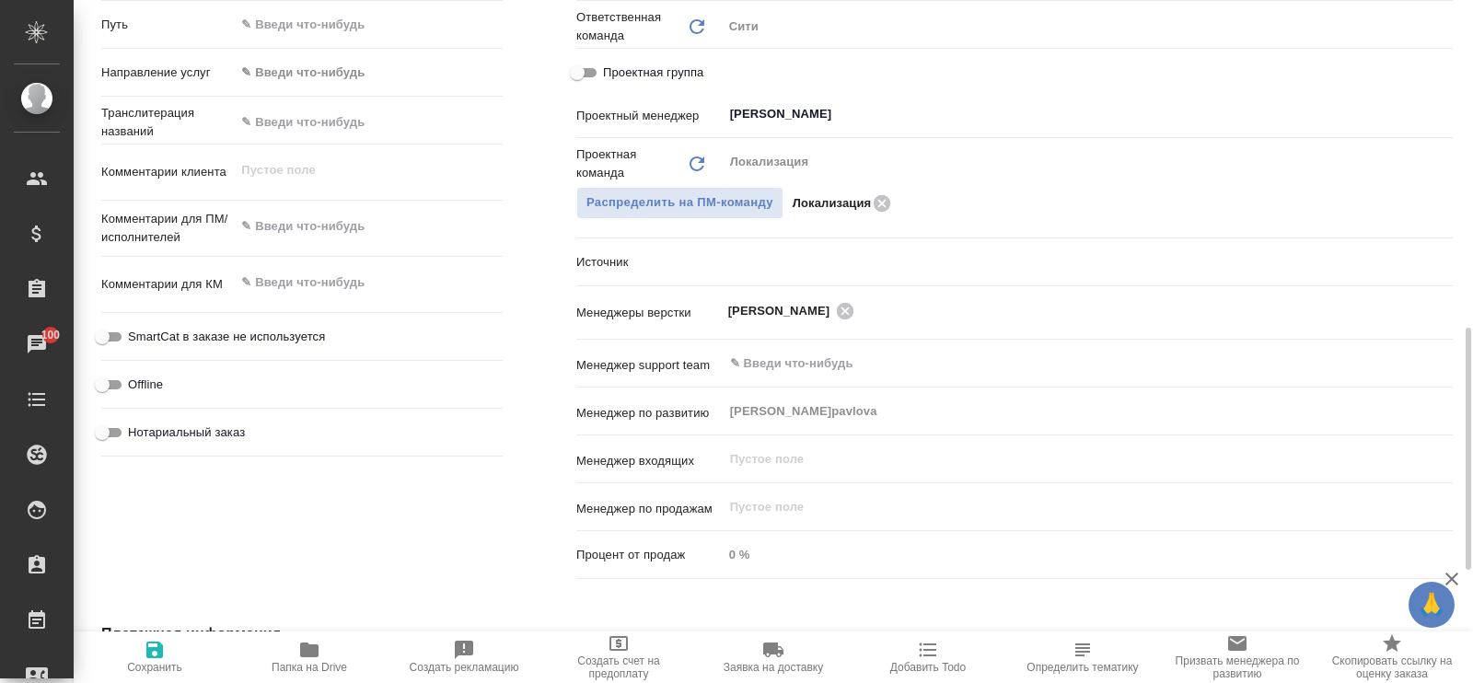
type textarea "x"
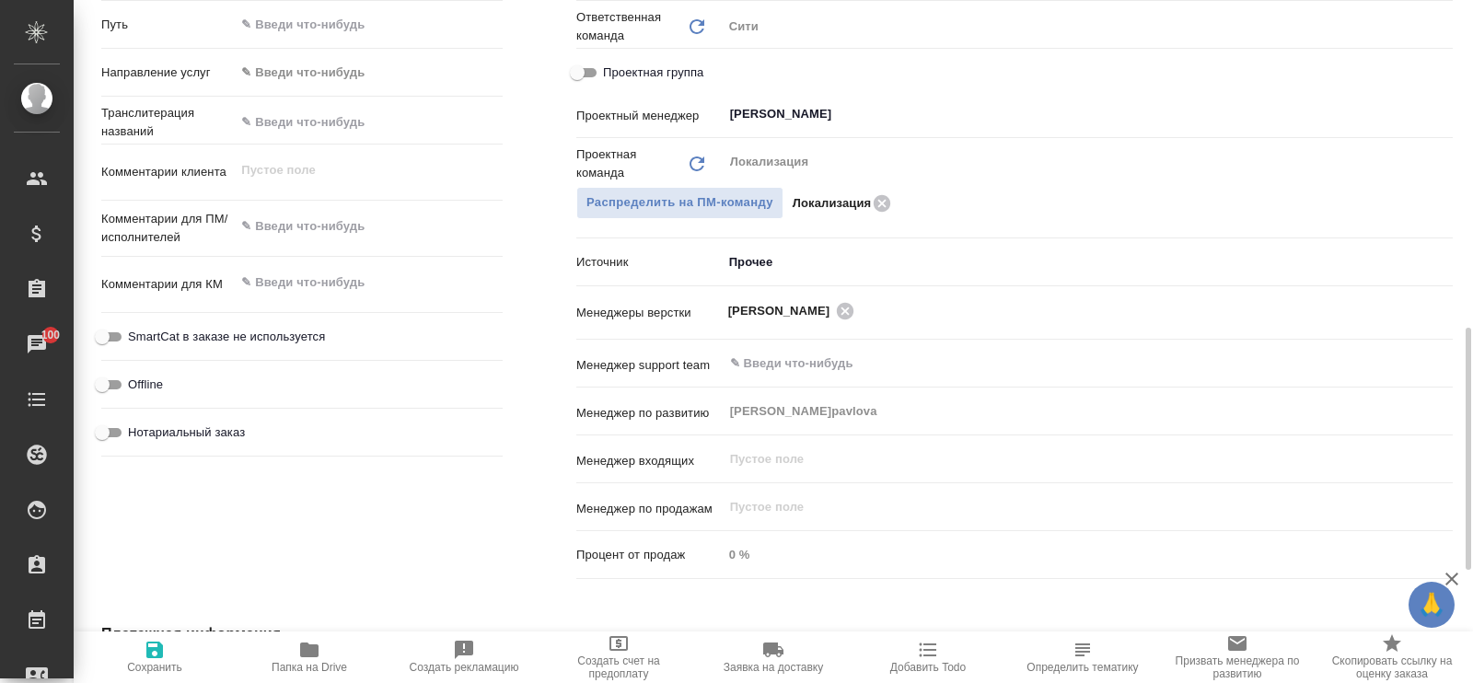
type textarea "x"
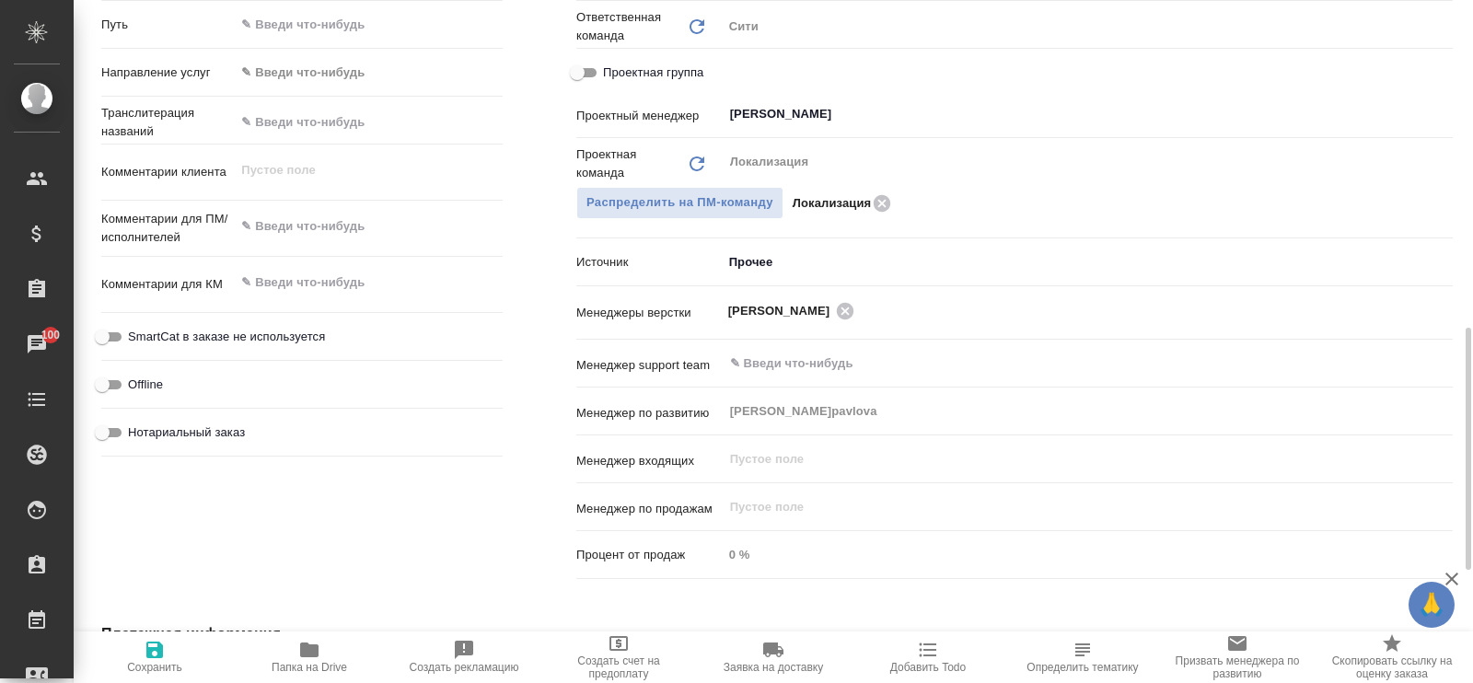
type textarea "x"
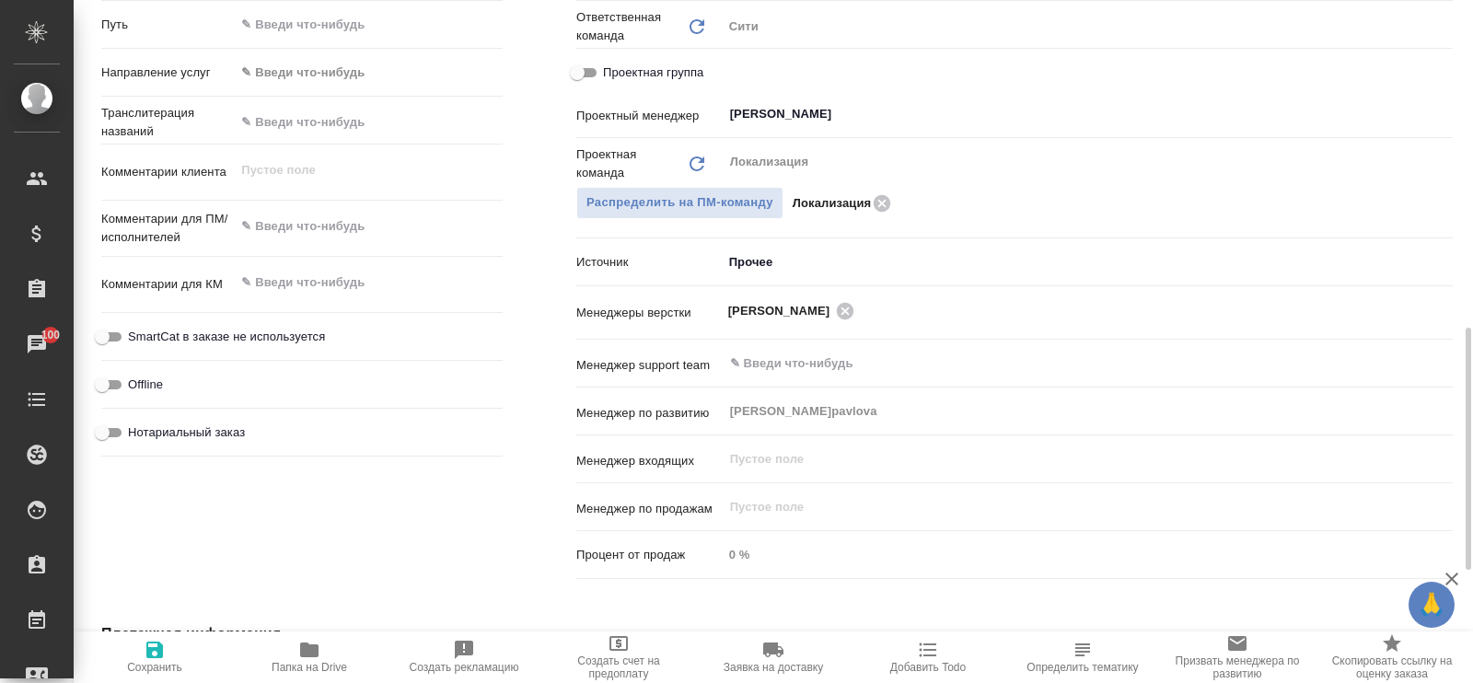
type textarea "x"
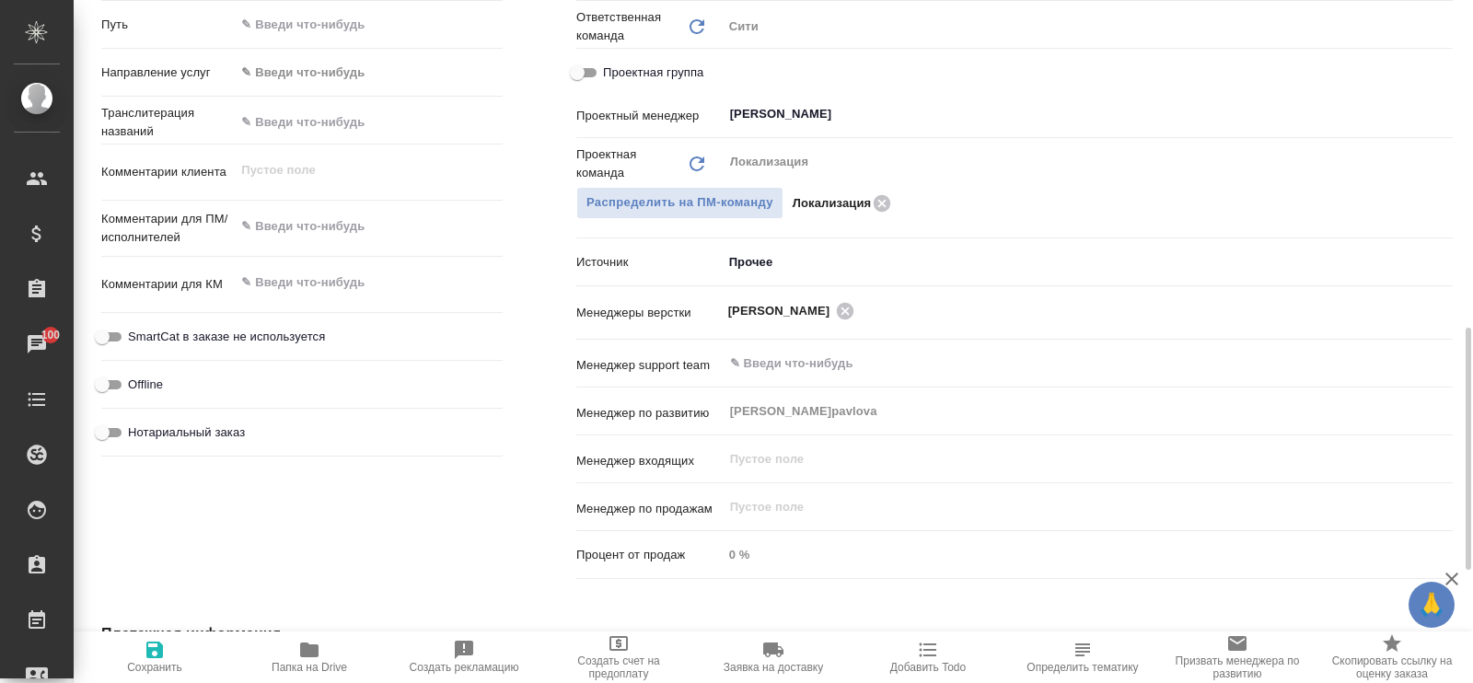
type textarea "x"
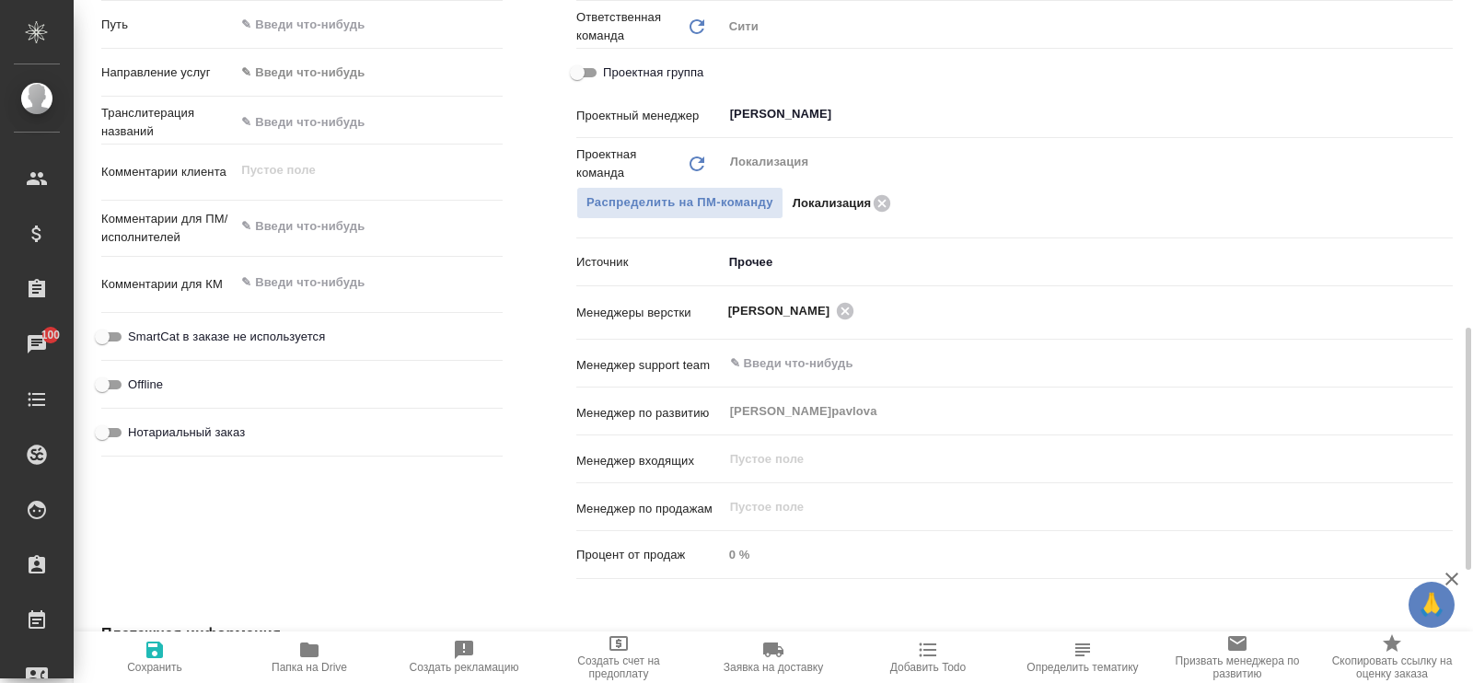
type textarea "x"
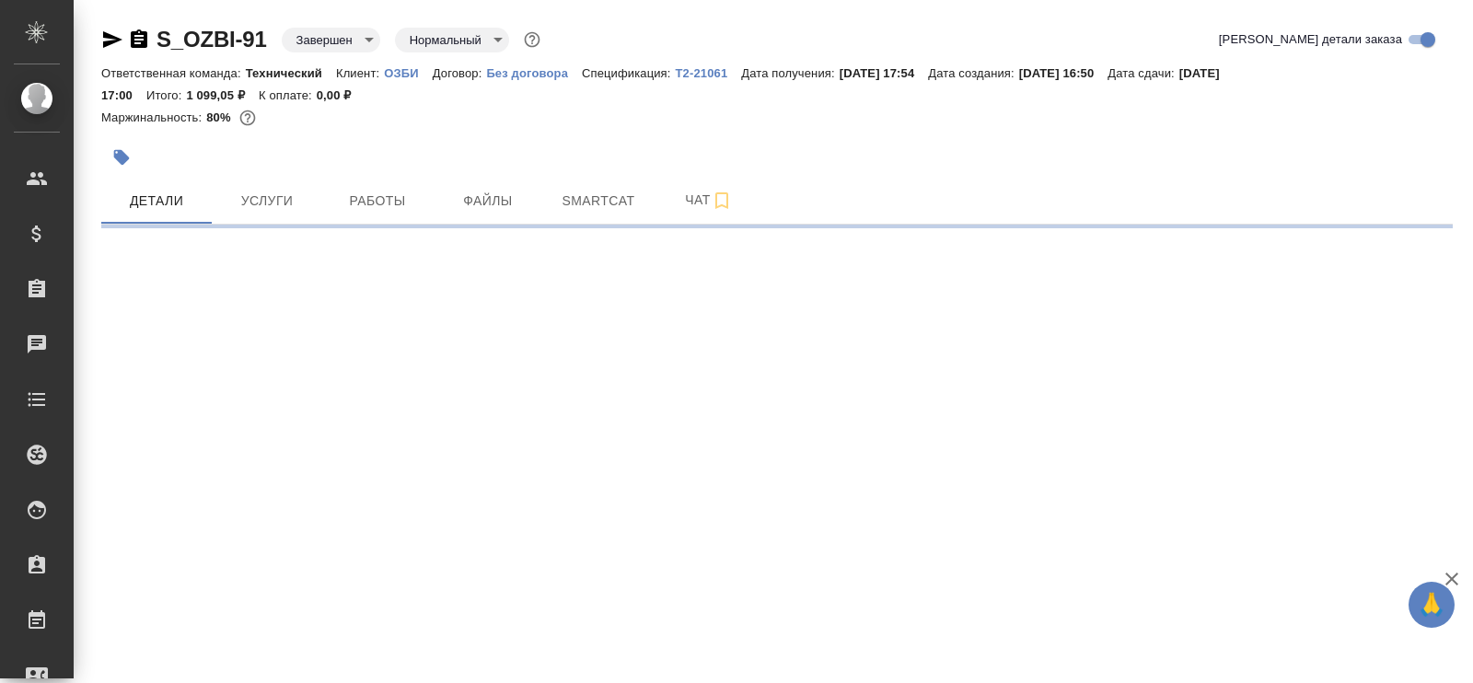
select select "RU"
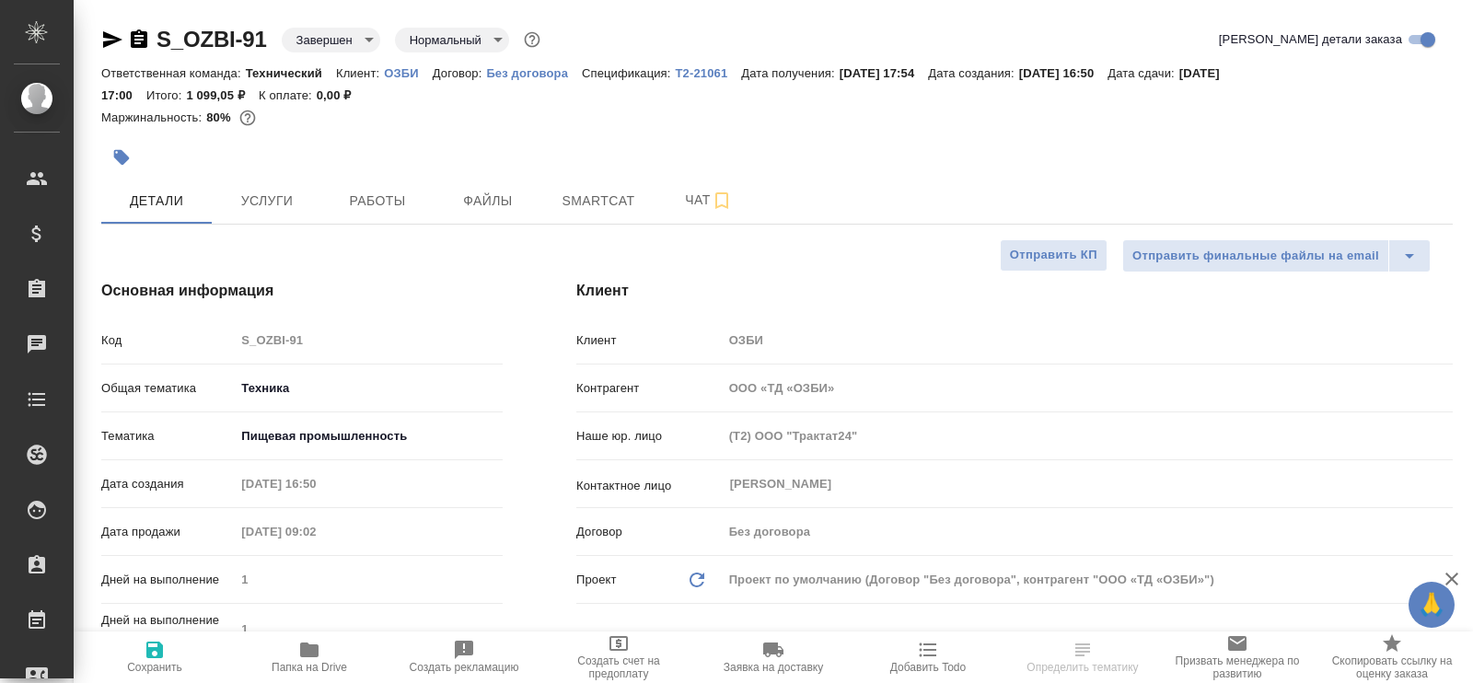
type textarea "x"
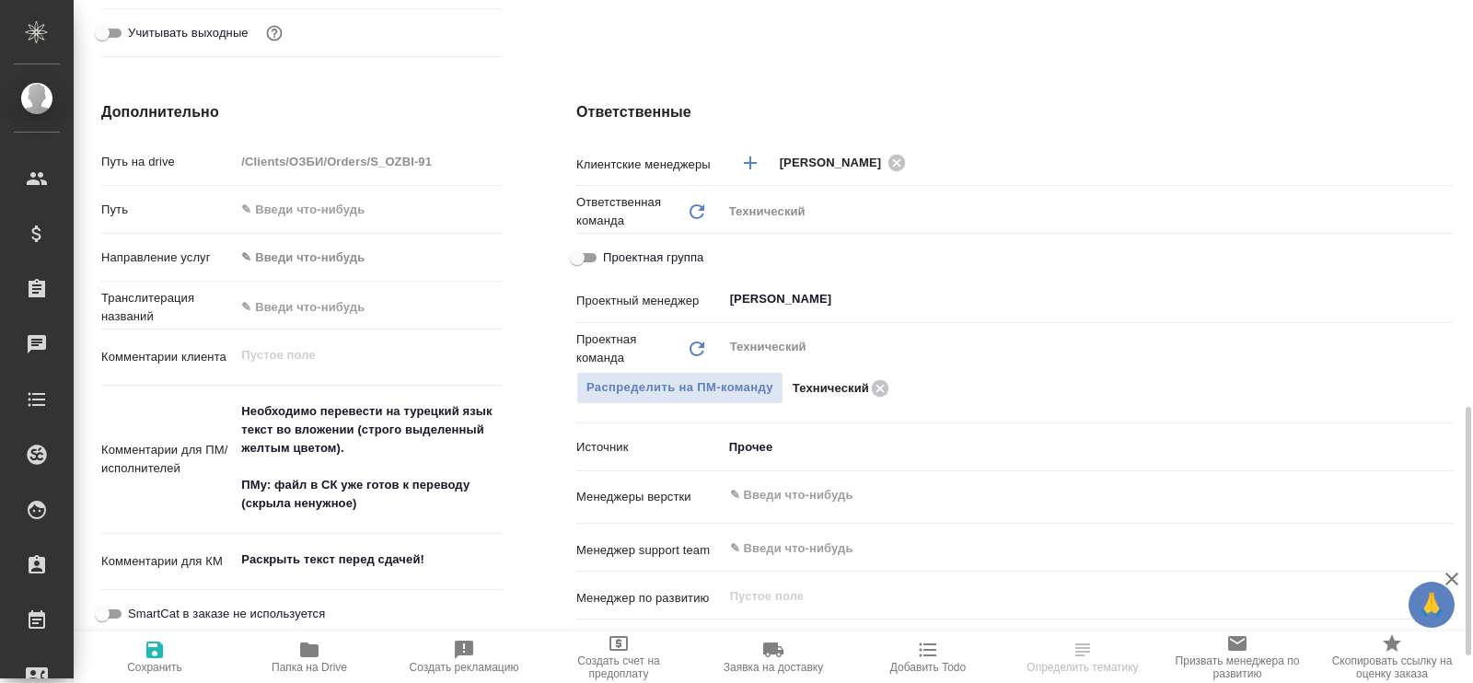
scroll to position [920, 0]
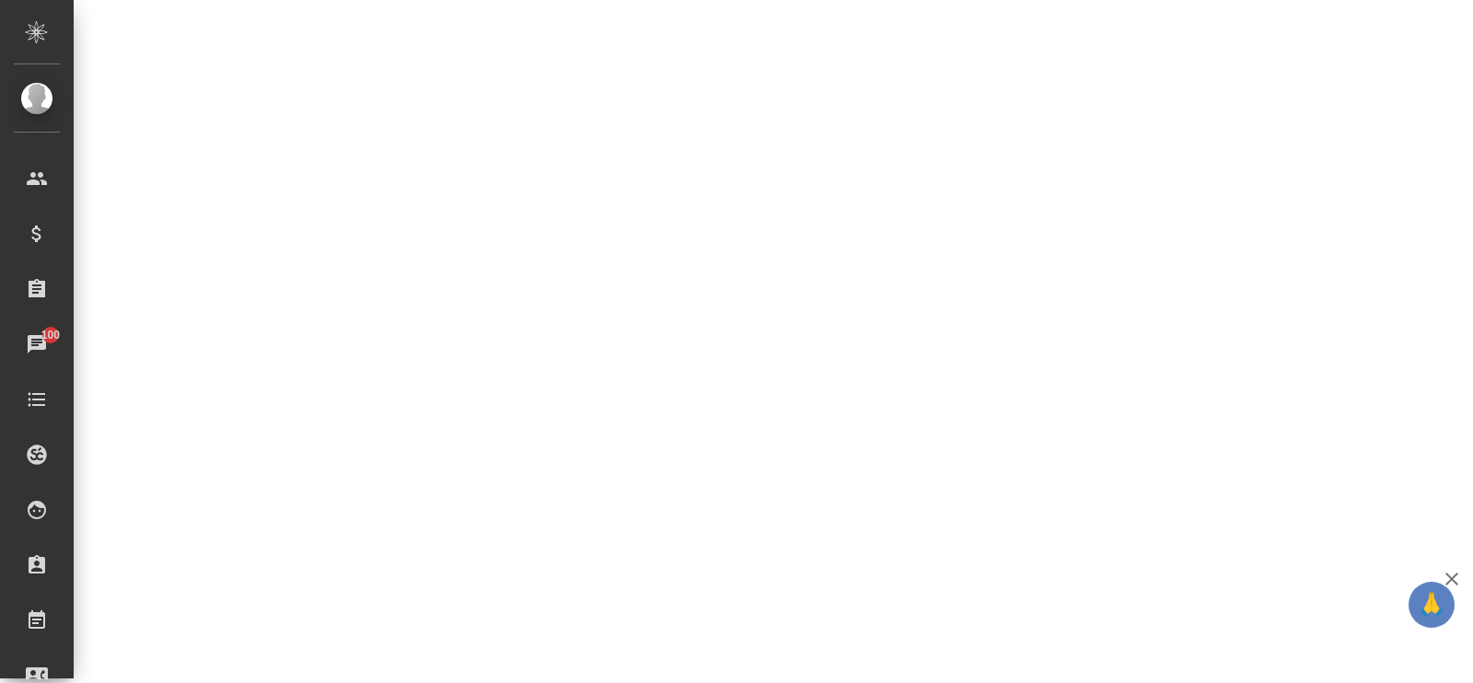
select select "RU"
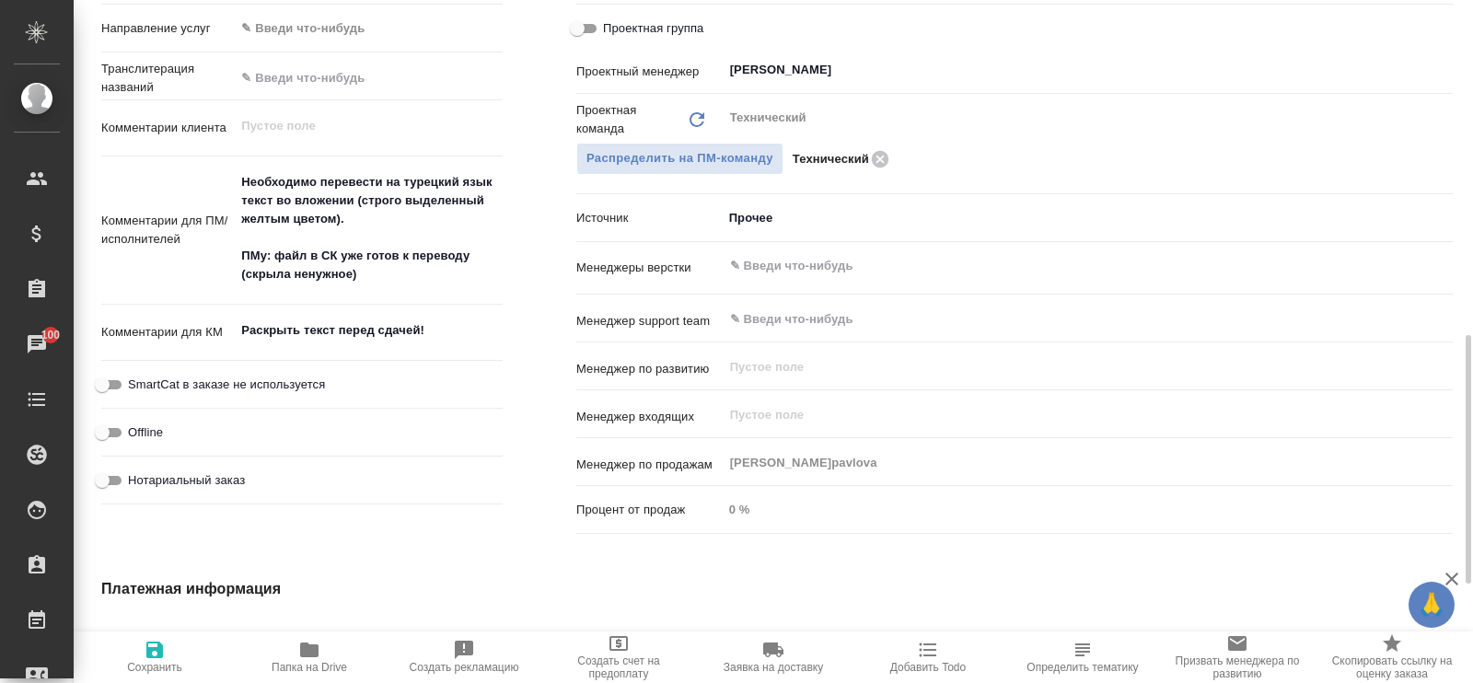
type textarea "x"
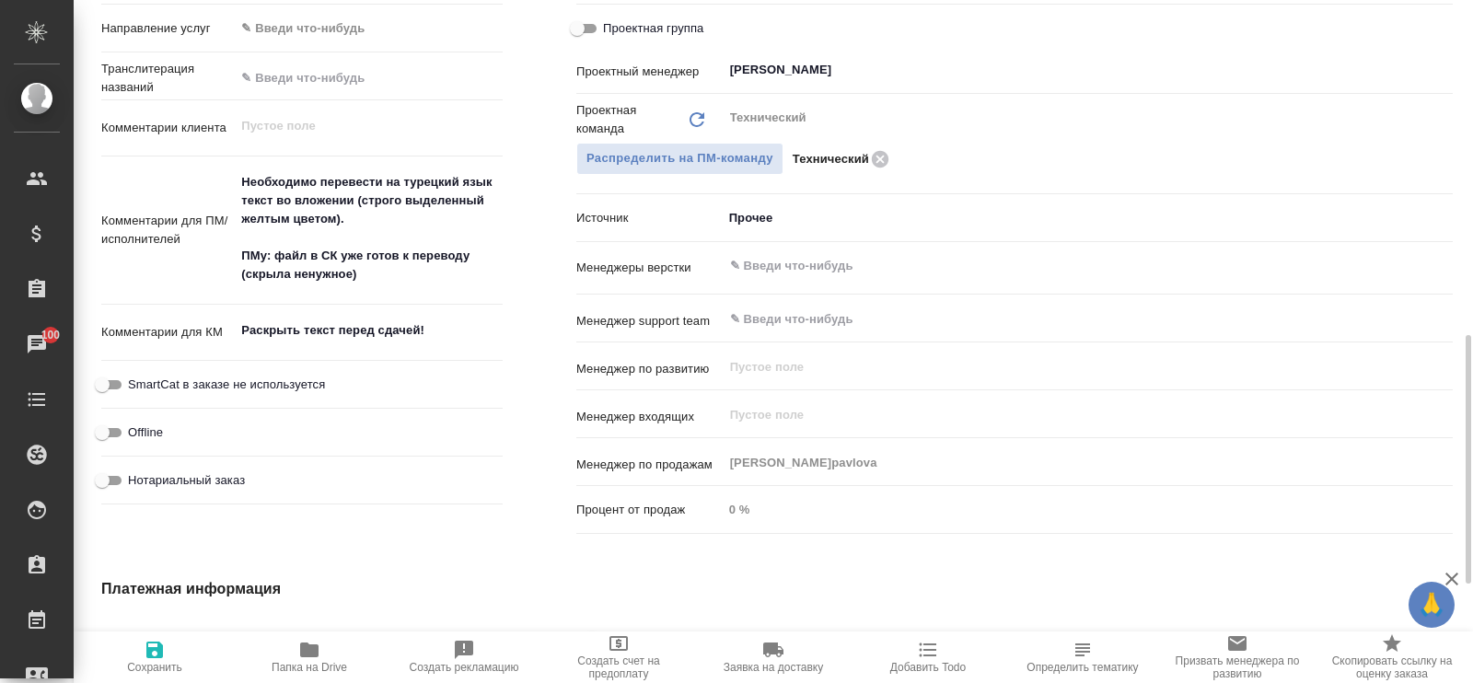
type textarea "x"
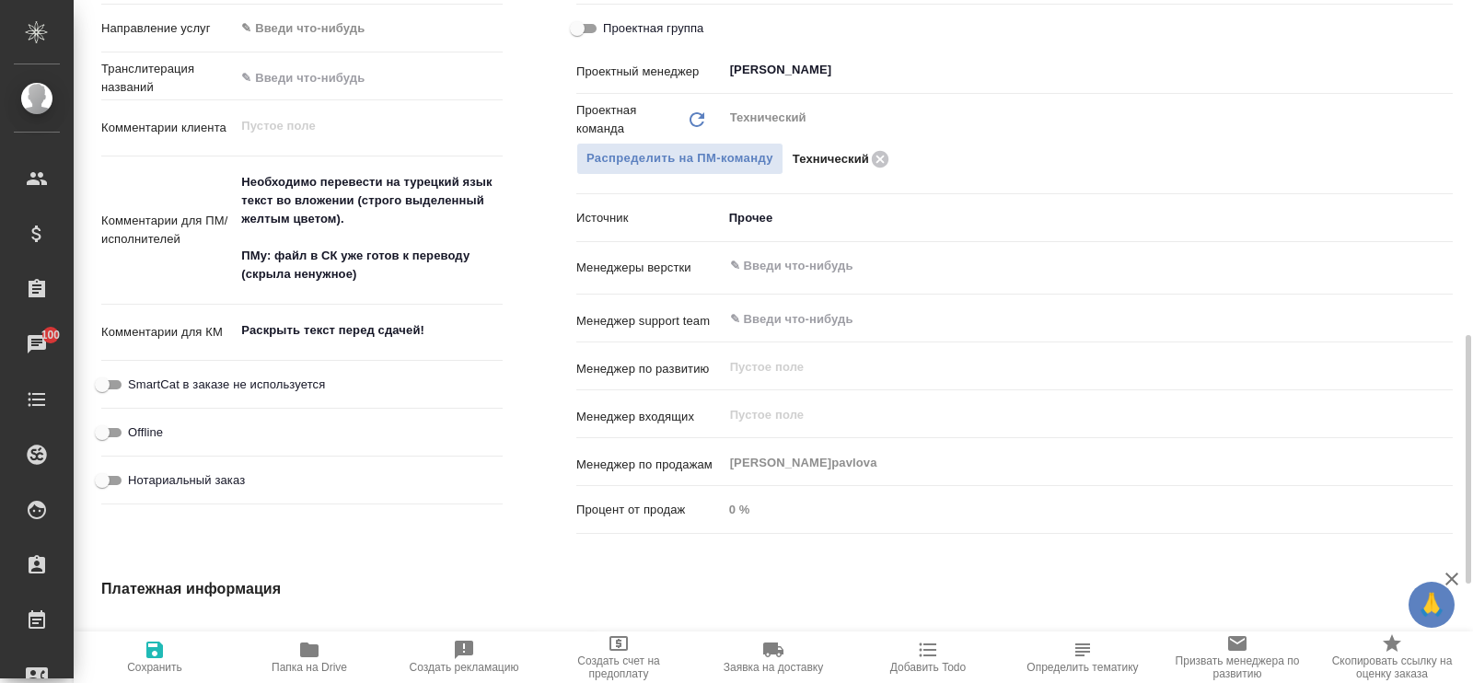
type textarea "x"
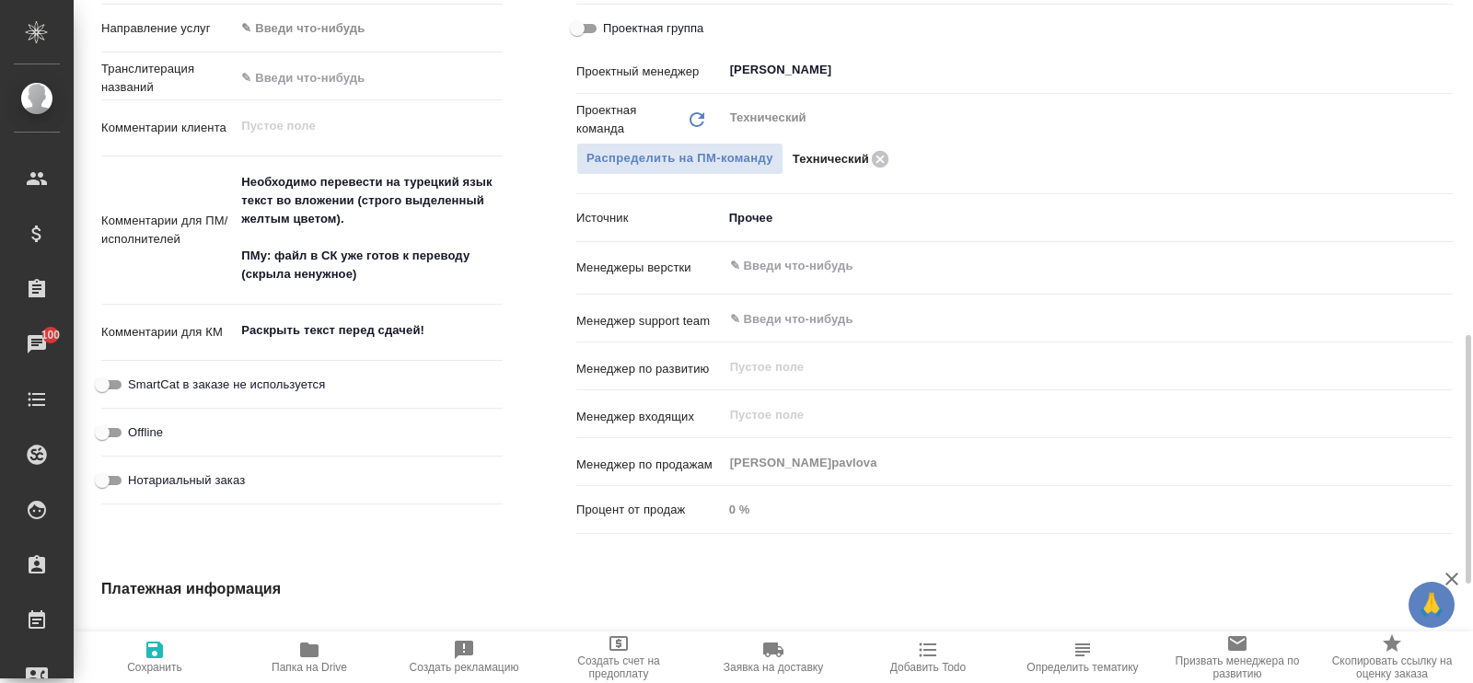
type textarea "x"
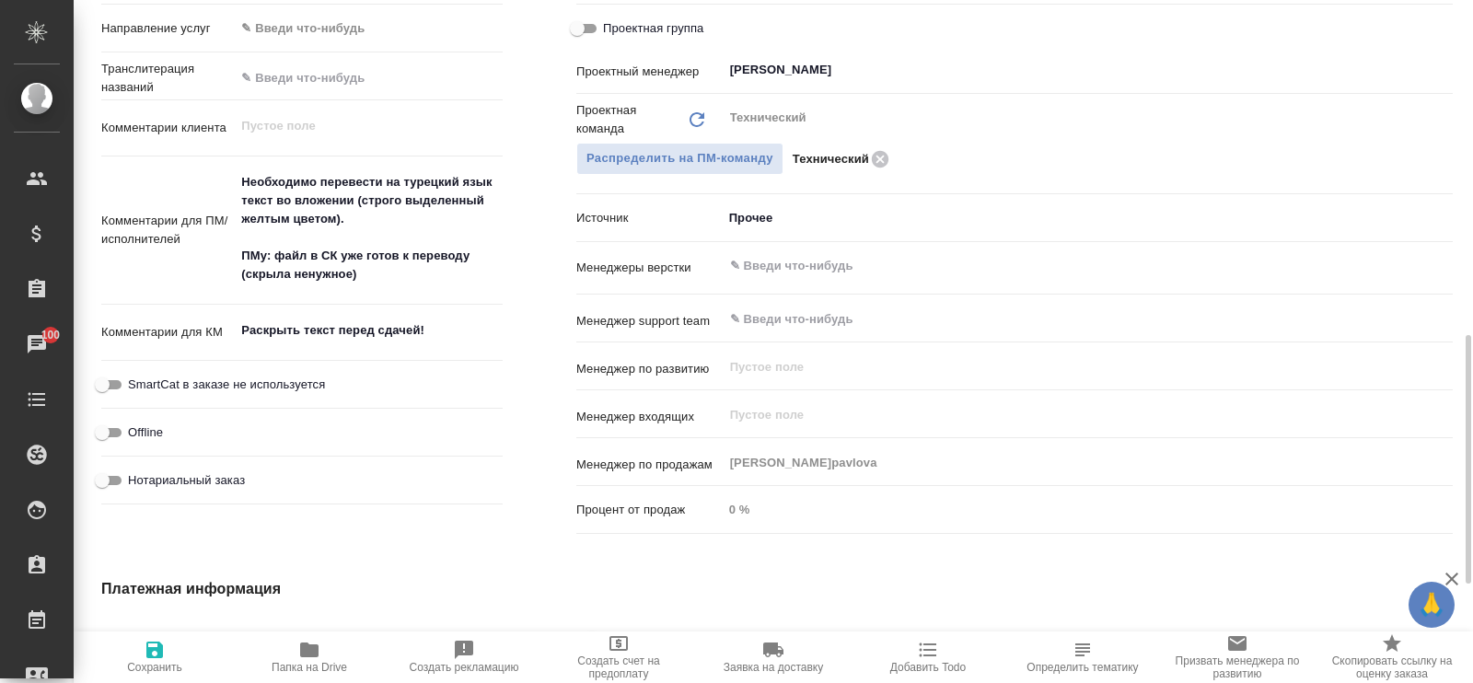
type textarea "x"
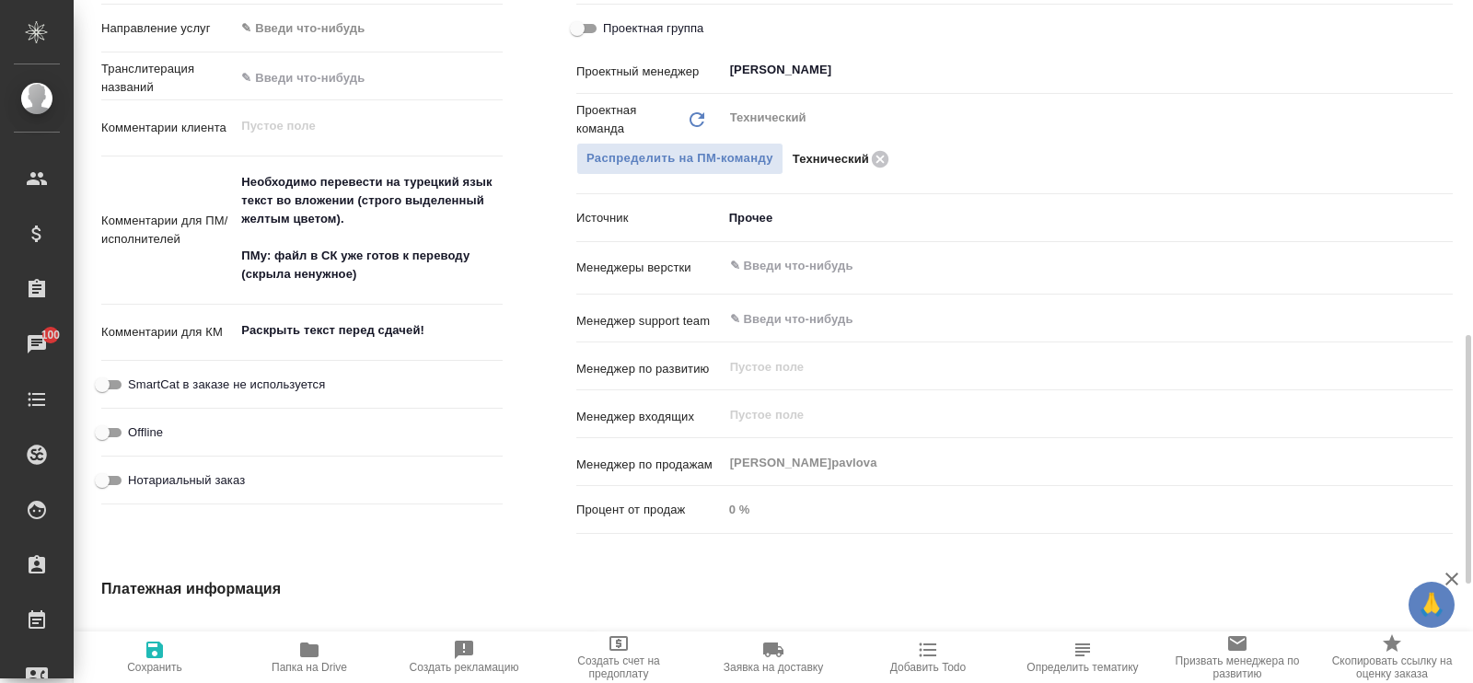
type textarea "x"
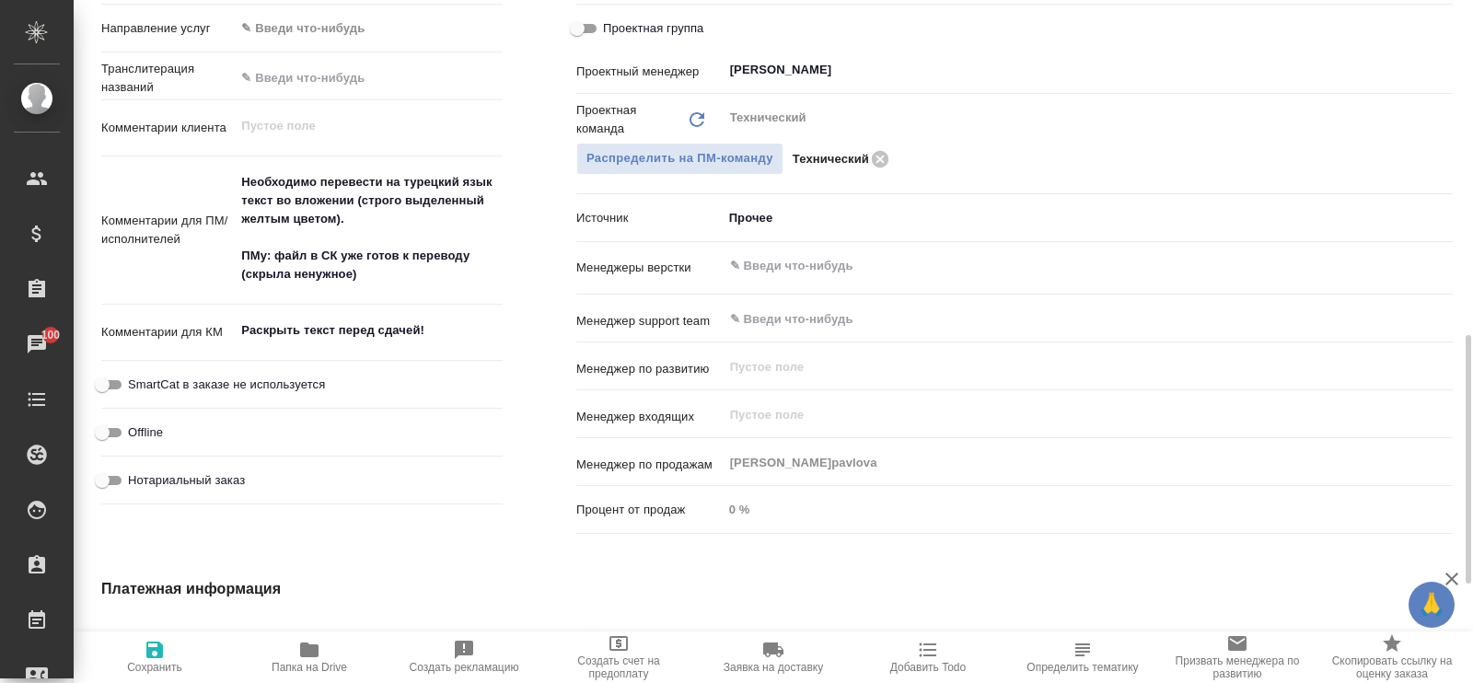
type textarea "x"
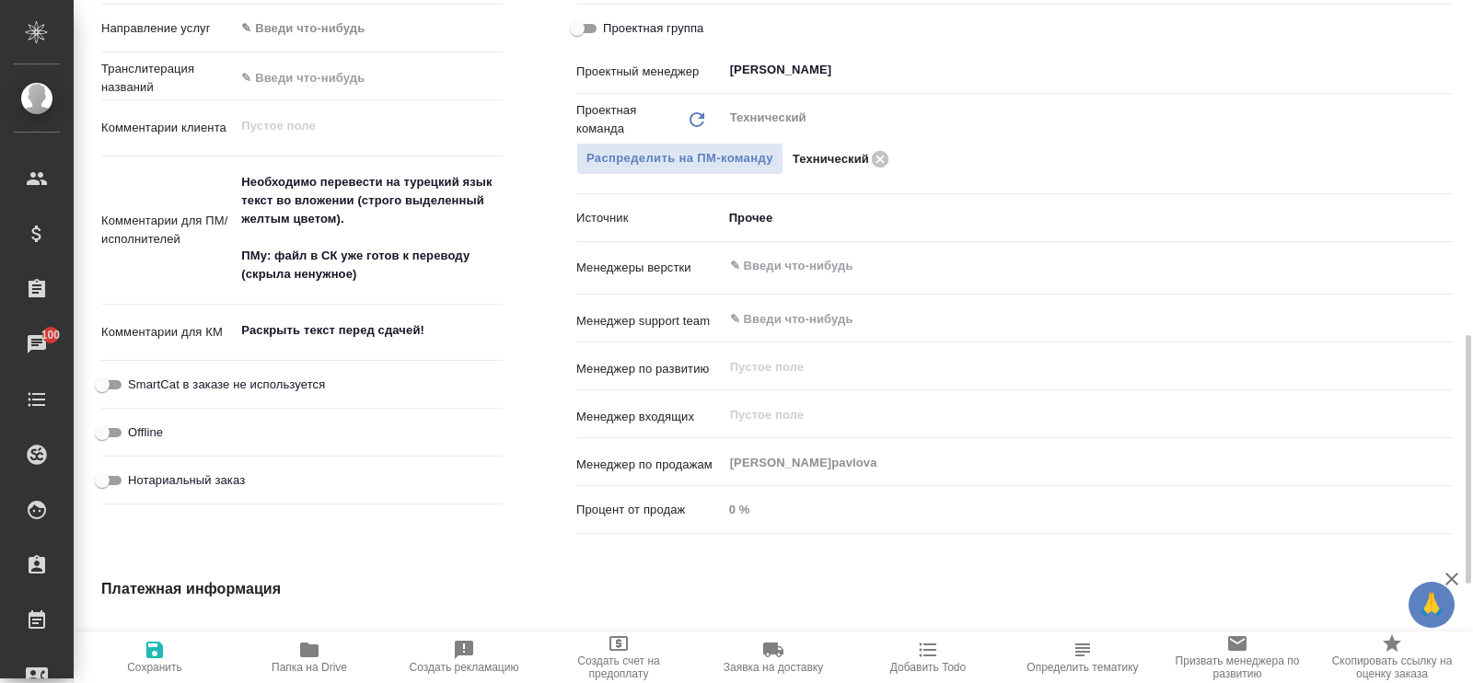
type textarea "x"
